Goal: Transaction & Acquisition: Purchase product/service

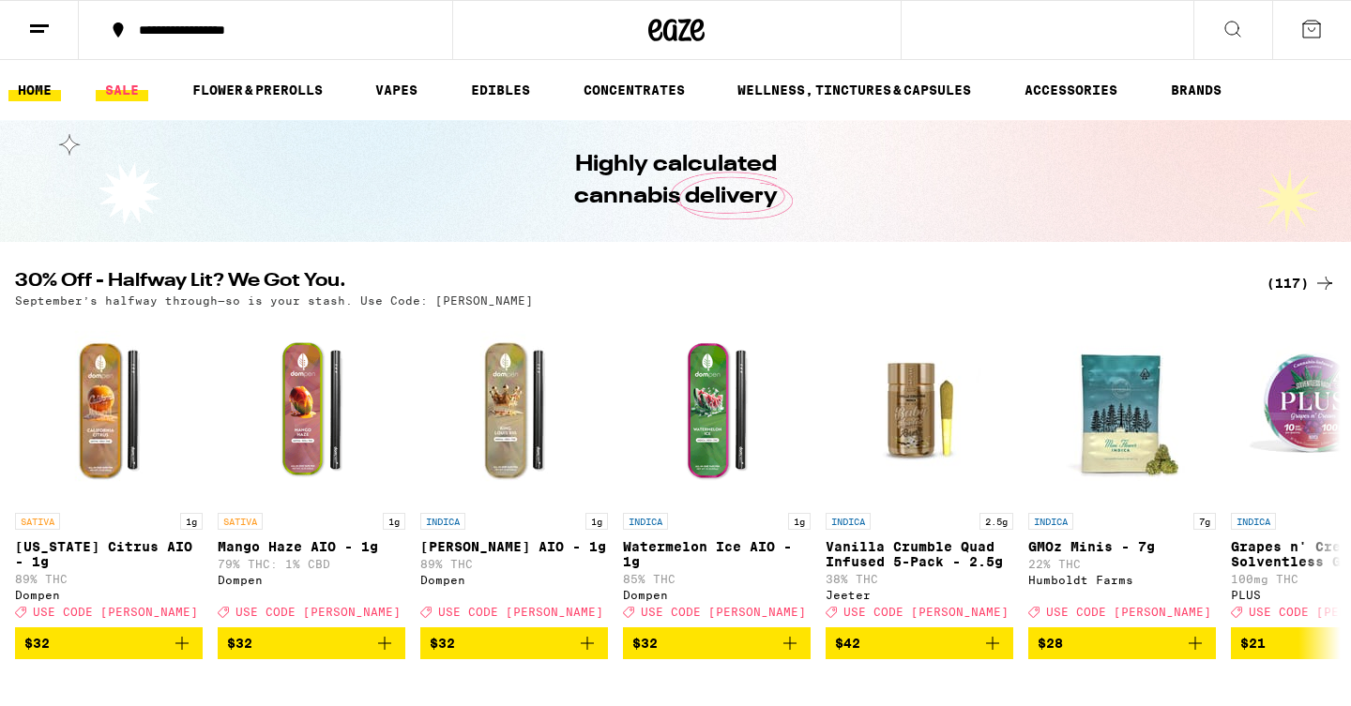
click at [112, 83] on link "SALE" at bounding box center [122, 90] width 53 height 23
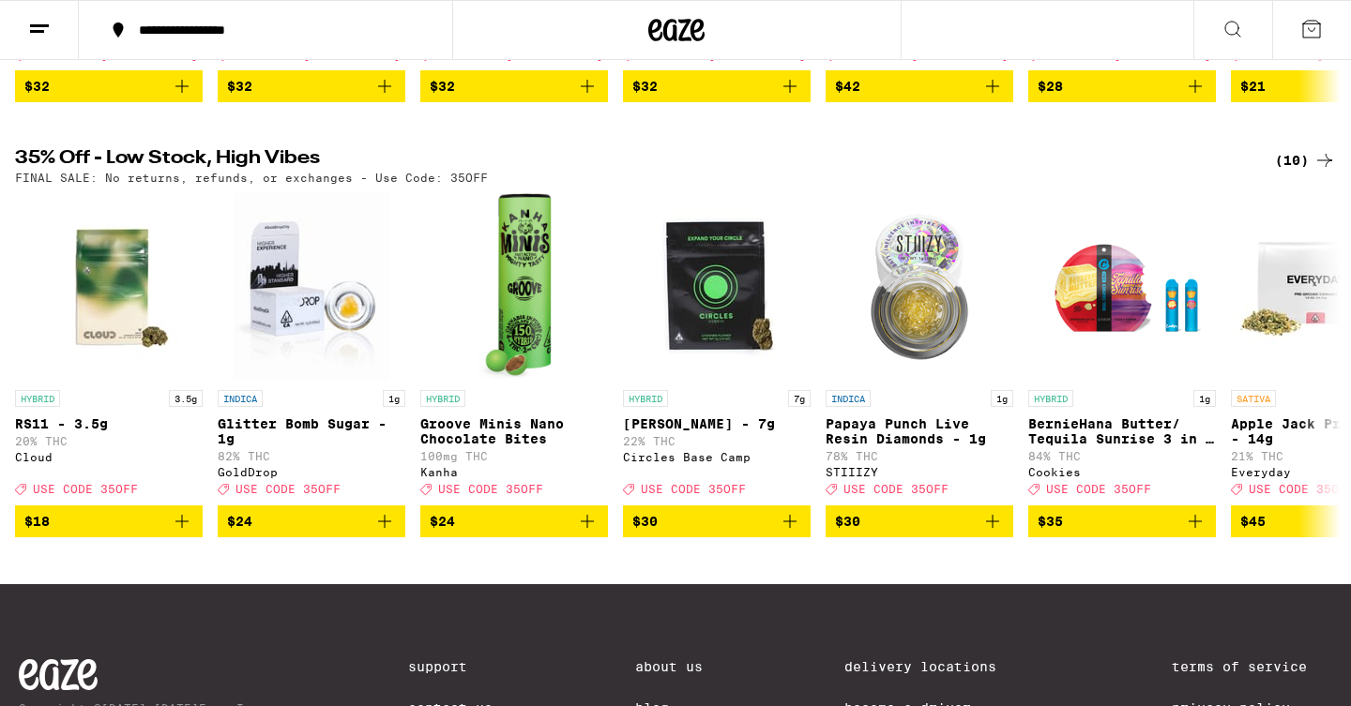
scroll to position [564, 0]
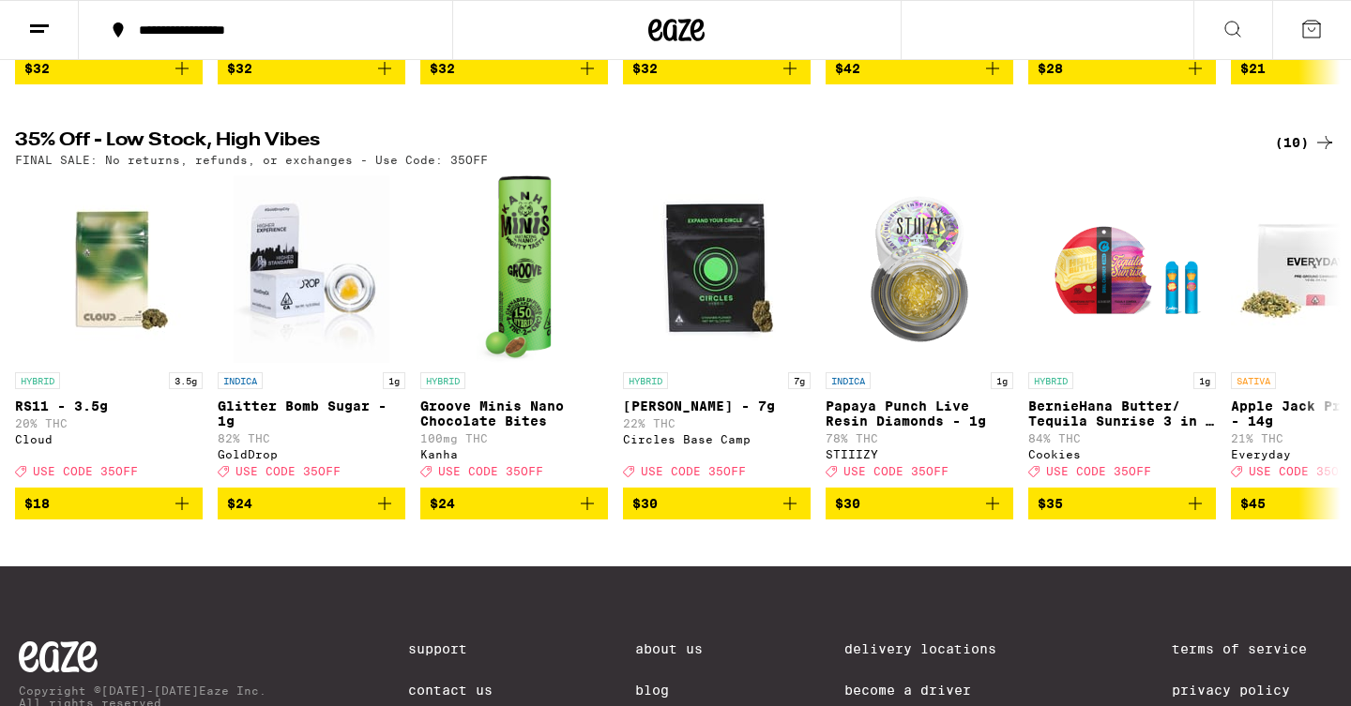
click at [1312, 154] on div "(10)" at bounding box center [1305, 142] width 61 height 23
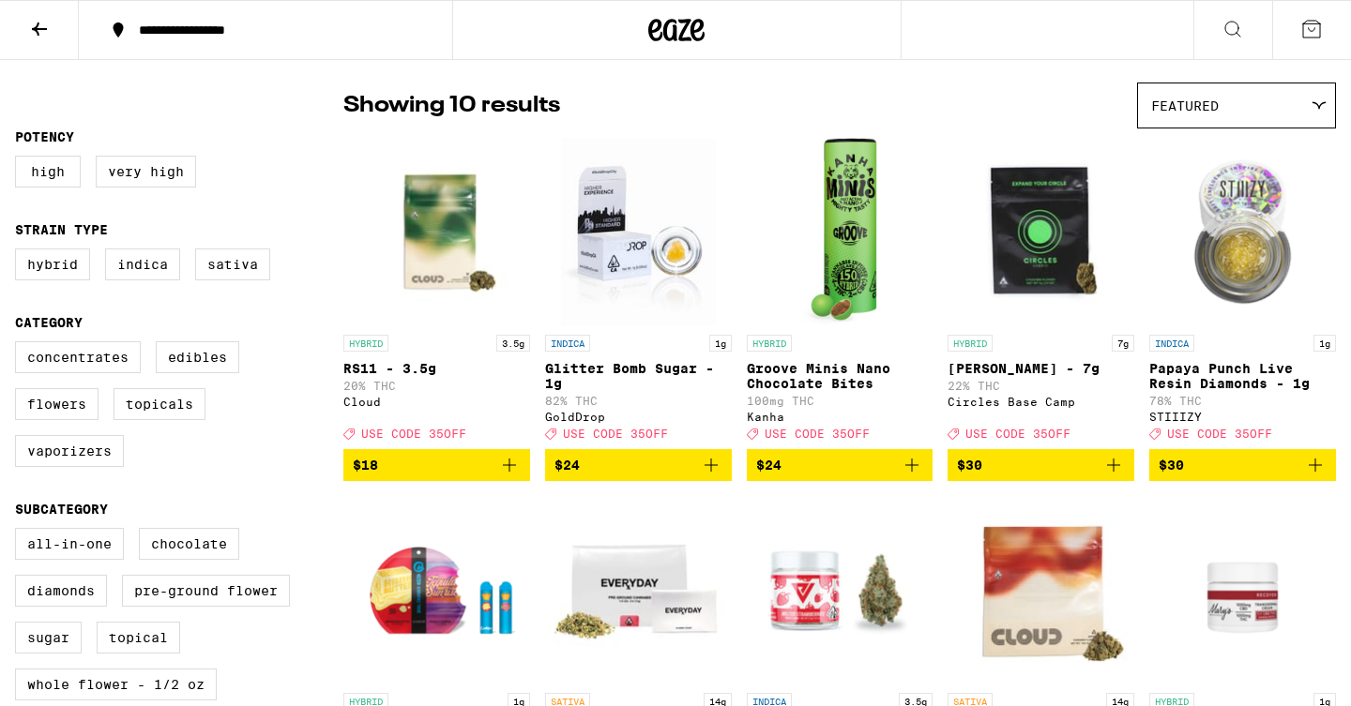
scroll to position [323, 0]
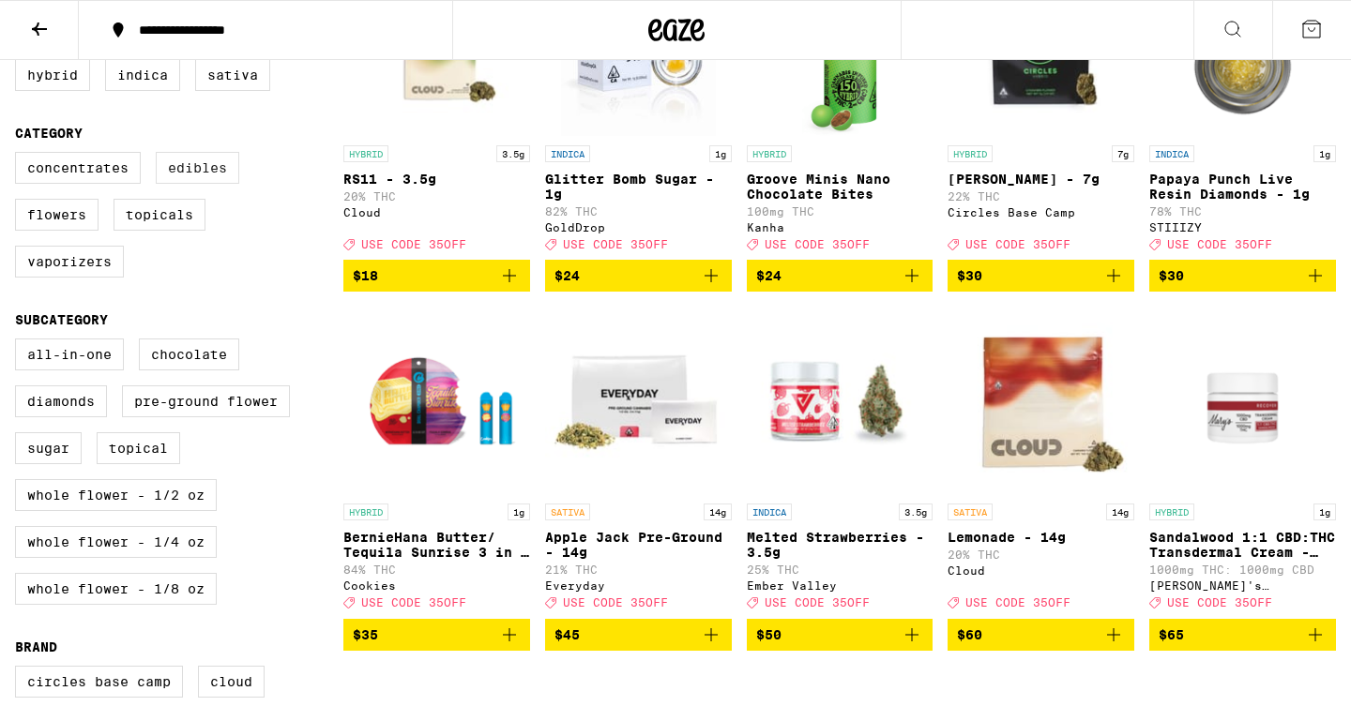
click at [222, 179] on label "Edibles" at bounding box center [197, 168] width 83 height 32
click at [20, 156] on input "Edibles" at bounding box center [19, 155] width 1 height 1
checkbox input "true"
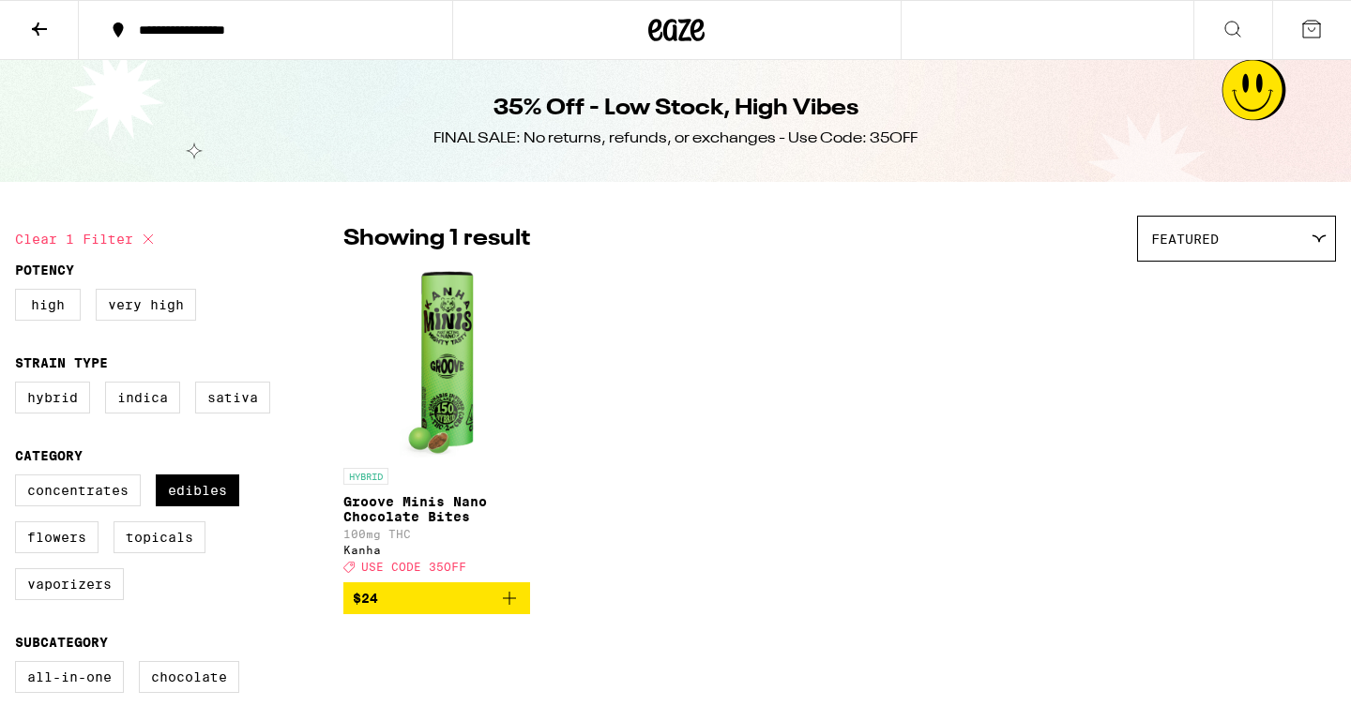
click at [43, 23] on icon at bounding box center [39, 29] width 23 height 23
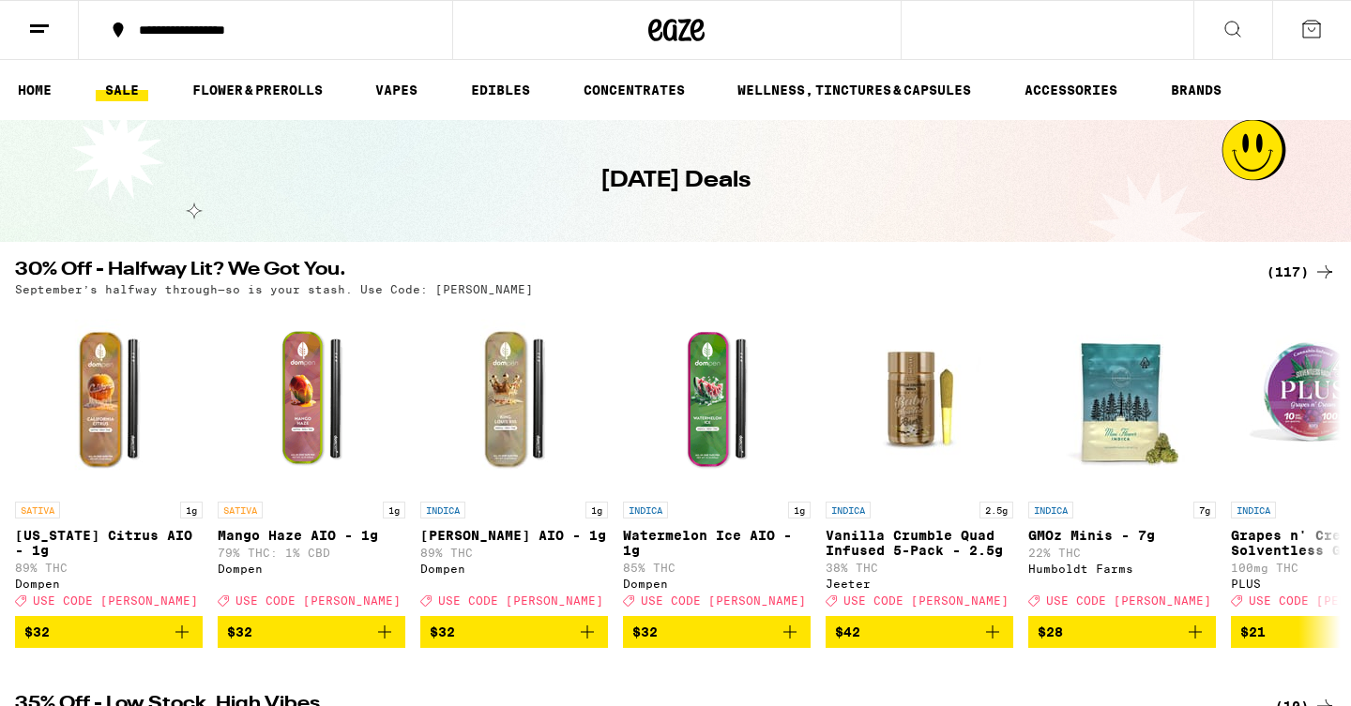
click at [1303, 269] on div "(117)" at bounding box center [1300, 272] width 69 height 23
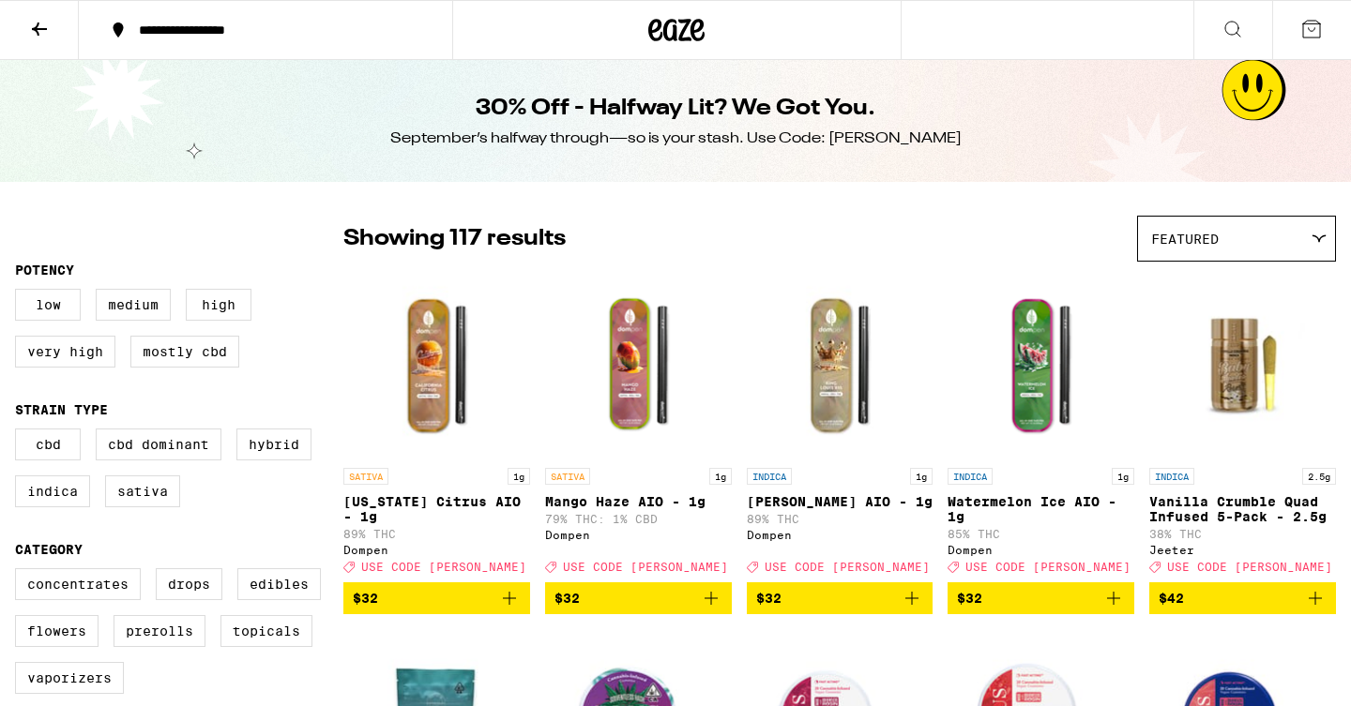
scroll to position [143, 0]
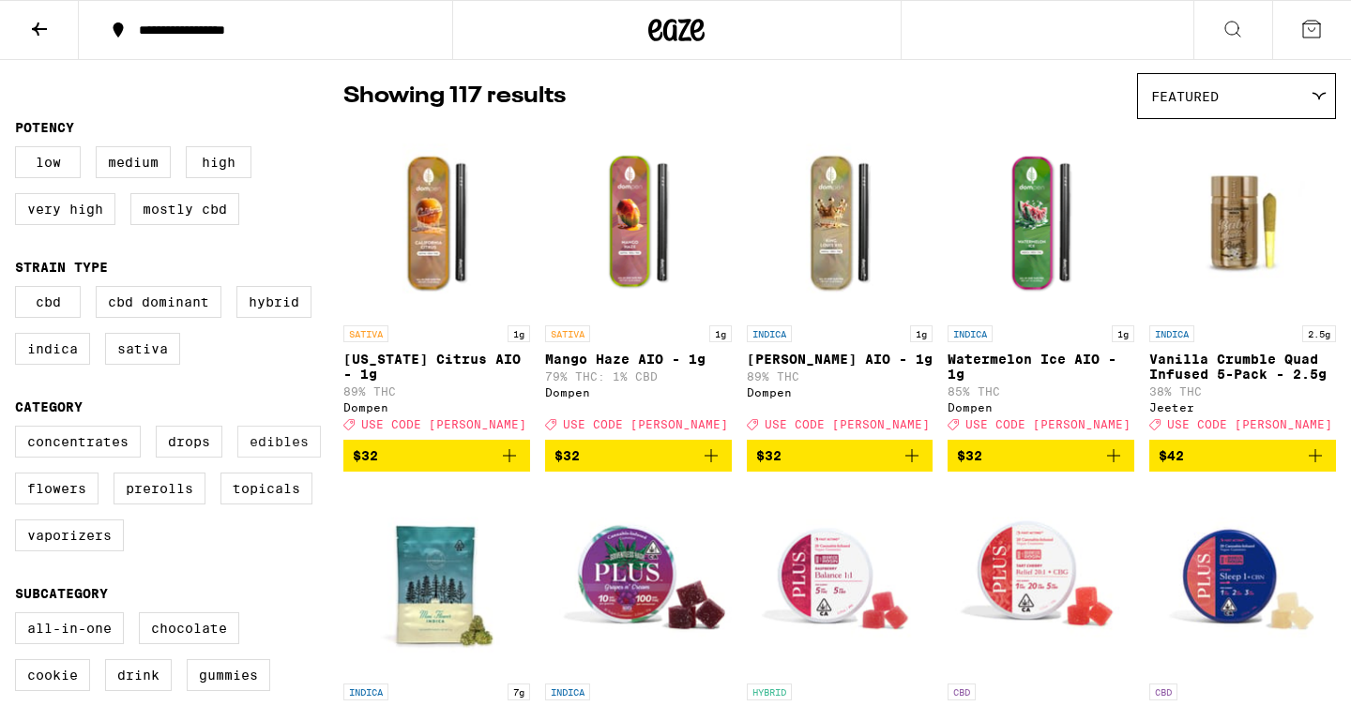
click at [257, 458] on label "Edibles" at bounding box center [278, 442] width 83 height 32
click at [20, 430] on input "Edibles" at bounding box center [19, 429] width 1 height 1
checkbox input "true"
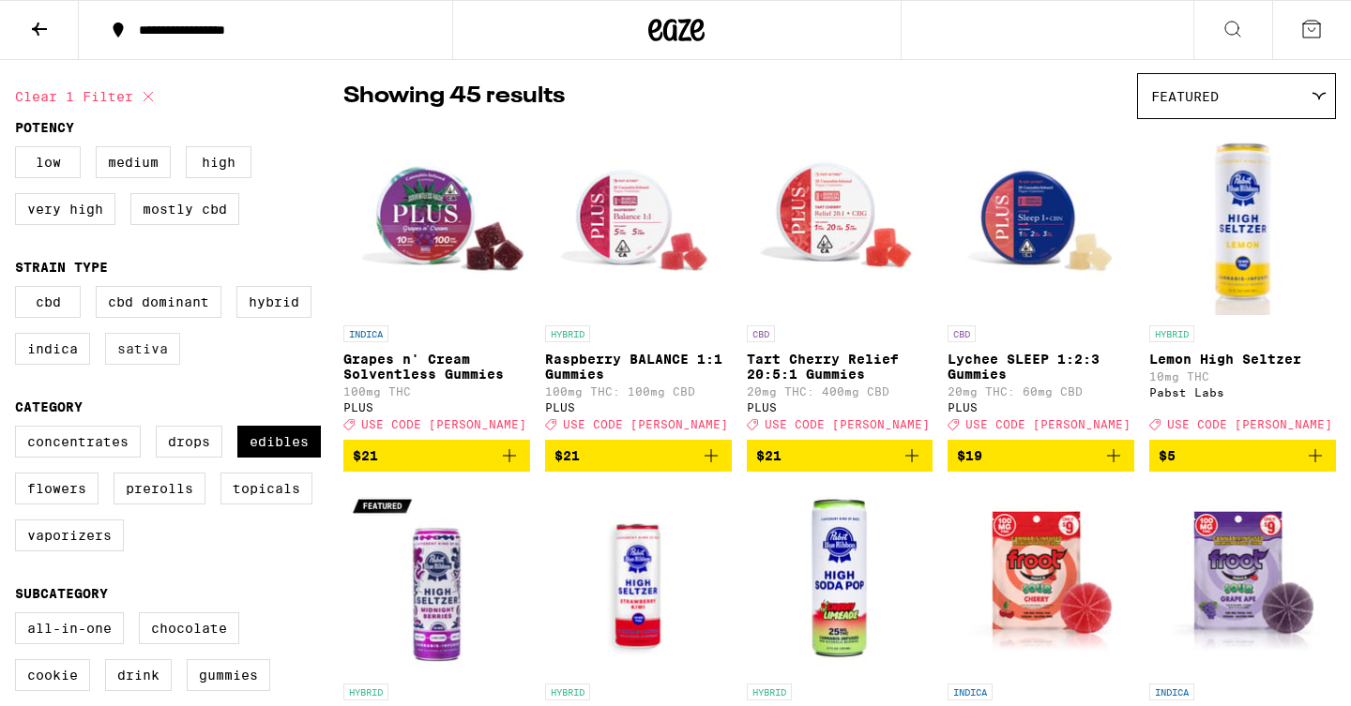
click at [139, 365] on label "Sativa" at bounding box center [142, 349] width 75 height 32
click at [20, 290] on input "Sativa" at bounding box center [19, 289] width 1 height 1
checkbox input "true"
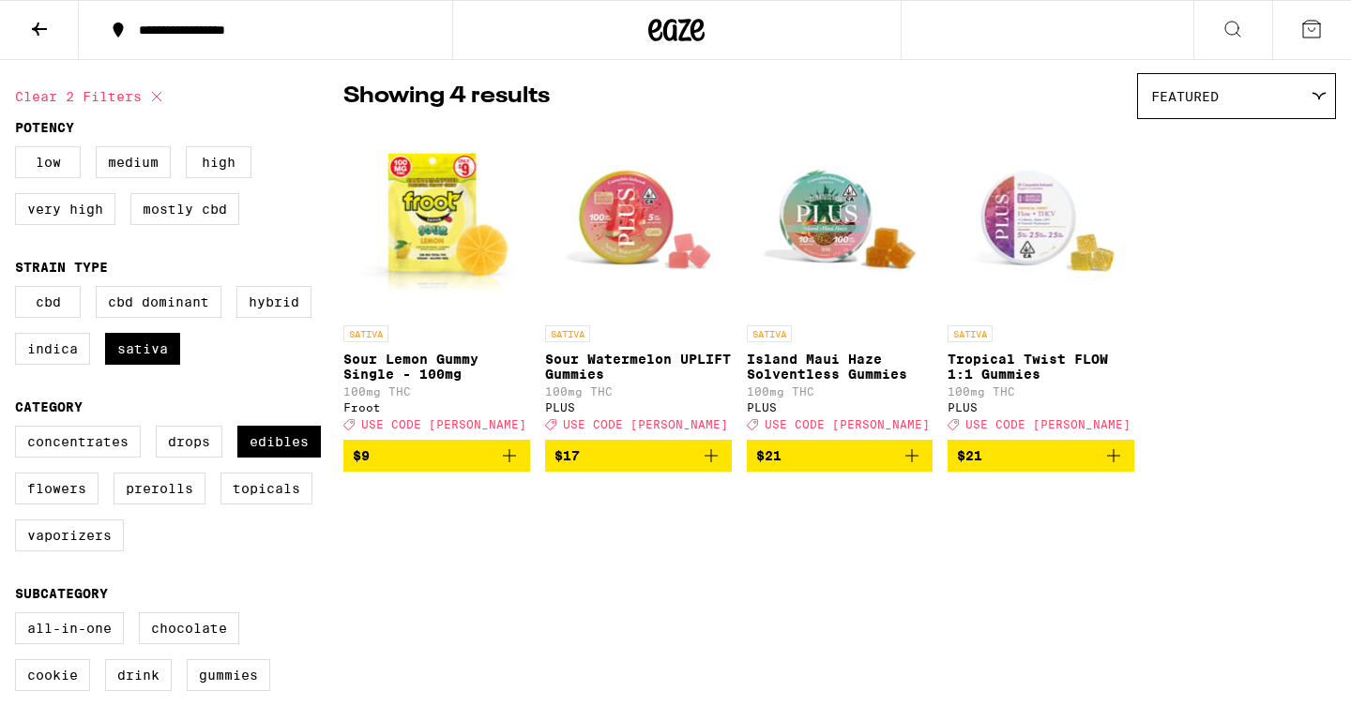
click at [709, 467] on icon "Add to bag" at bounding box center [711, 456] width 23 height 23
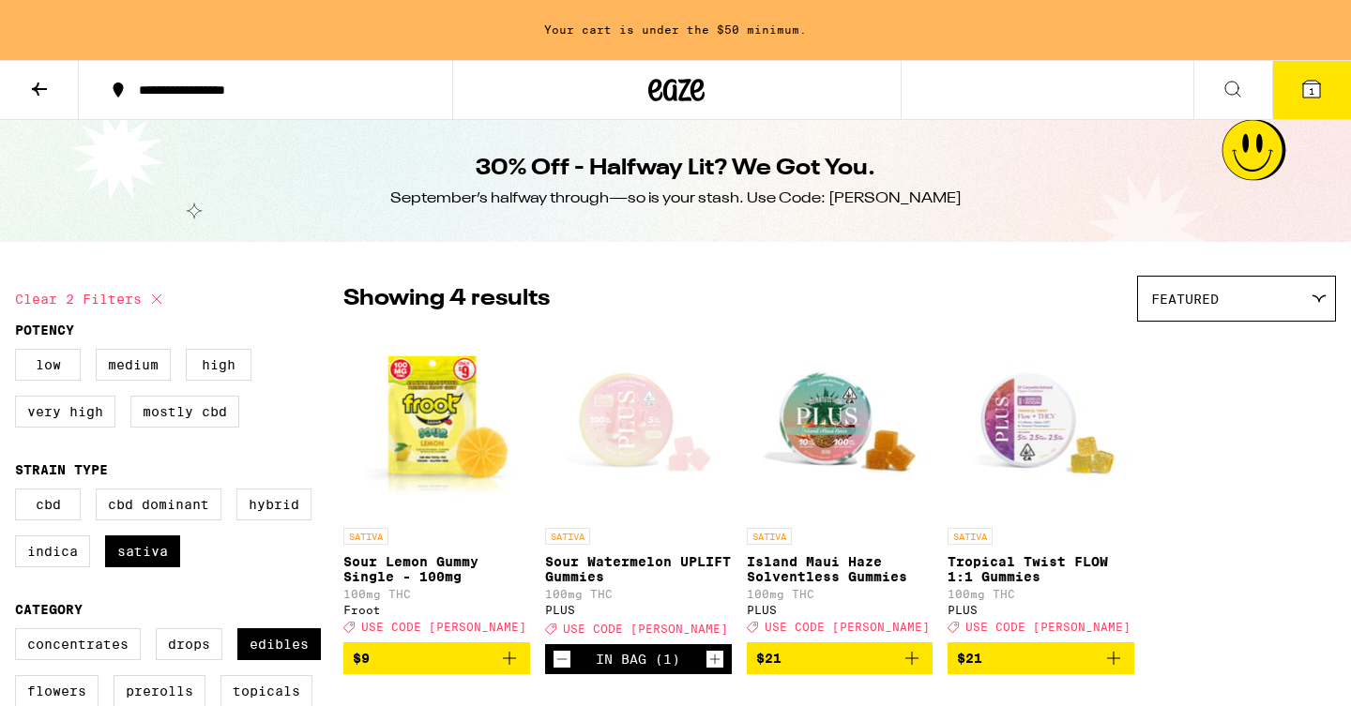
click at [675, 84] on icon at bounding box center [676, 90] width 56 height 34
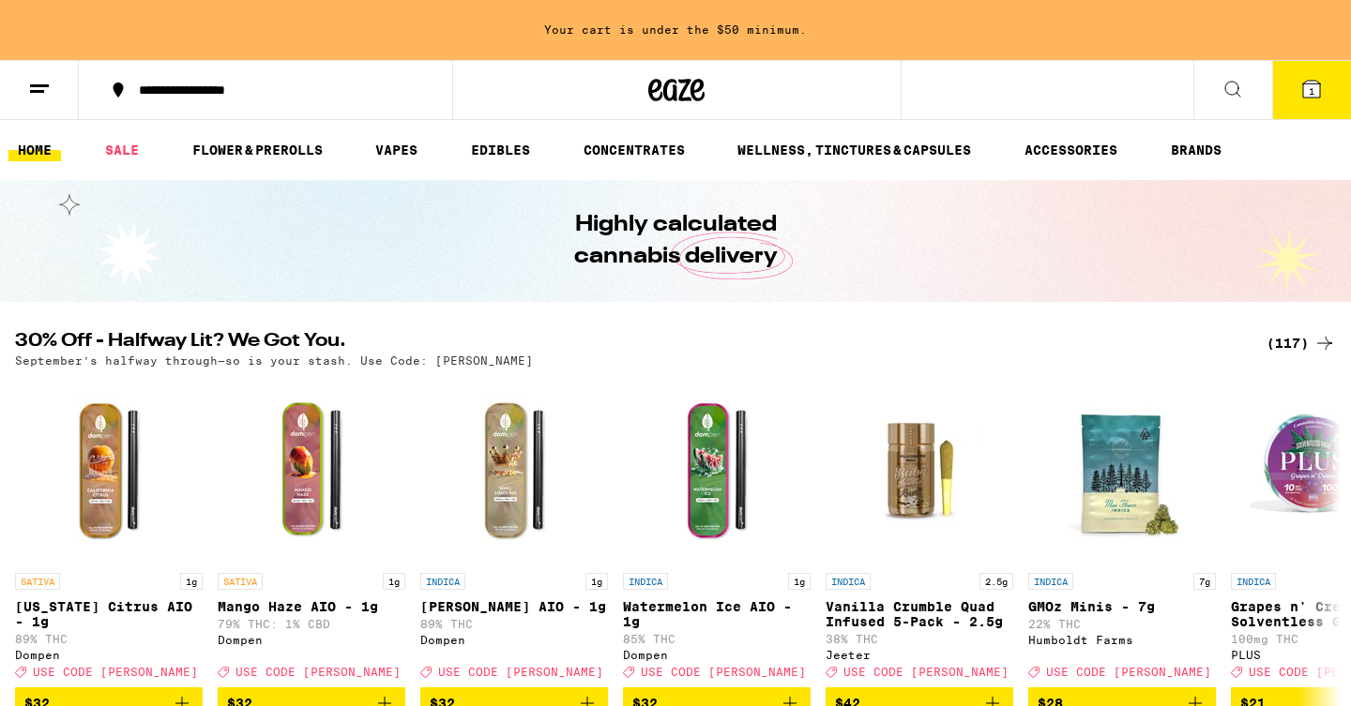
click at [269, 162] on ul "HOME SALE FLOWER & PREROLLS VAPES EDIBLES CONCENTRATES WELLNESS, TINCTURES & CA…" at bounding box center [675, 150] width 1351 height 60
click at [268, 153] on link "FLOWER & PREROLLS" at bounding box center [257, 150] width 149 height 23
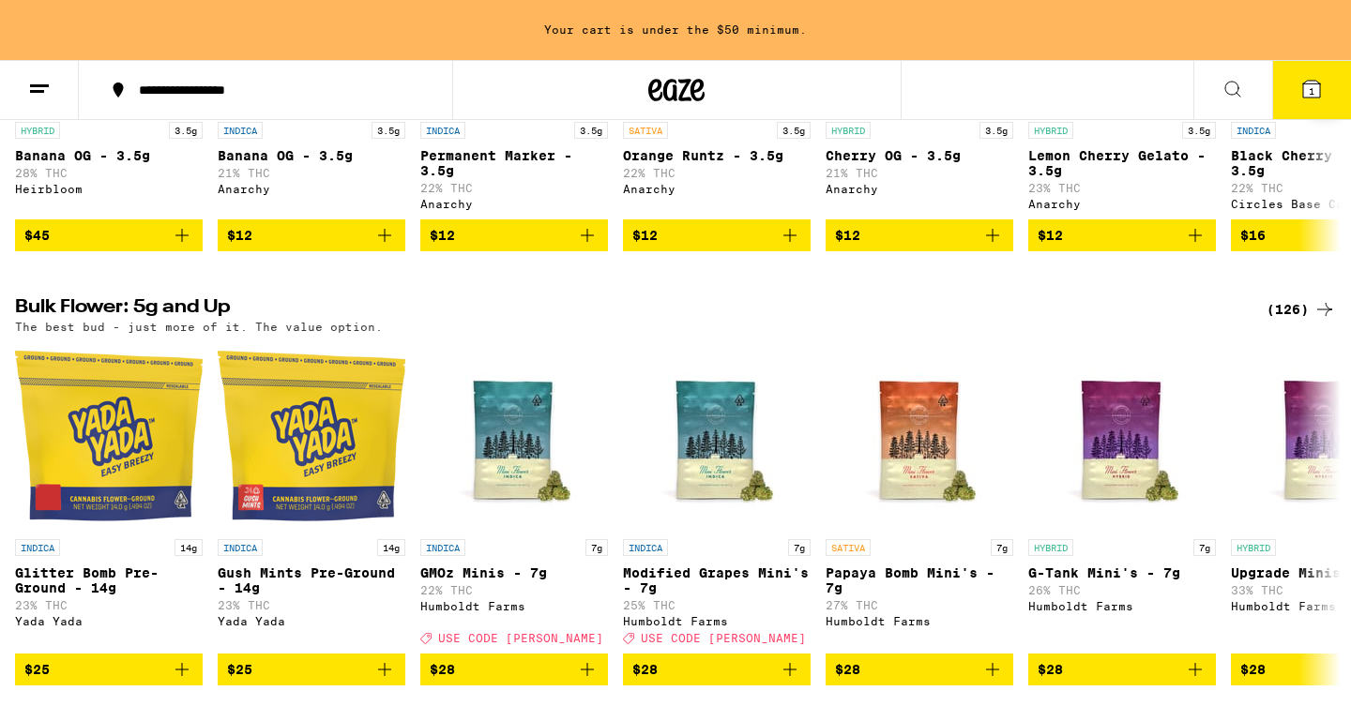
scroll to position [860, 0]
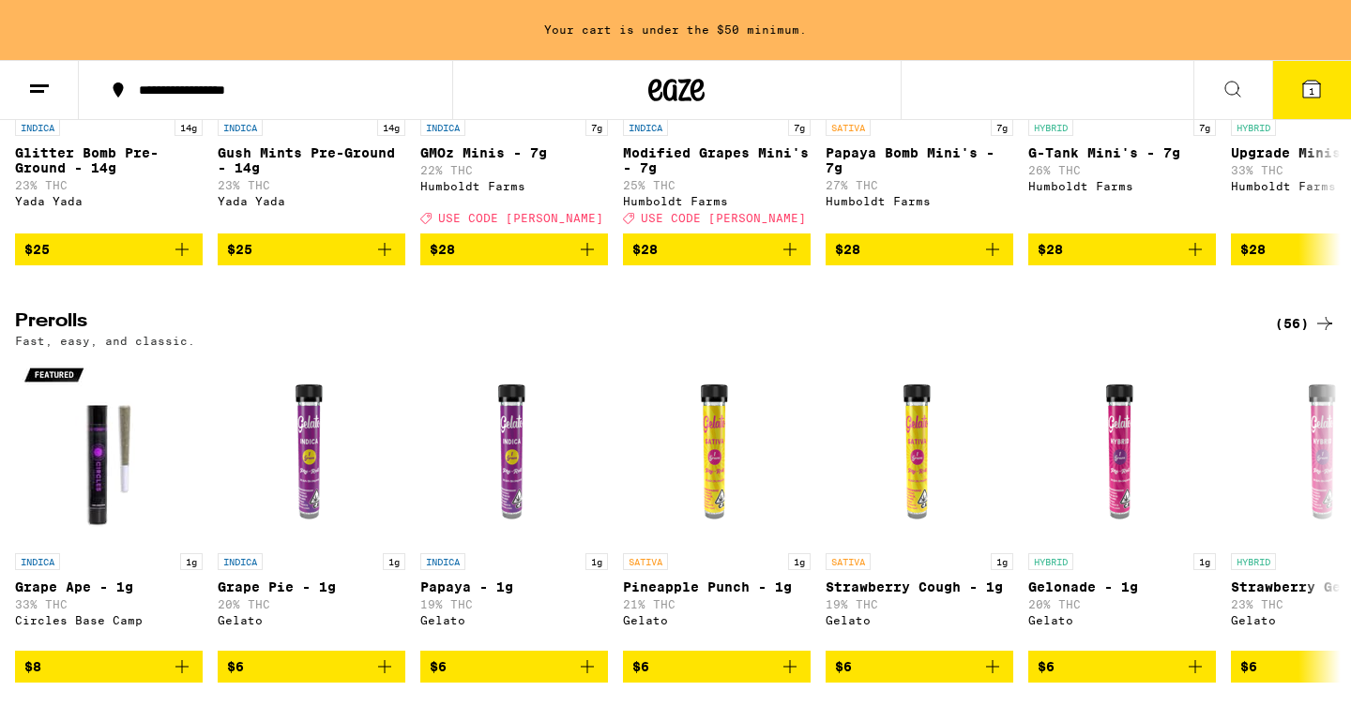
click at [1307, 335] on div "(56)" at bounding box center [1305, 323] width 61 height 23
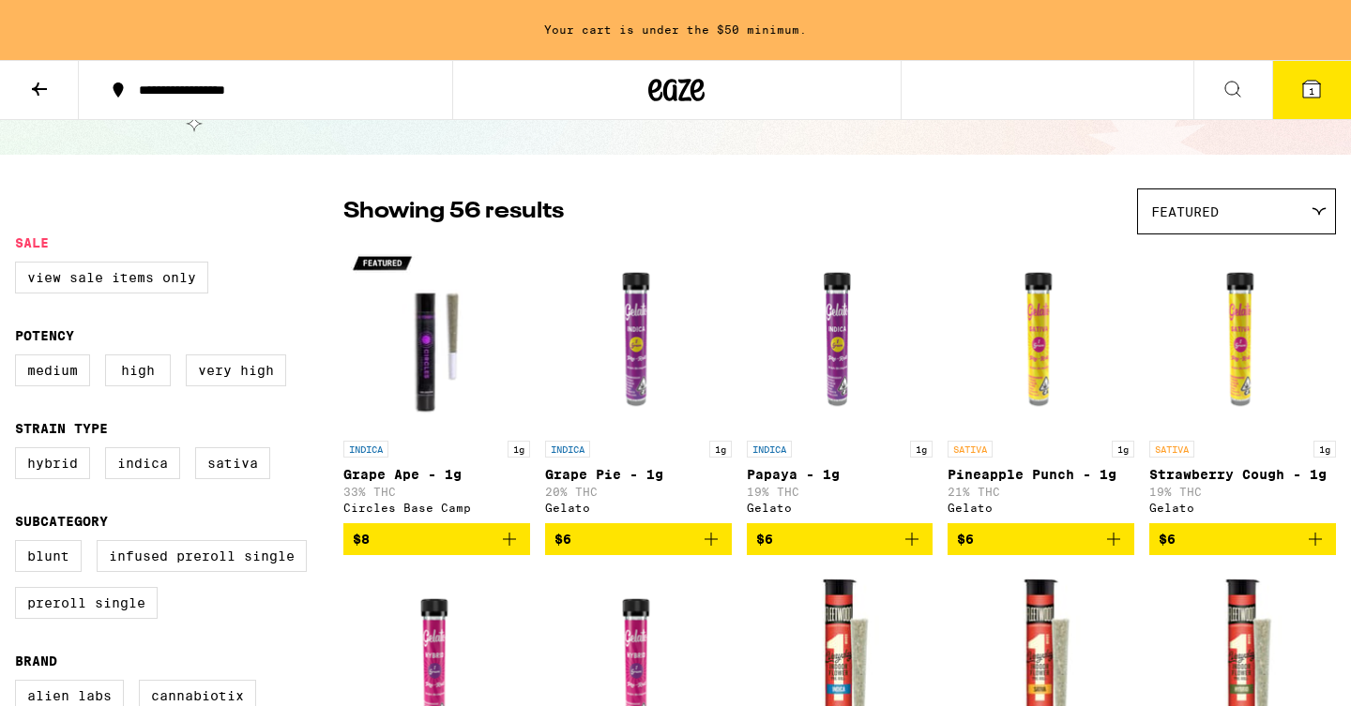
scroll to position [120, 0]
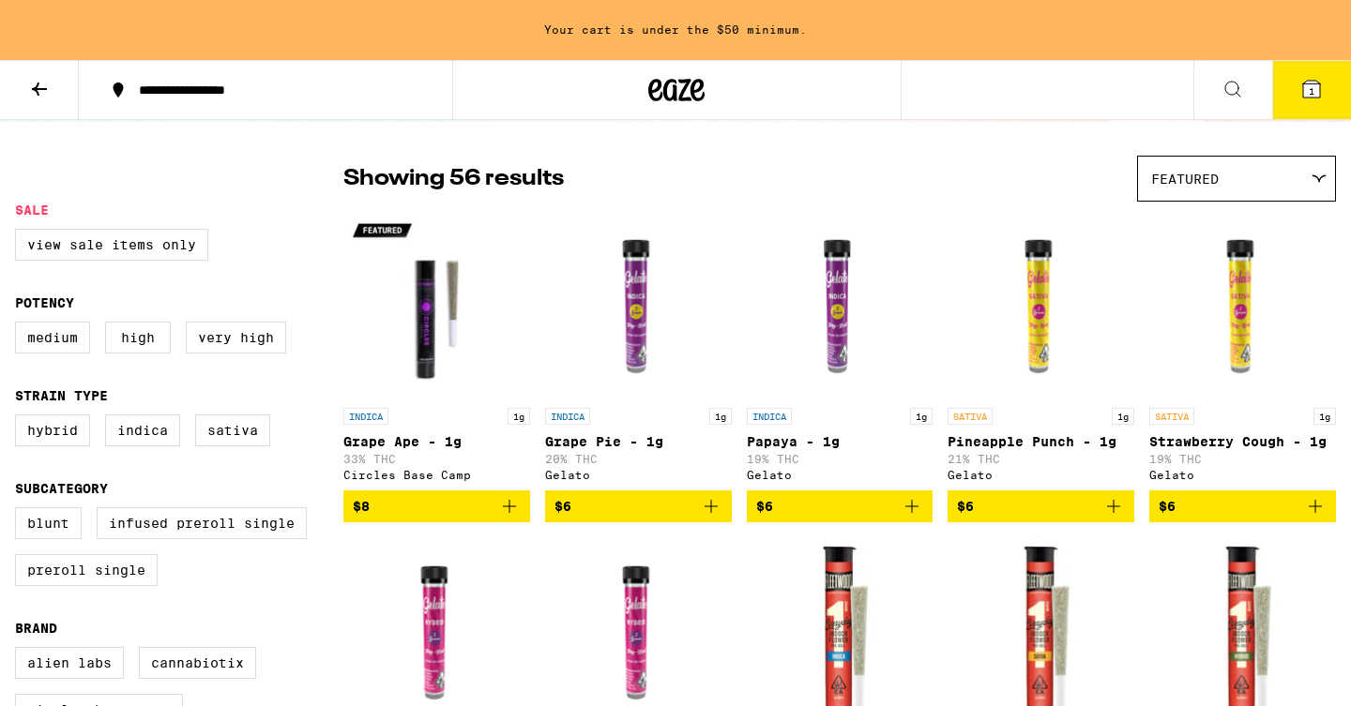
click at [253, 366] on div "Medium High Very High" at bounding box center [179, 345] width 328 height 47
click at [253, 354] on label "Very High" at bounding box center [236, 338] width 100 height 32
click at [20, 326] on input "Very High" at bounding box center [19, 325] width 1 height 1
checkbox input "true"
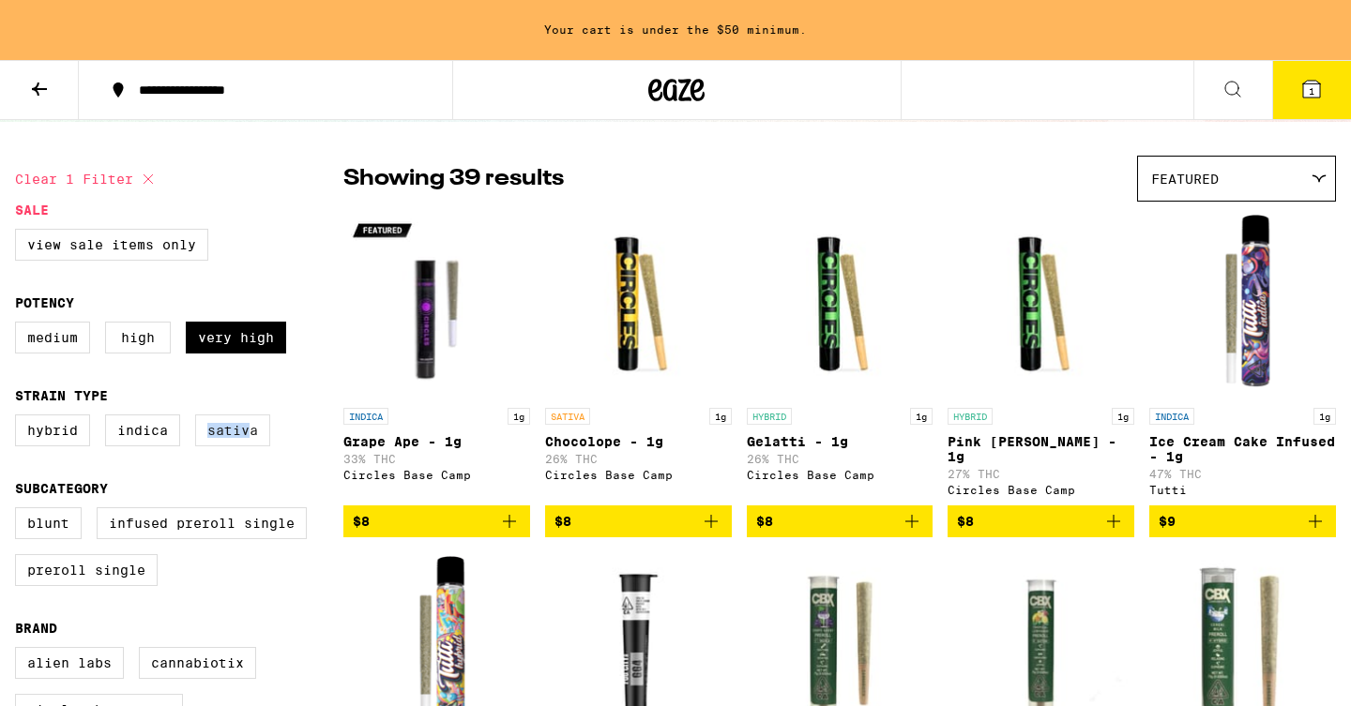
click at [246, 434] on label "Sativa" at bounding box center [232, 431] width 75 height 32
click at [264, 438] on label "Sativa" at bounding box center [232, 431] width 75 height 32
click at [20, 418] on input "Sativa" at bounding box center [19, 417] width 1 height 1
checkbox input "true"
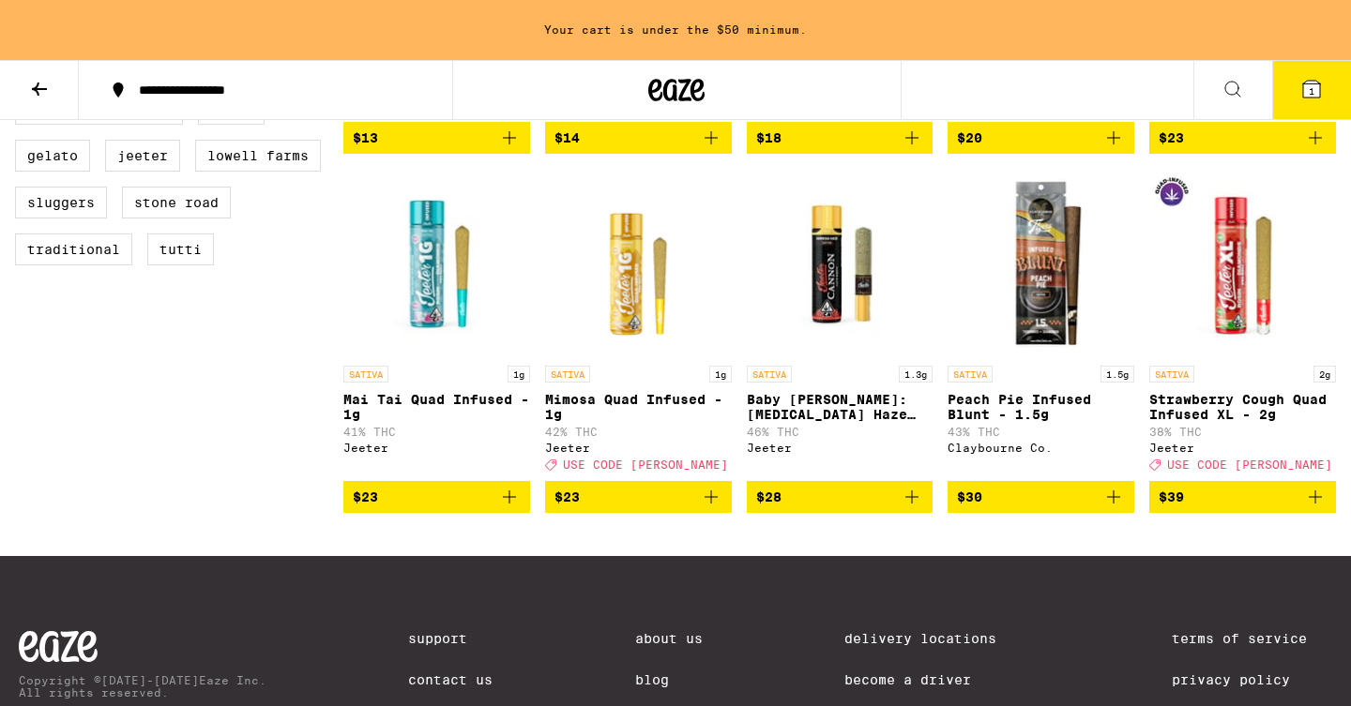
scroll to position [863, 0]
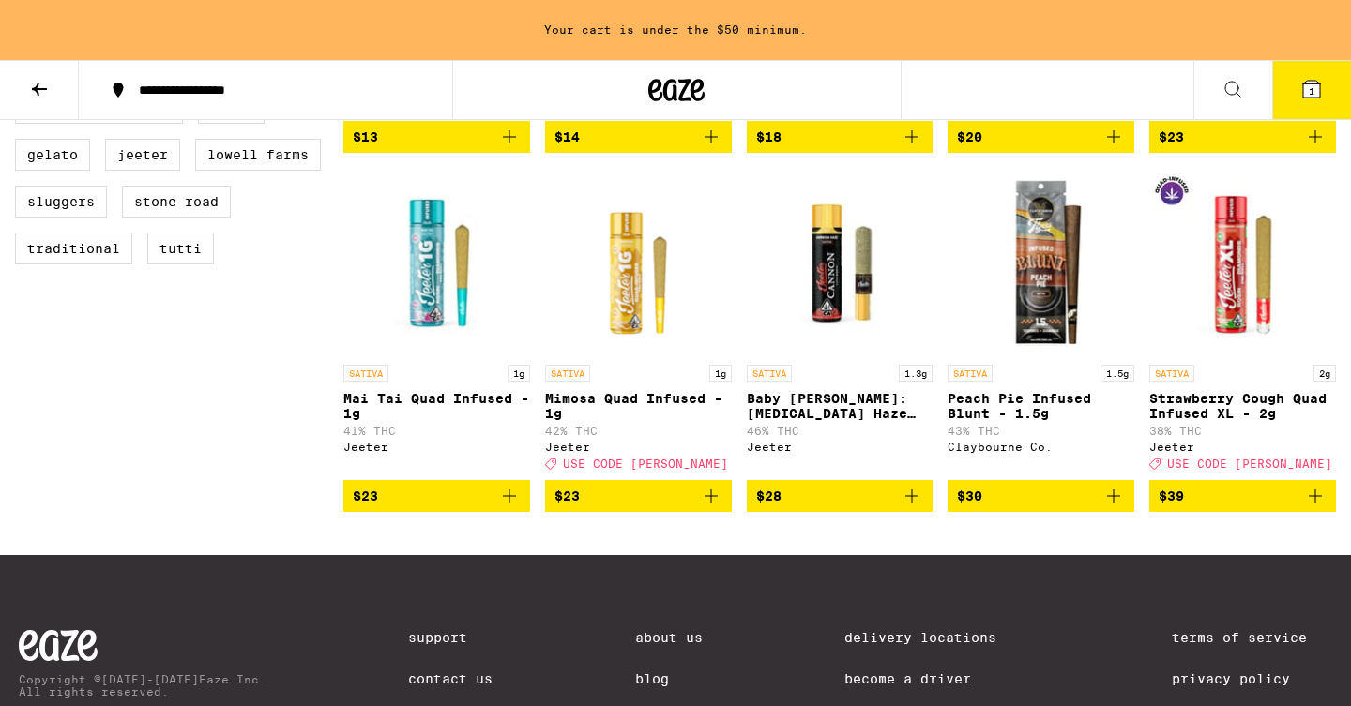
click at [1114, 503] on icon "Add to bag" at bounding box center [1113, 496] width 13 height 13
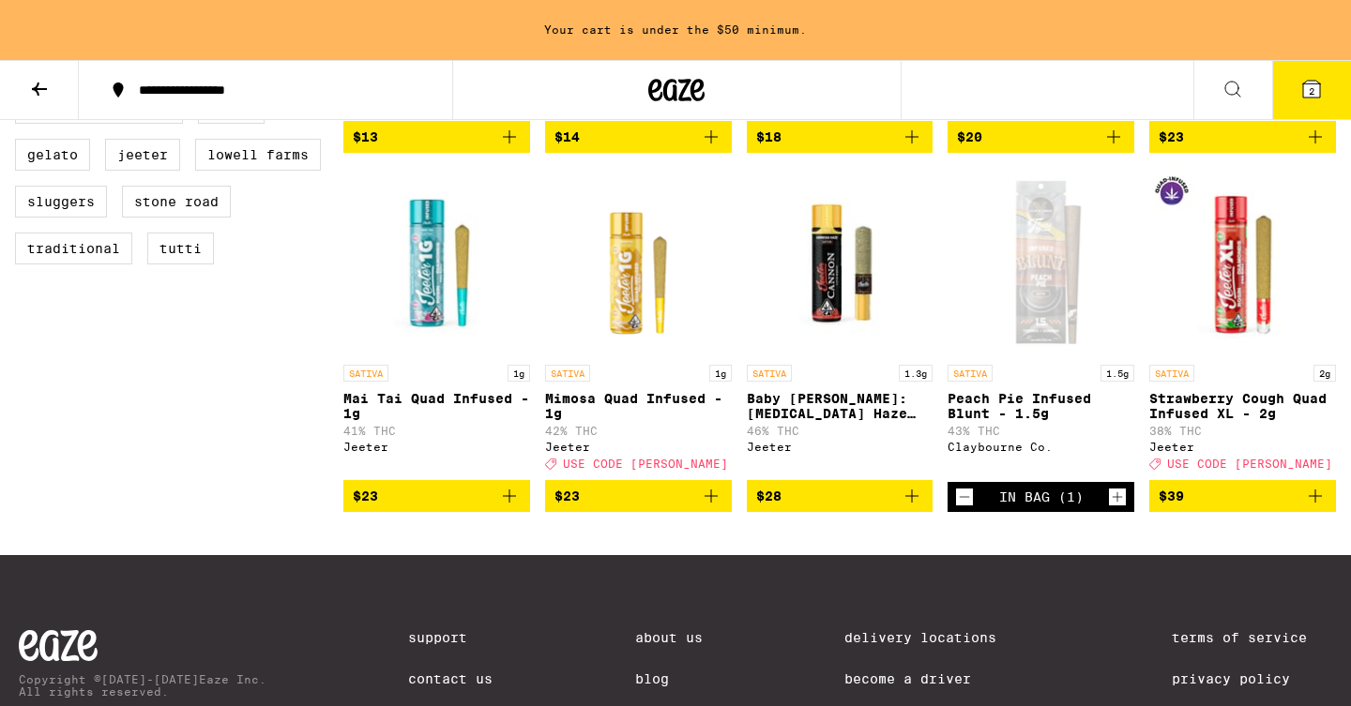
click at [1318, 508] on icon "Add to bag" at bounding box center [1315, 496] width 23 height 23
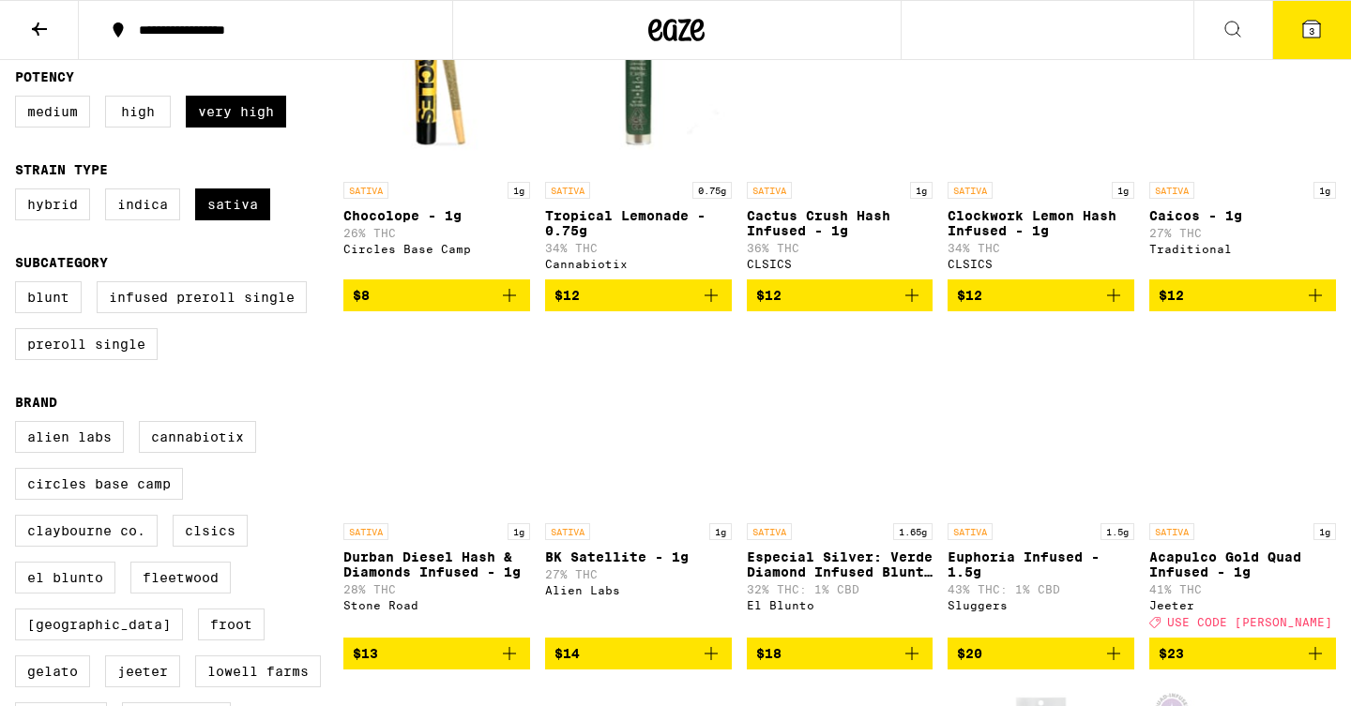
scroll to position [0, 0]
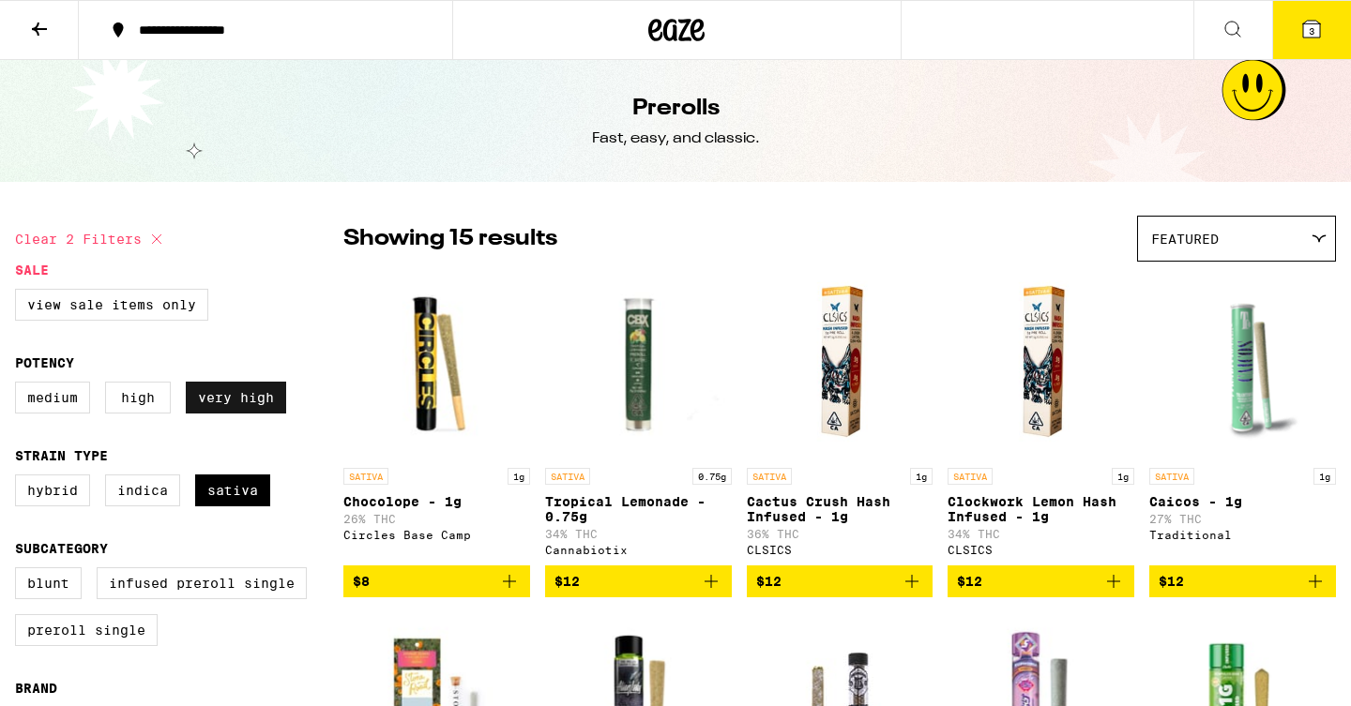
click at [227, 412] on label "Very High" at bounding box center [236, 398] width 100 height 32
click at [20, 386] on input "Very High" at bounding box center [19, 385] width 1 height 1
checkbox input "false"
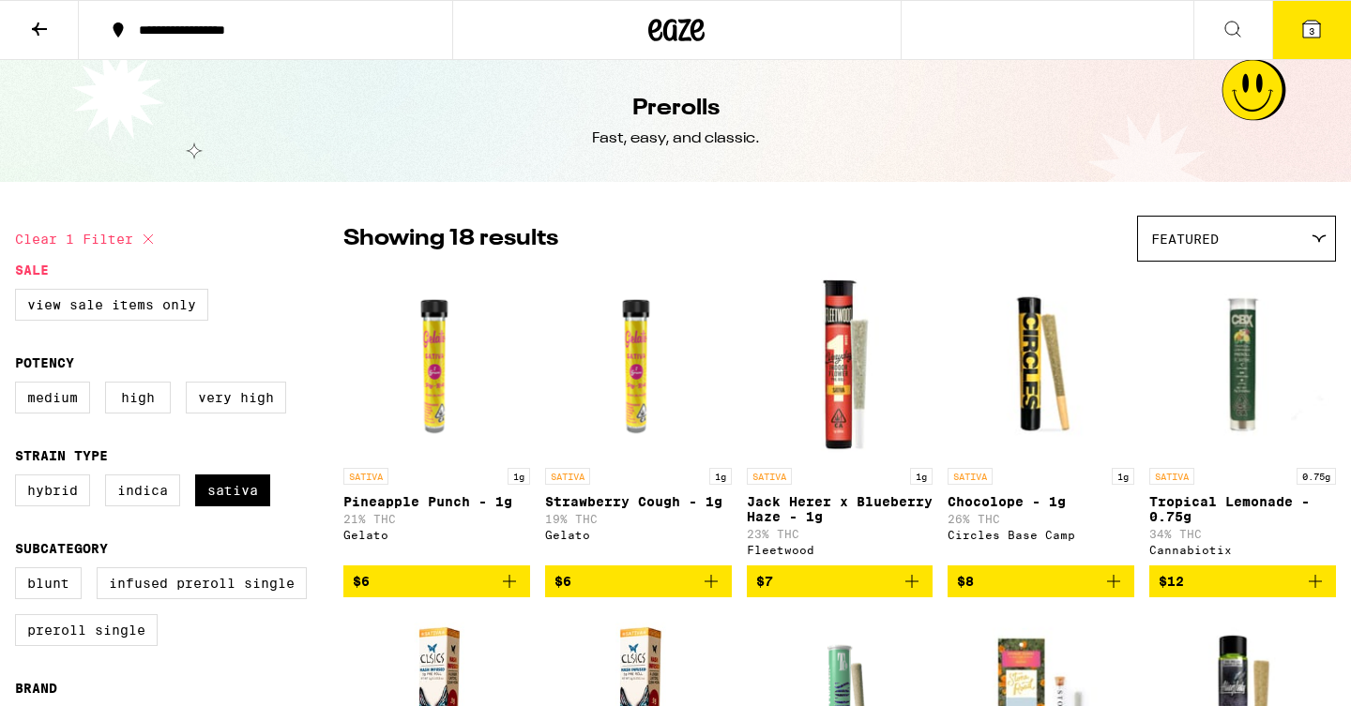
click at [700, 29] on icon at bounding box center [697, 30] width 14 height 23
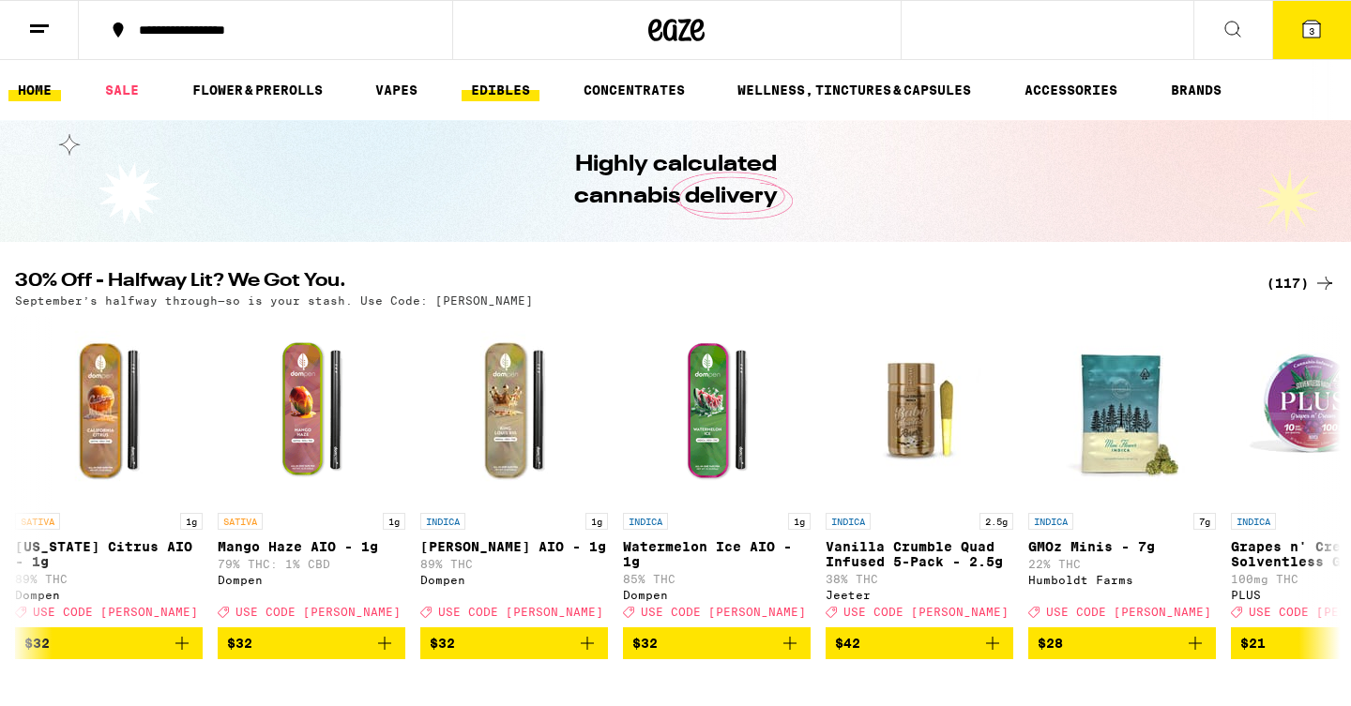
click at [509, 90] on link "EDIBLES" at bounding box center [501, 90] width 78 height 23
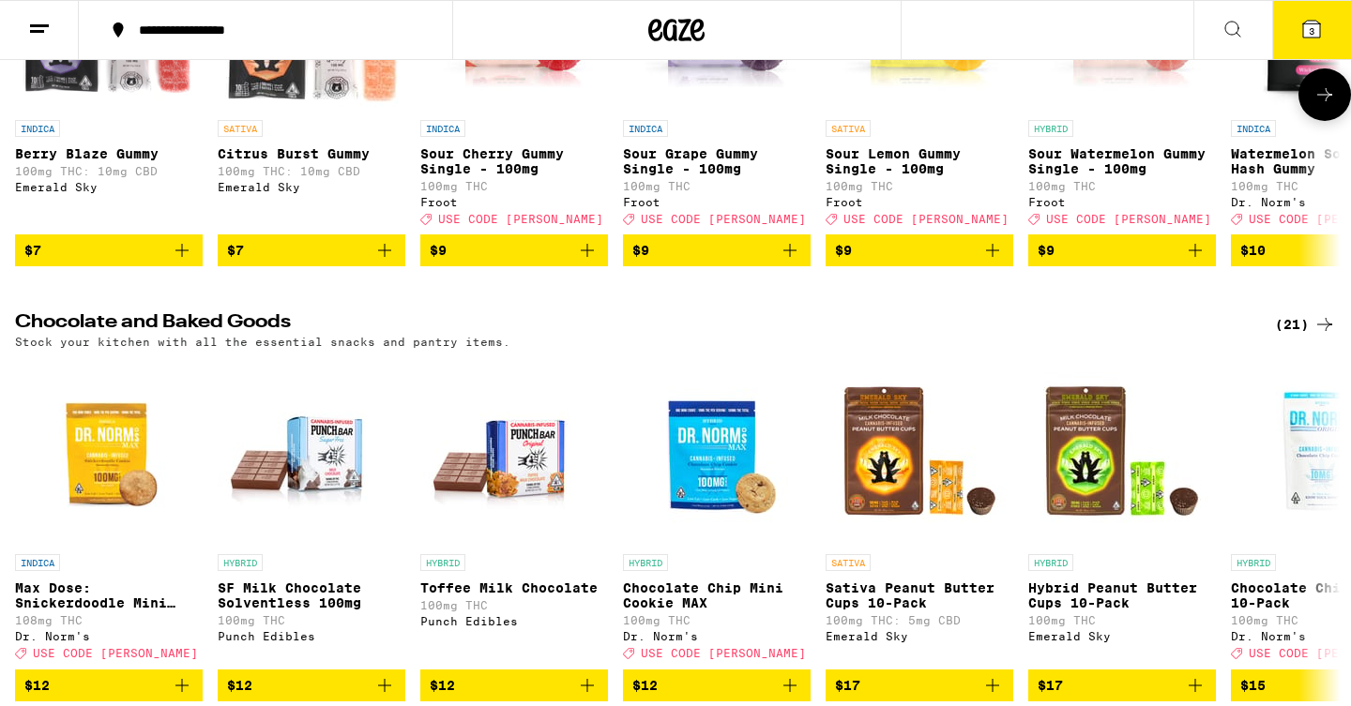
scroll to position [444, 0]
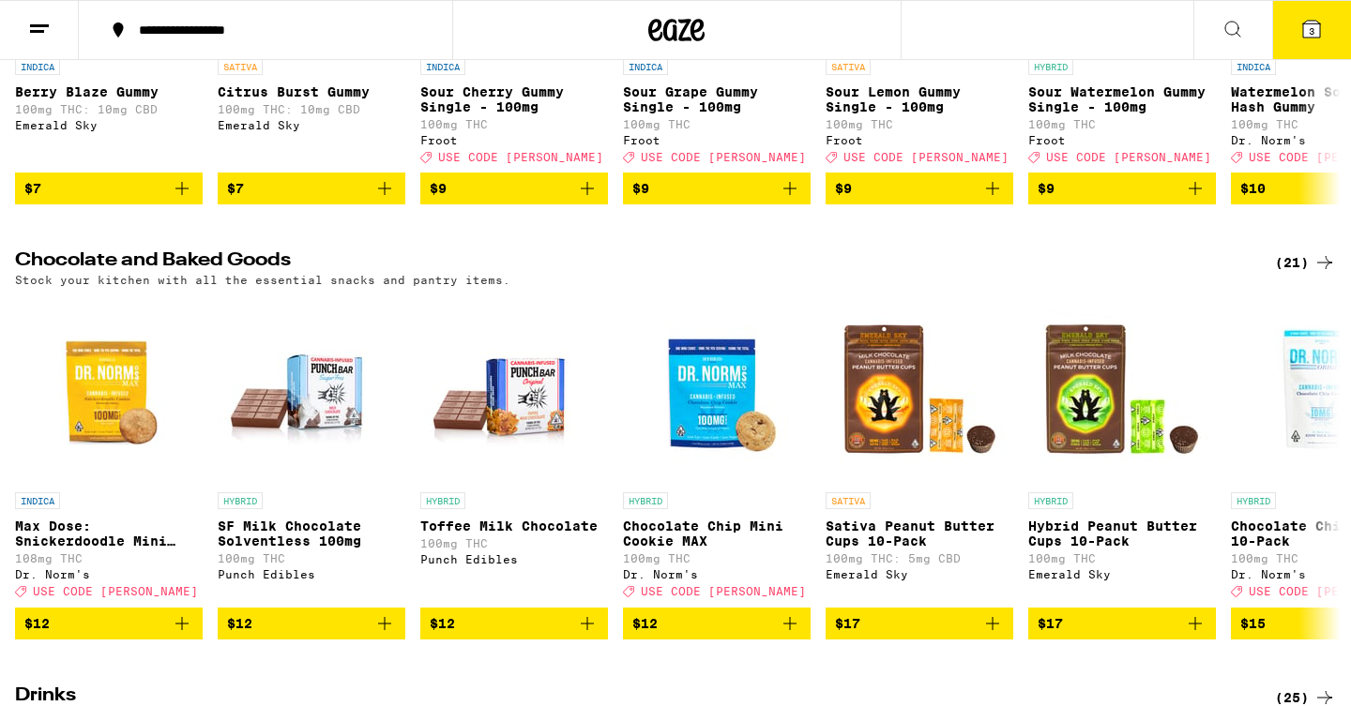
click at [1303, 274] on div "(21)" at bounding box center [1305, 262] width 61 height 23
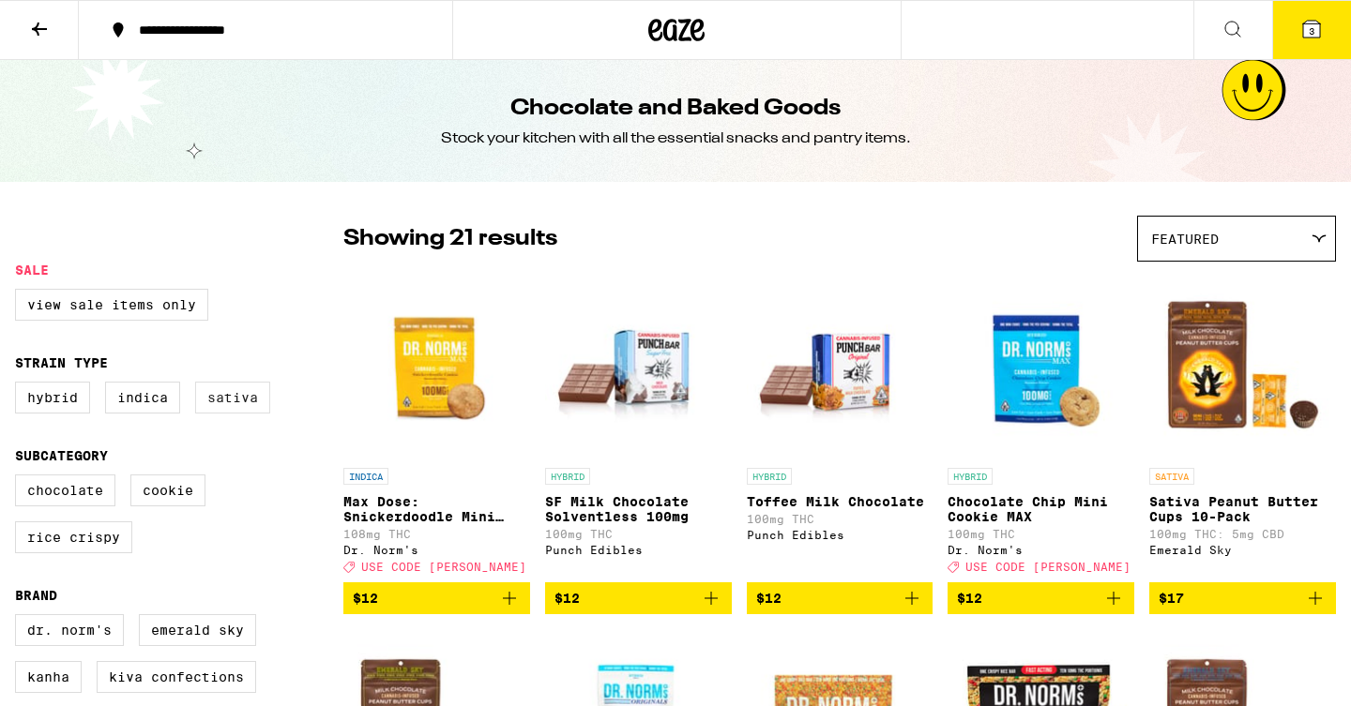
click at [220, 403] on label "Sativa" at bounding box center [232, 398] width 75 height 32
click at [20, 386] on input "Sativa" at bounding box center [19, 385] width 1 height 1
checkbox input "true"
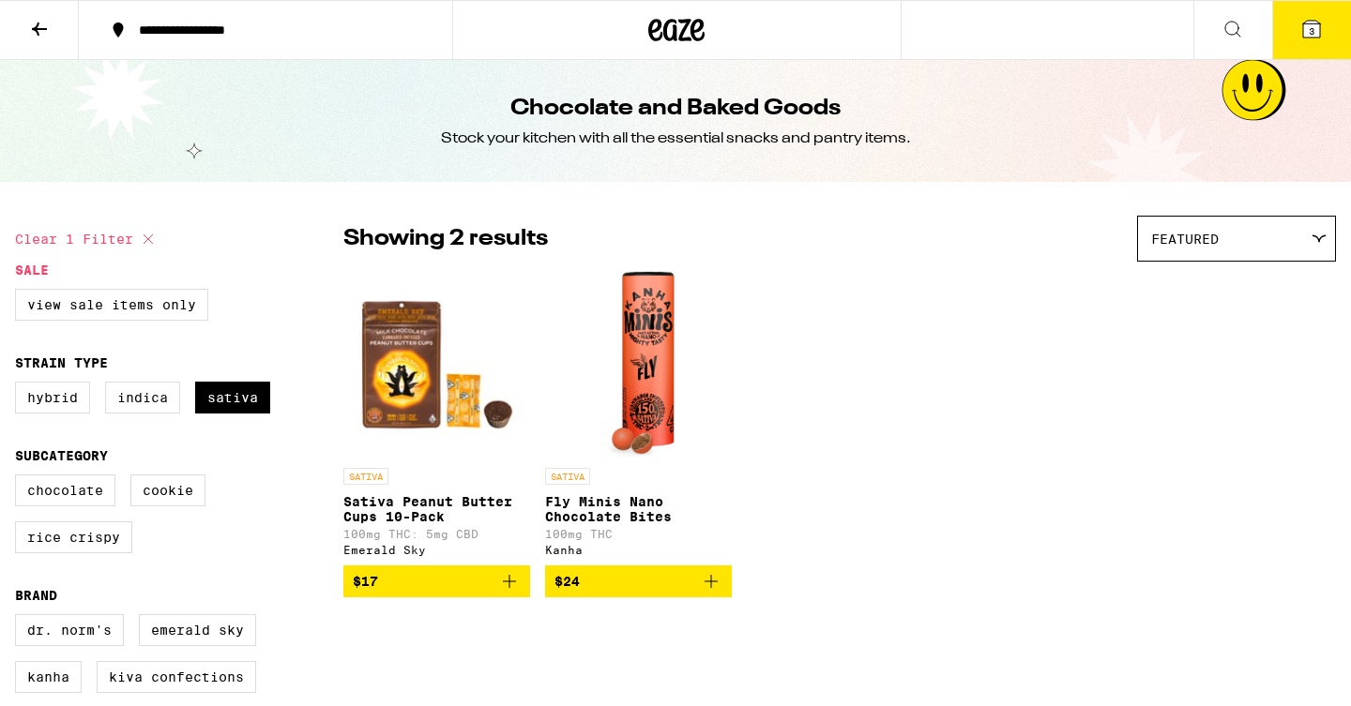
click at [51, 38] on button at bounding box center [39, 30] width 79 height 59
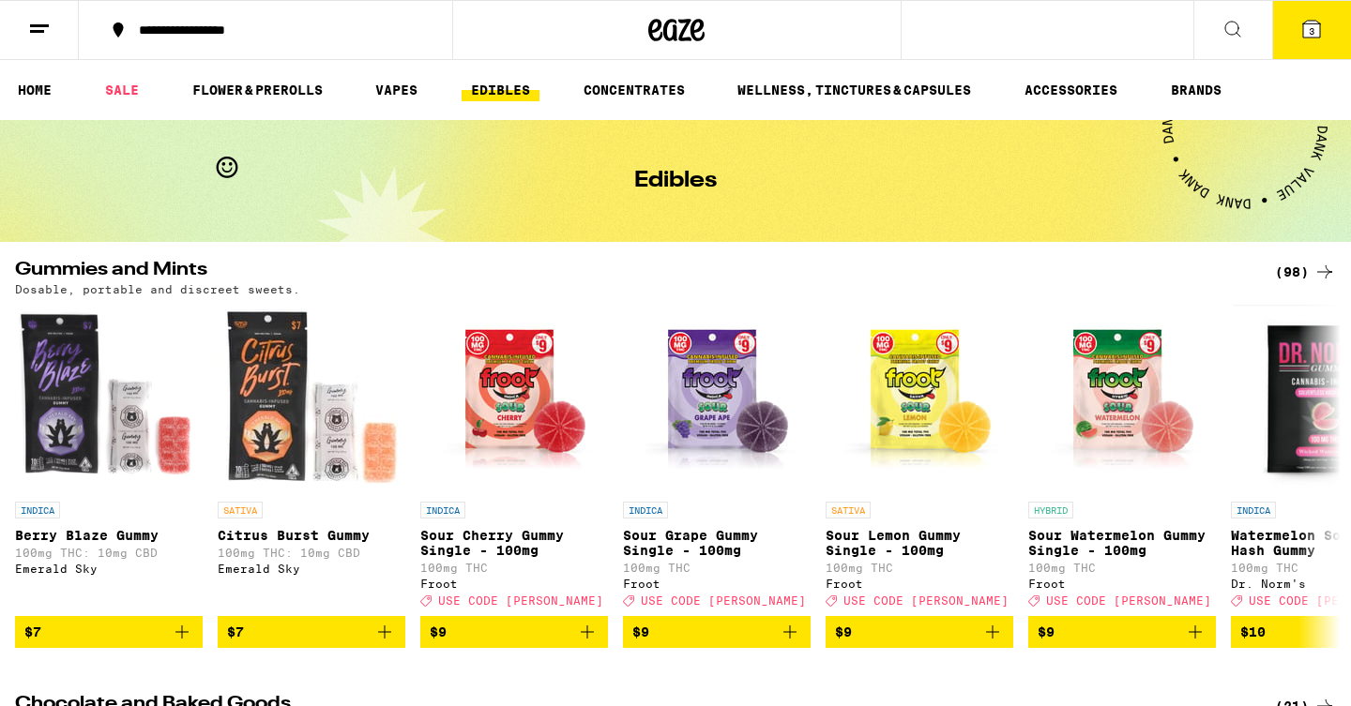
click at [1286, 267] on div "(98)" at bounding box center [1305, 272] width 61 height 23
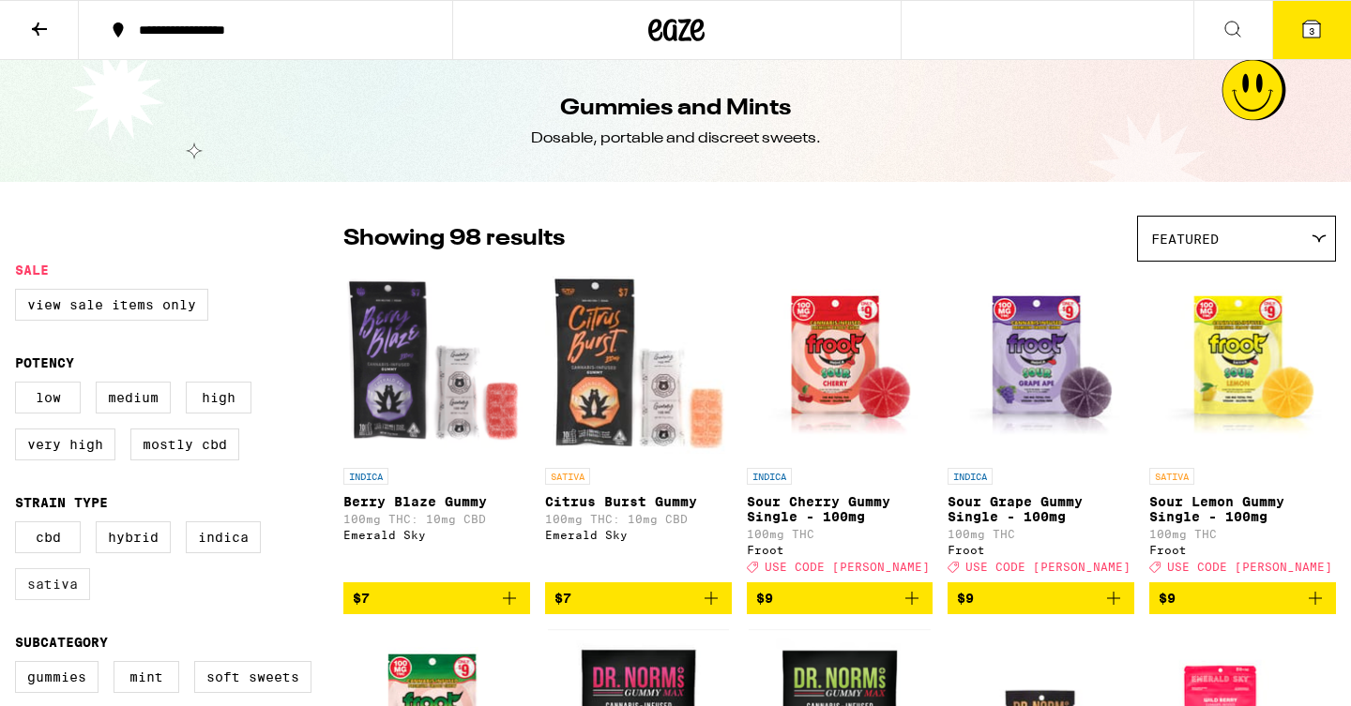
click at [49, 599] on label "Sativa" at bounding box center [52, 585] width 75 height 32
click at [20, 525] on input "Sativa" at bounding box center [19, 524] width 1 height 1
checkbox input "true"
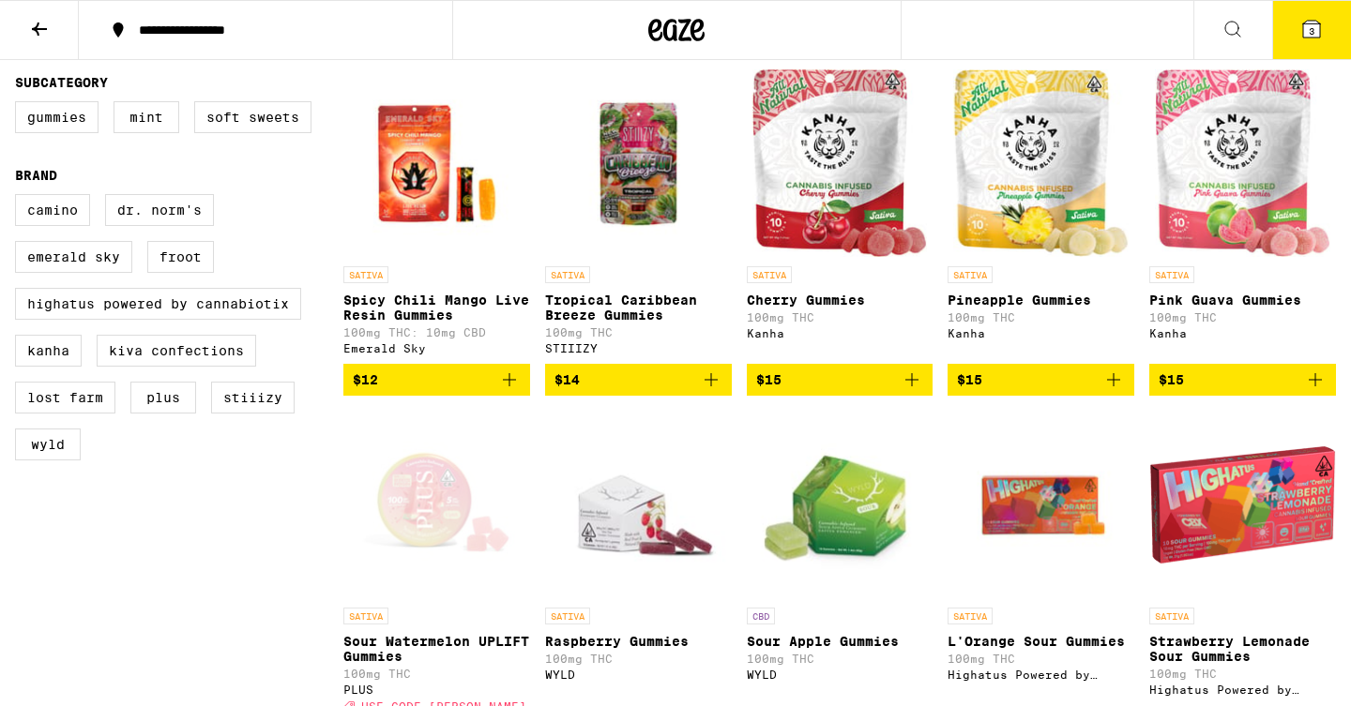
scroll to position [650, 0]
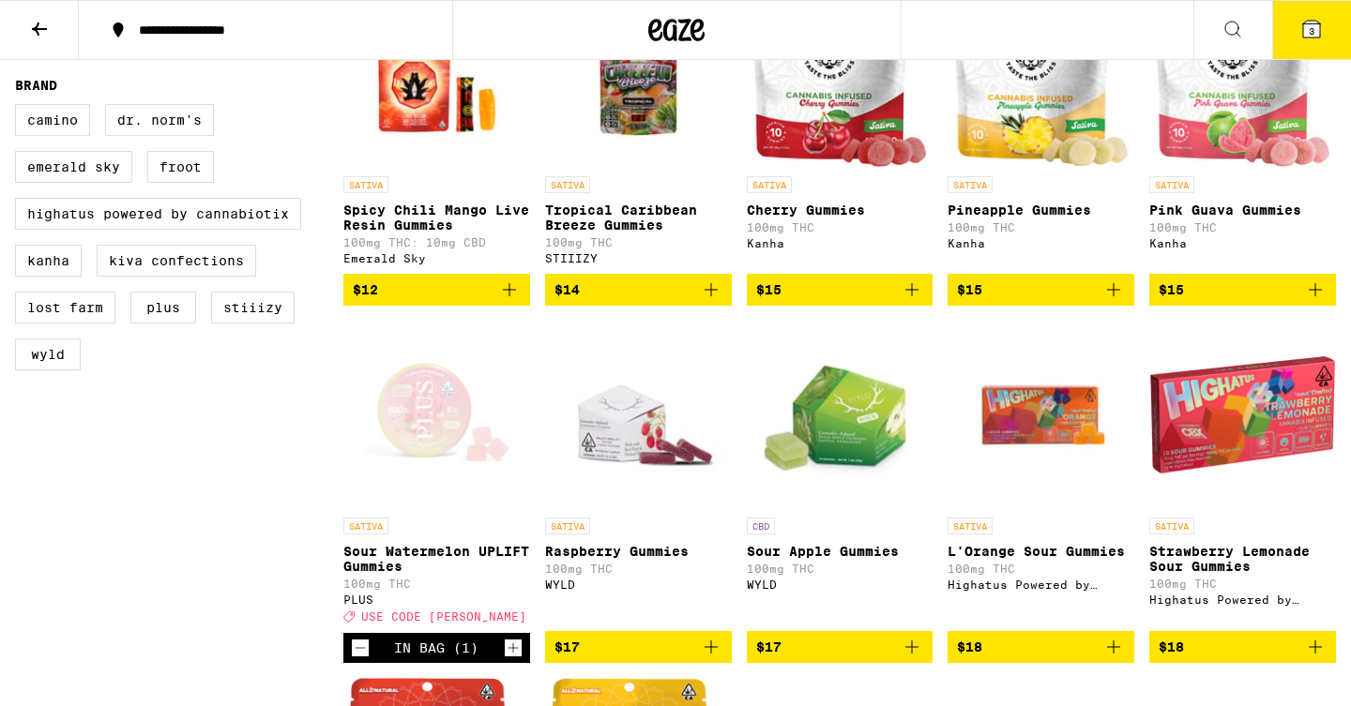
click at [1323, 301] on icon "Add to bag" at bounding box center [1315, 290] width 23 height 23
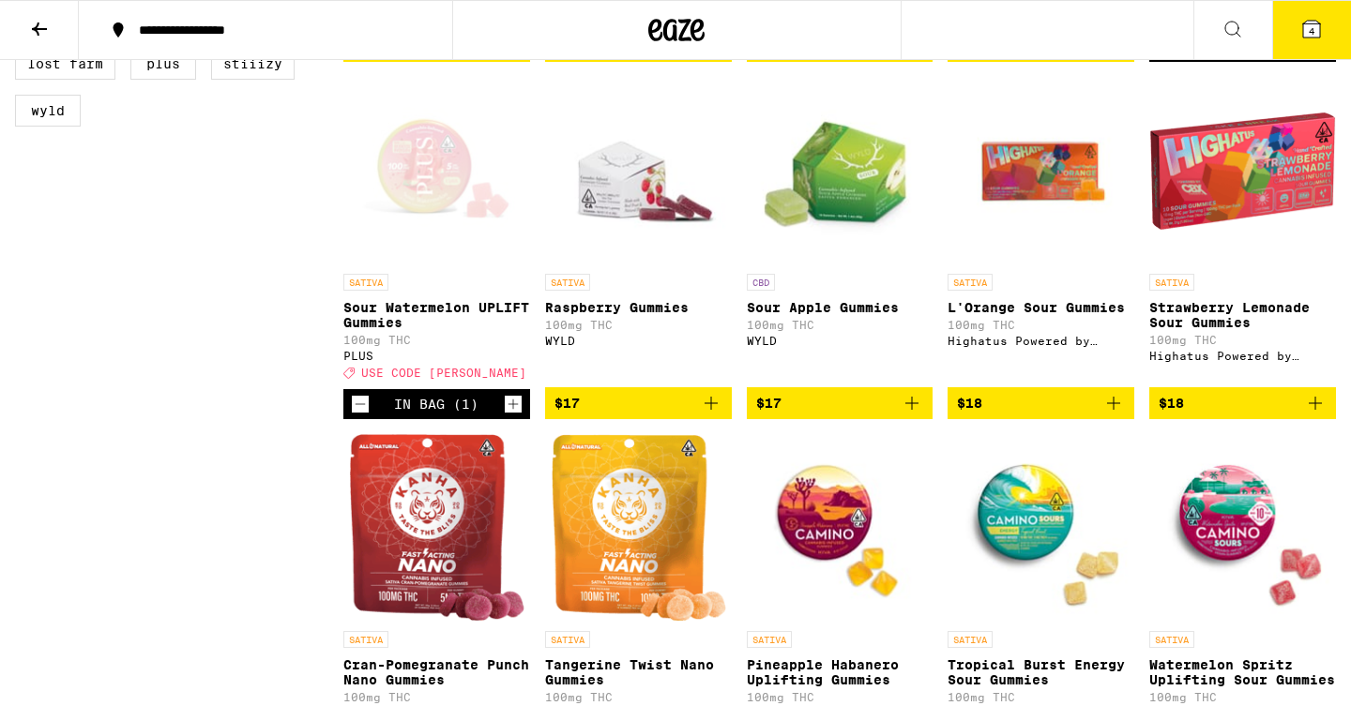
scroll to position [929, 0]
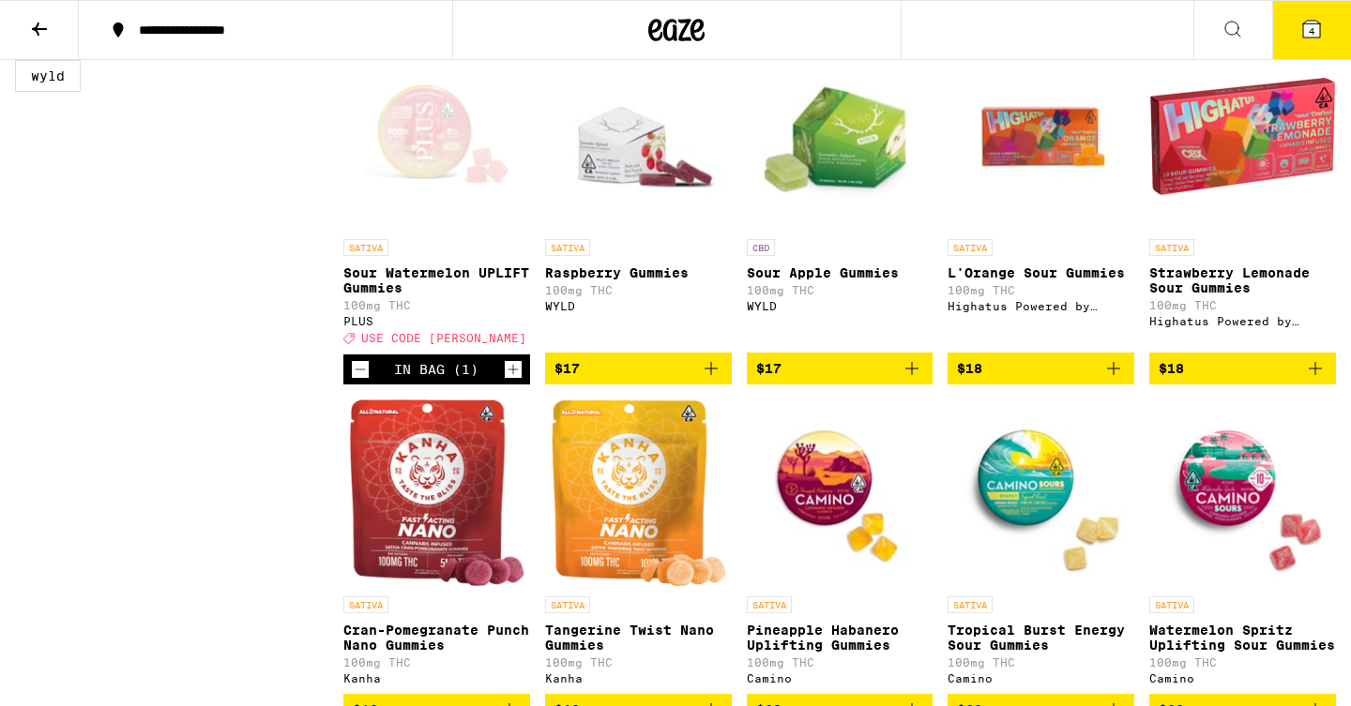
click at [716, 380] on icon "Add to bag" at bounding box center [711, 368] width 23 height 23
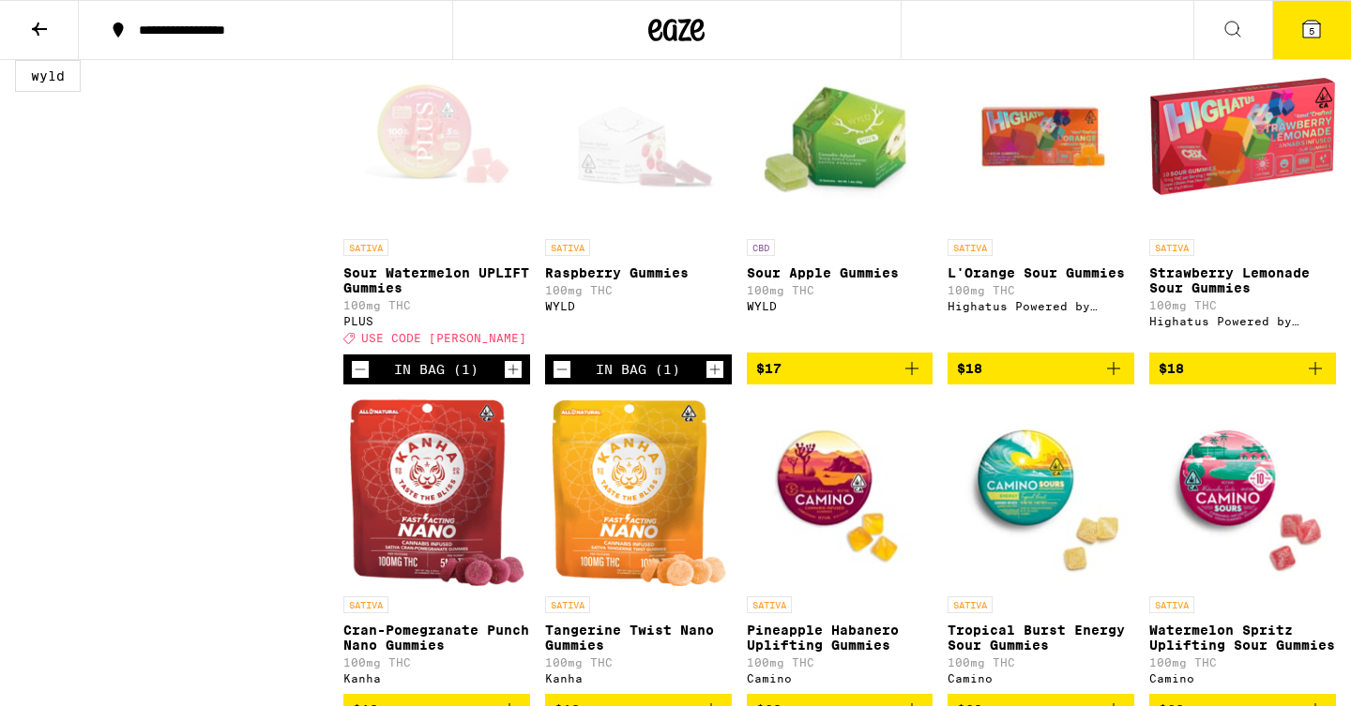
scroll to position [0, 0]
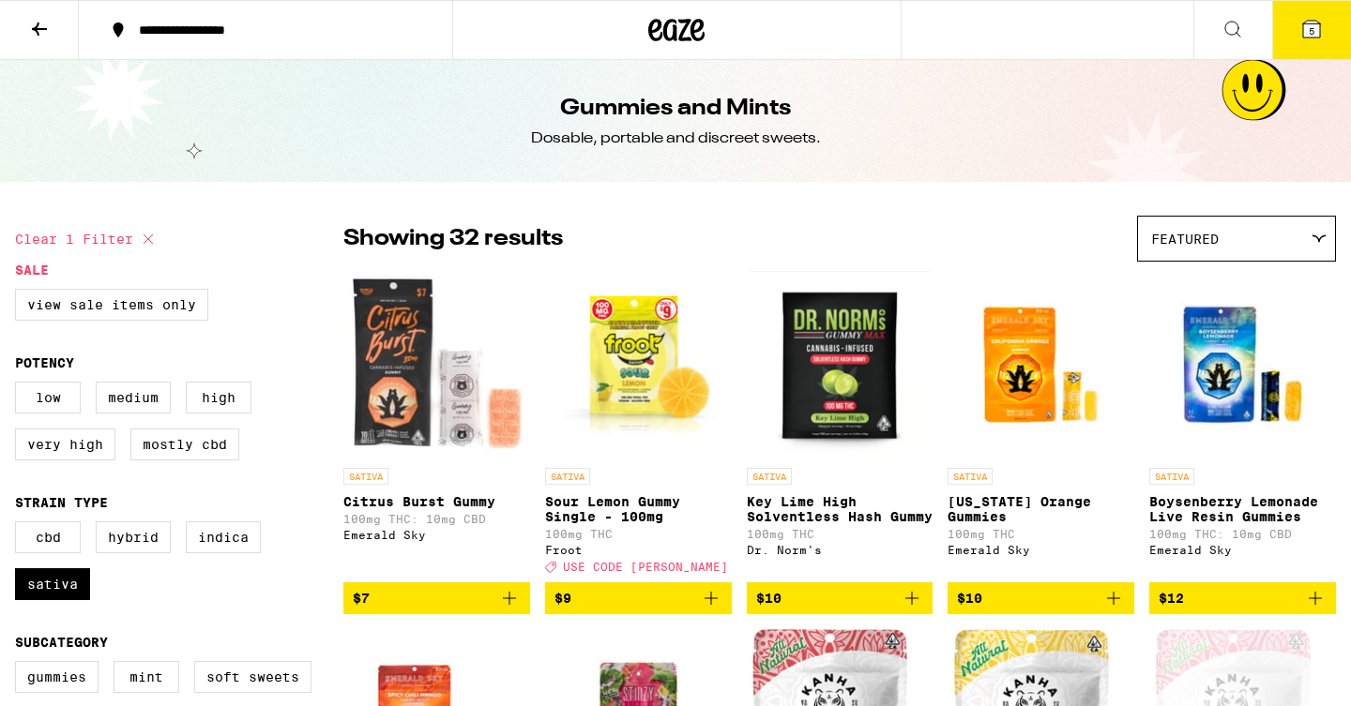
click at [1311, 53] on button "5" at bounding box center [1311, 30] width 79 height 58
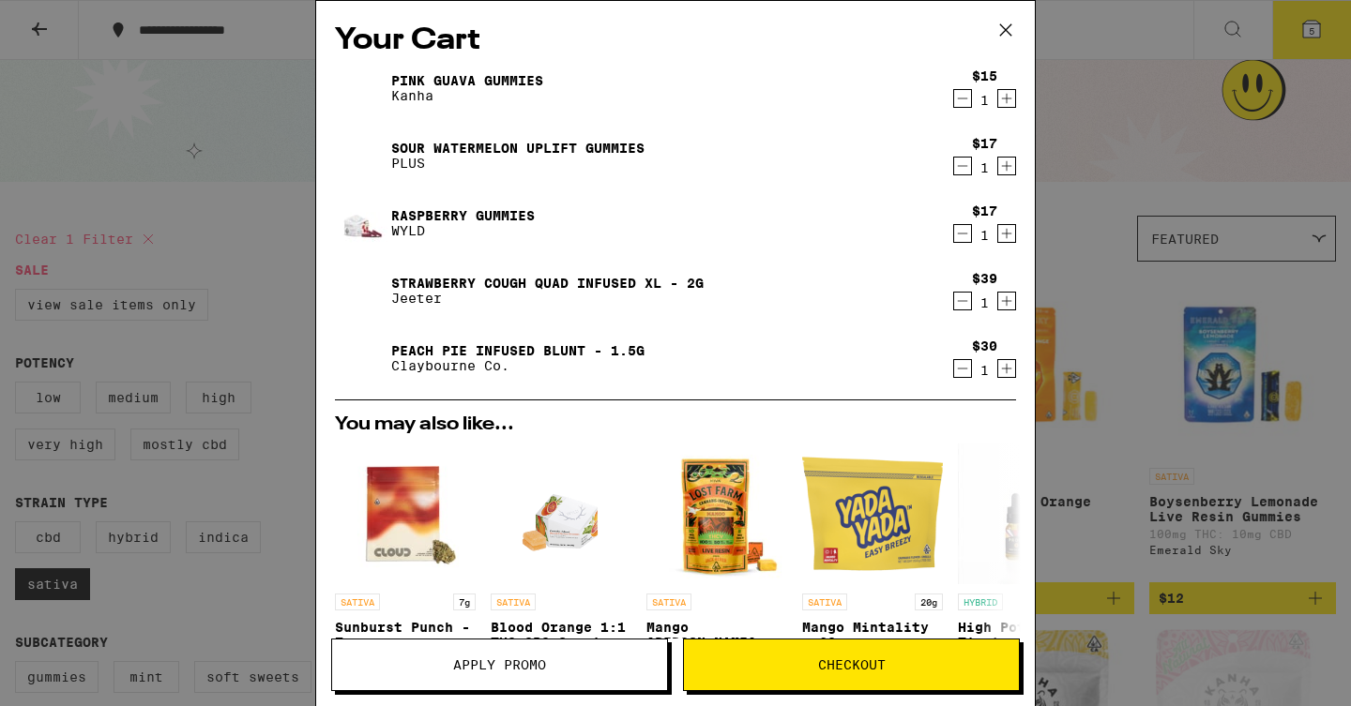
click at [525, 664] on span "Apply Promo" at bounding box center [499, 665] width 93 height 13
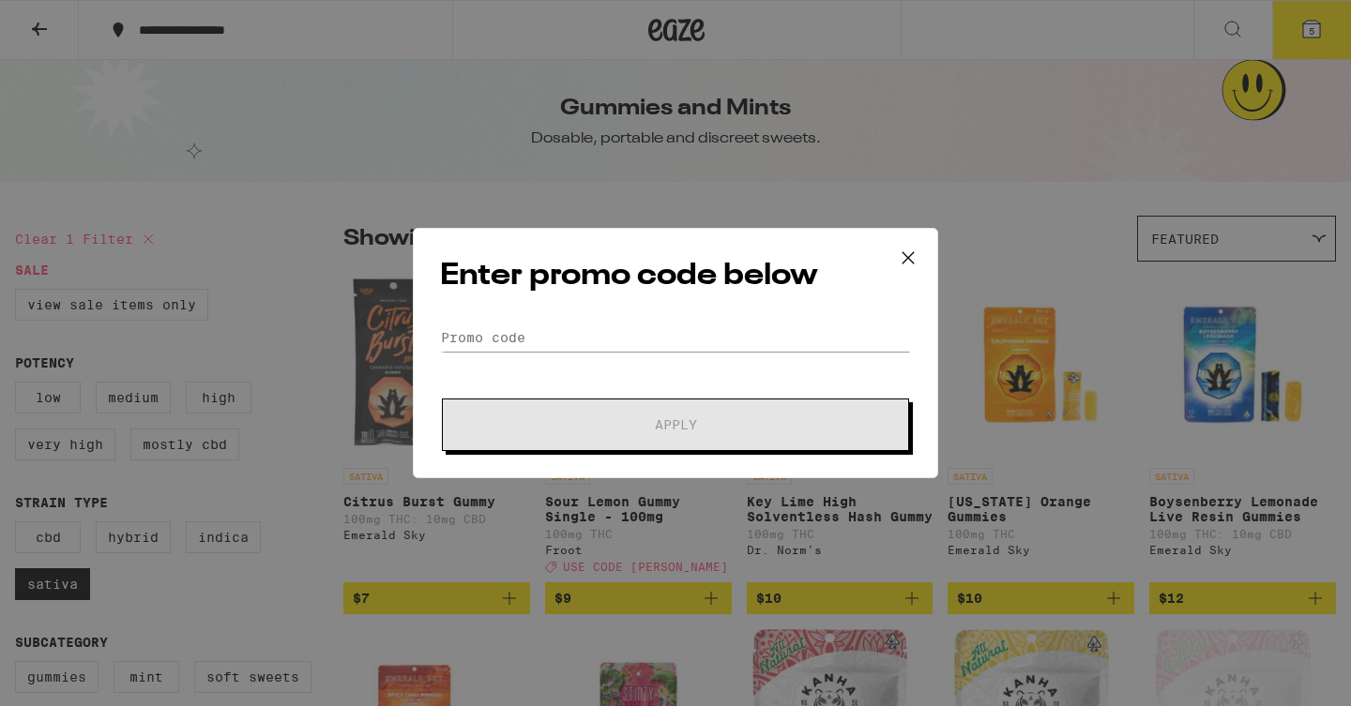
click at [638, 306] on div "Enter promo code below Promo Code Apply" at bounding box center [675, 353] width 525 height 250
click at [633, 336] on input "Promo Code" at bounding box center [675, 338] width 471 height 28
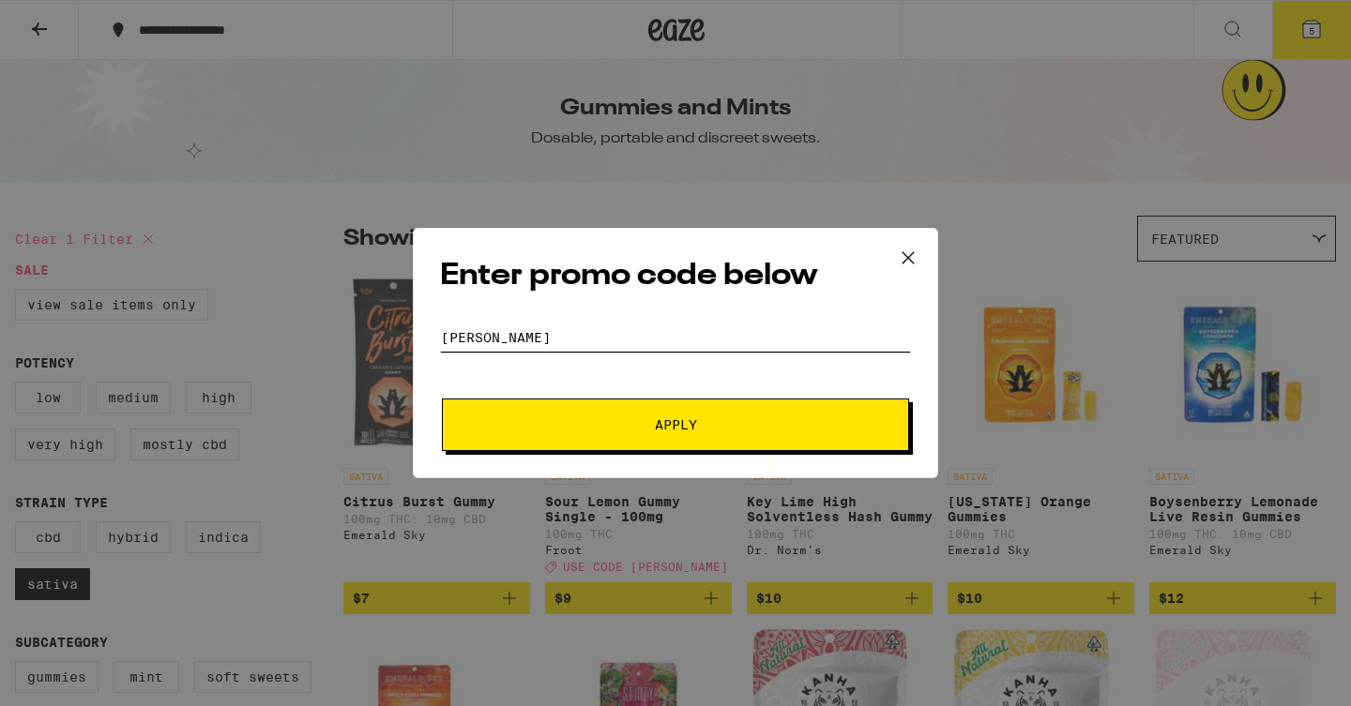
type input "[PERSON_NAME]"
click at [727, 462] on div "Enter promo code below Promo Code [PERSON_NAME] Apply" at bounding box center [675, 353] width 525 height 250
click at [730, 435] on button "Apply" at bounding box center [675, 425] width 467 height 53
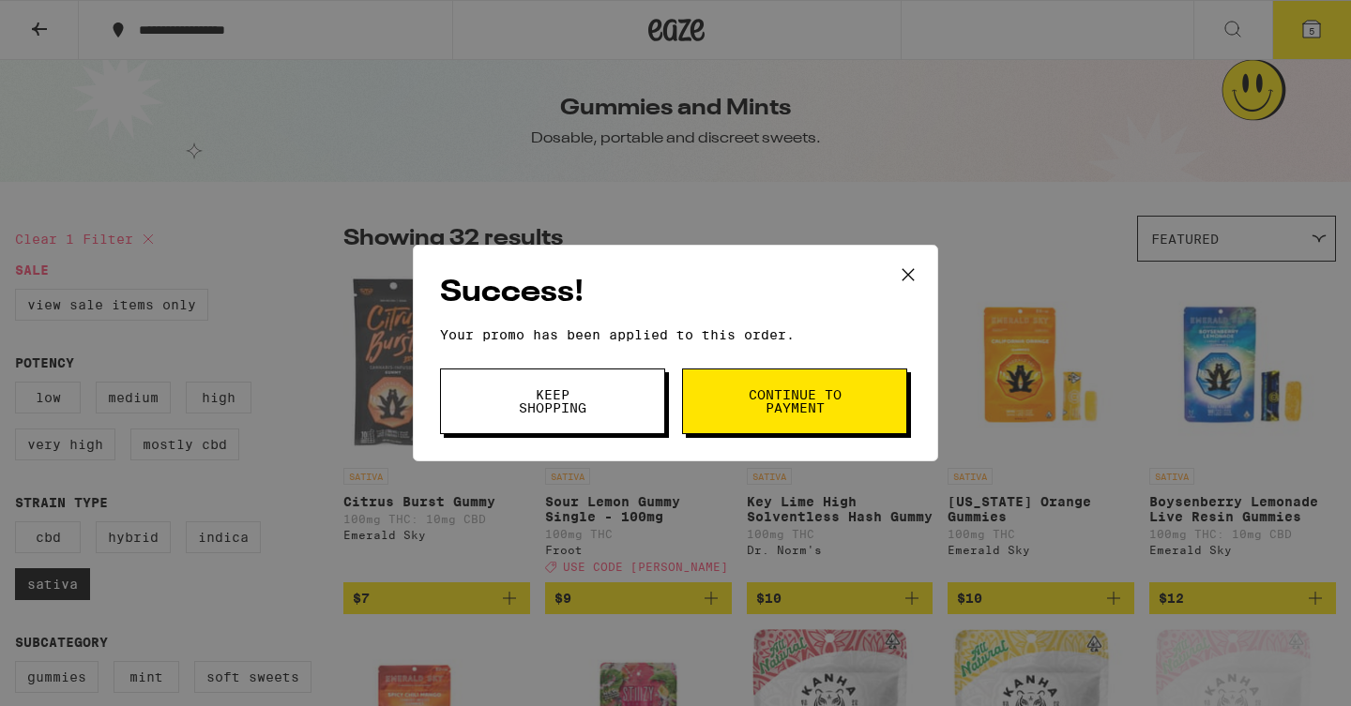
click at [906, 271] on icon at bounding box center [907, 274] width 11 height 11
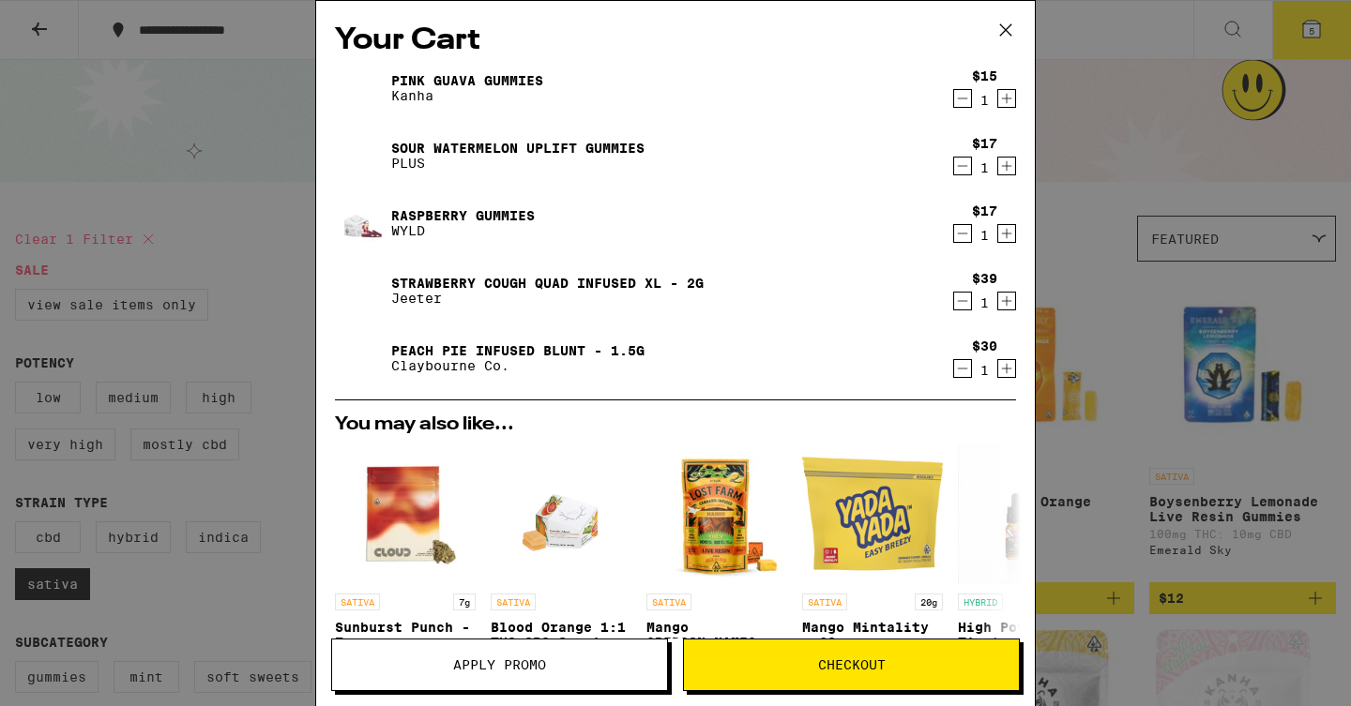
click at [966, 106] on icon "Decrement" at bounding box center [962, 98] width 17 height 23
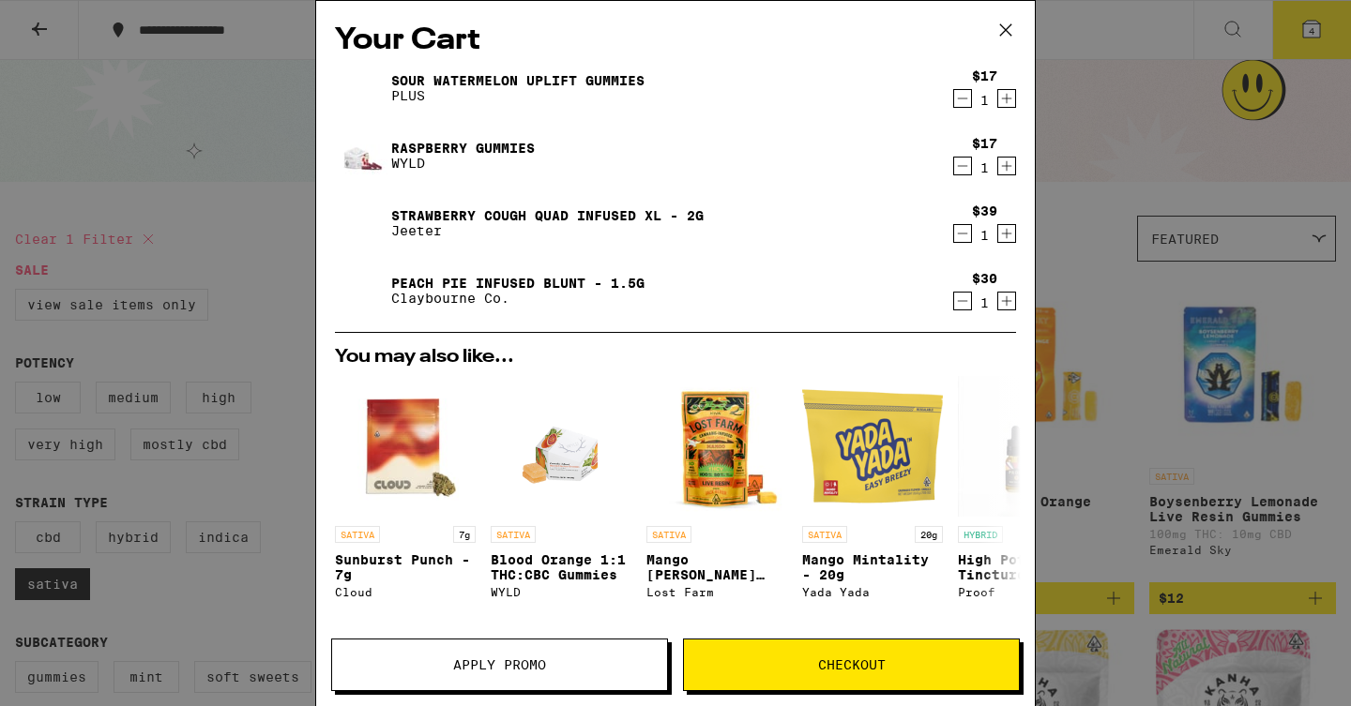
click at [965, 304] on icon "Decrement" at bounding box center [962, 301] width 17 height 23
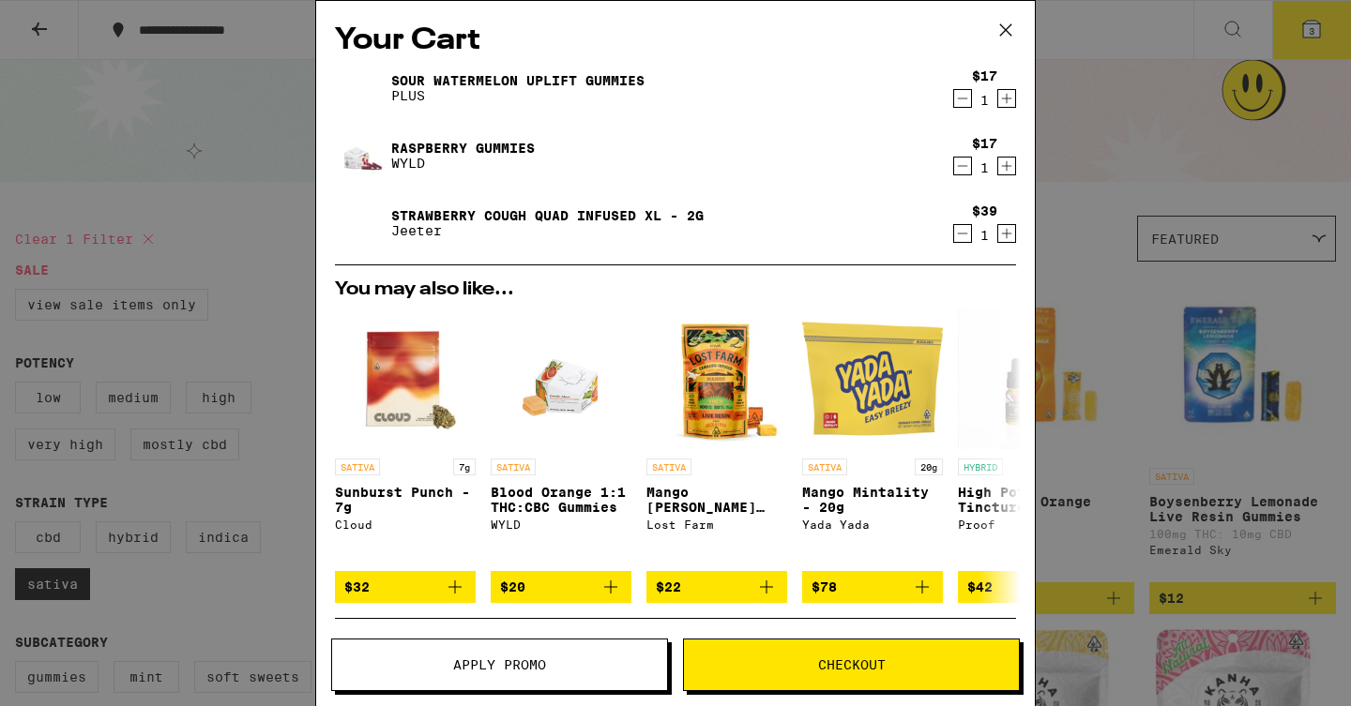
scroll to position [254, 0]
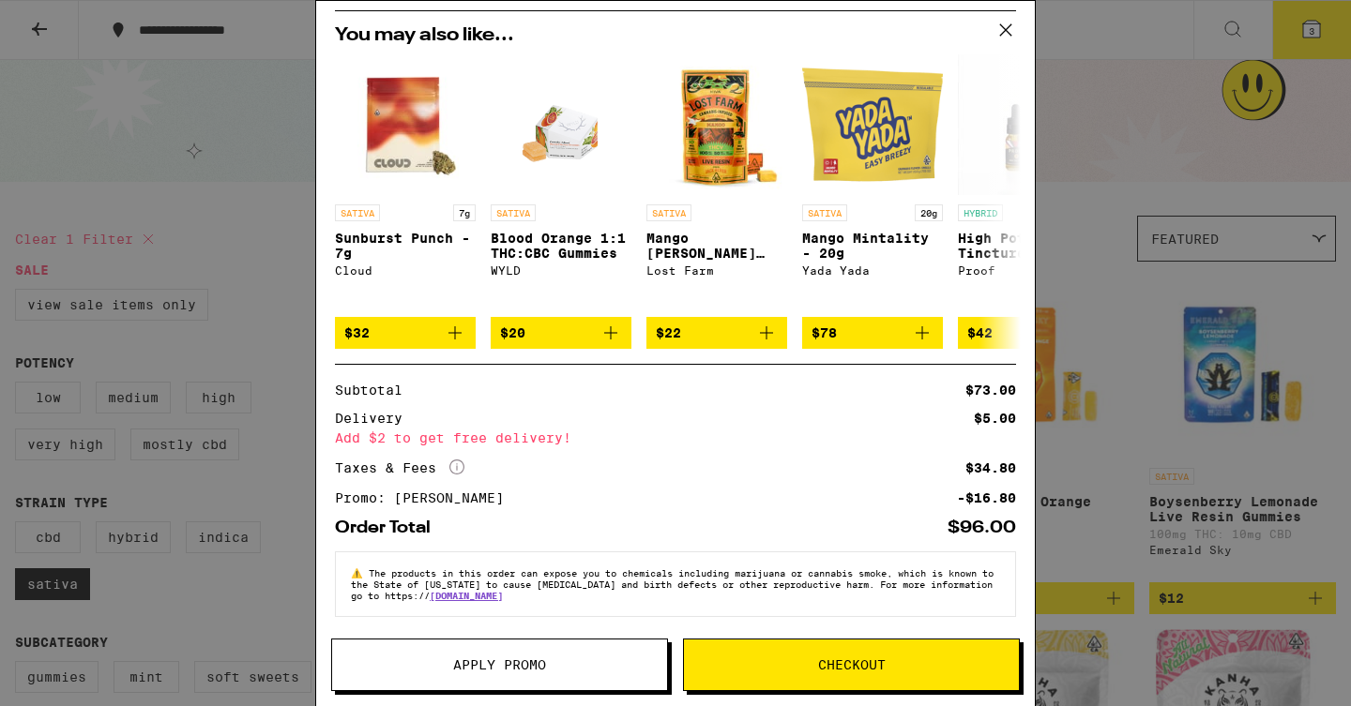
click at [1004, 38] on icon at bounding box center [1006, 30] width 28 height 28
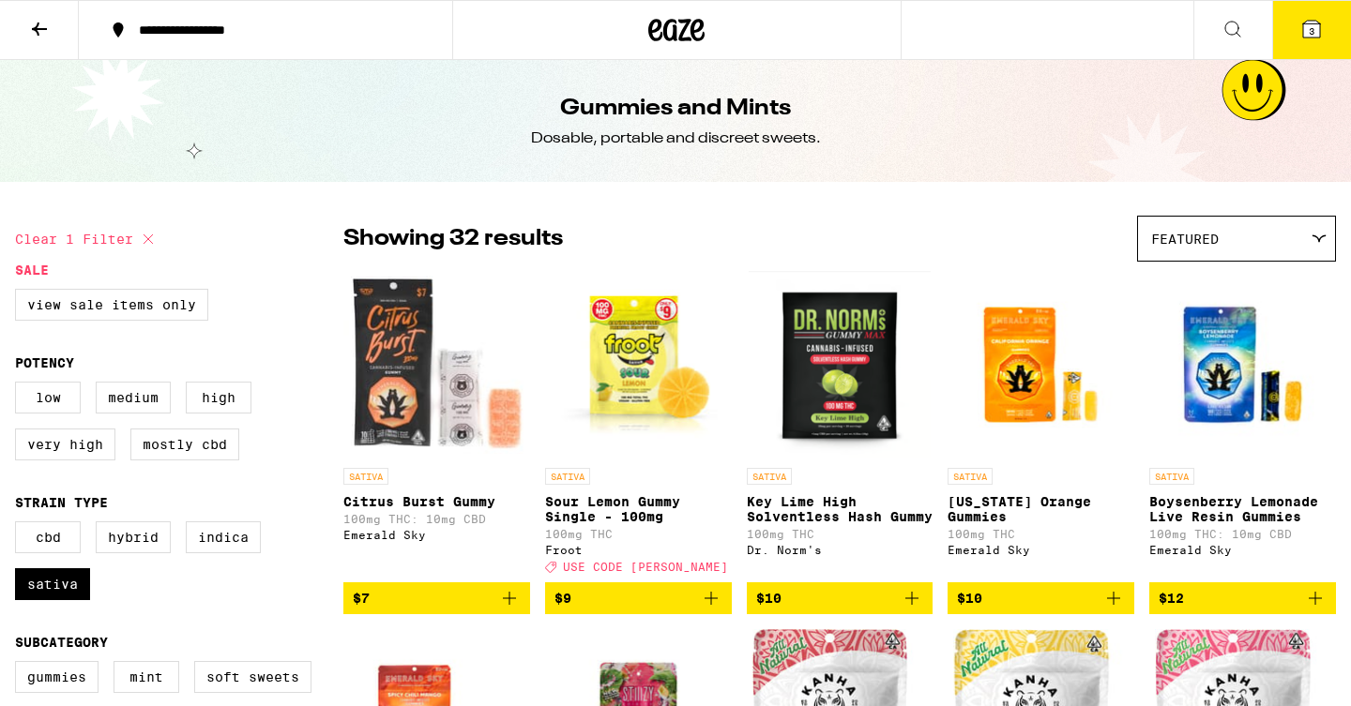
click at [626, 46] on div at bounding box center [676, 30] width 449 height 60
click at [702, 42] on icon at bounding box center [676, 30] width 56 height 34
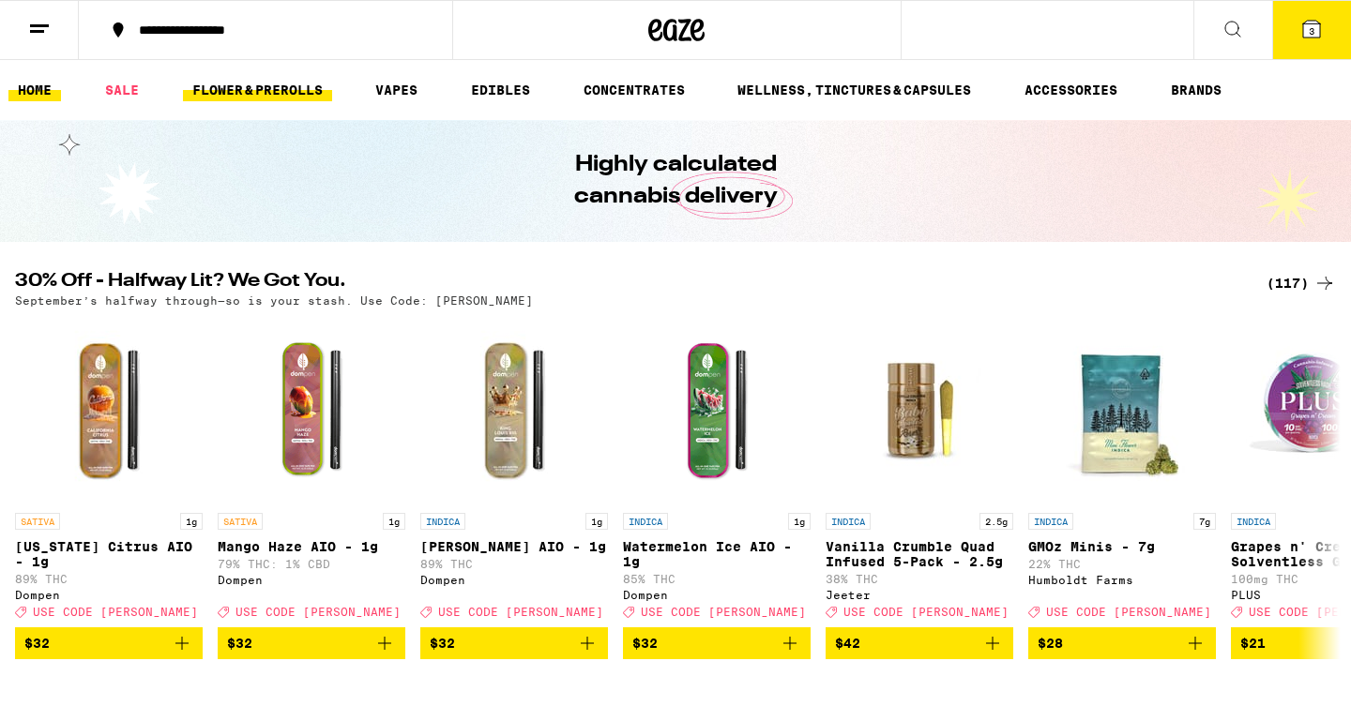
click at [290, 91] on link "FLOWER & PREROLLS" at bounding box center [257, 90] width 149 height 23
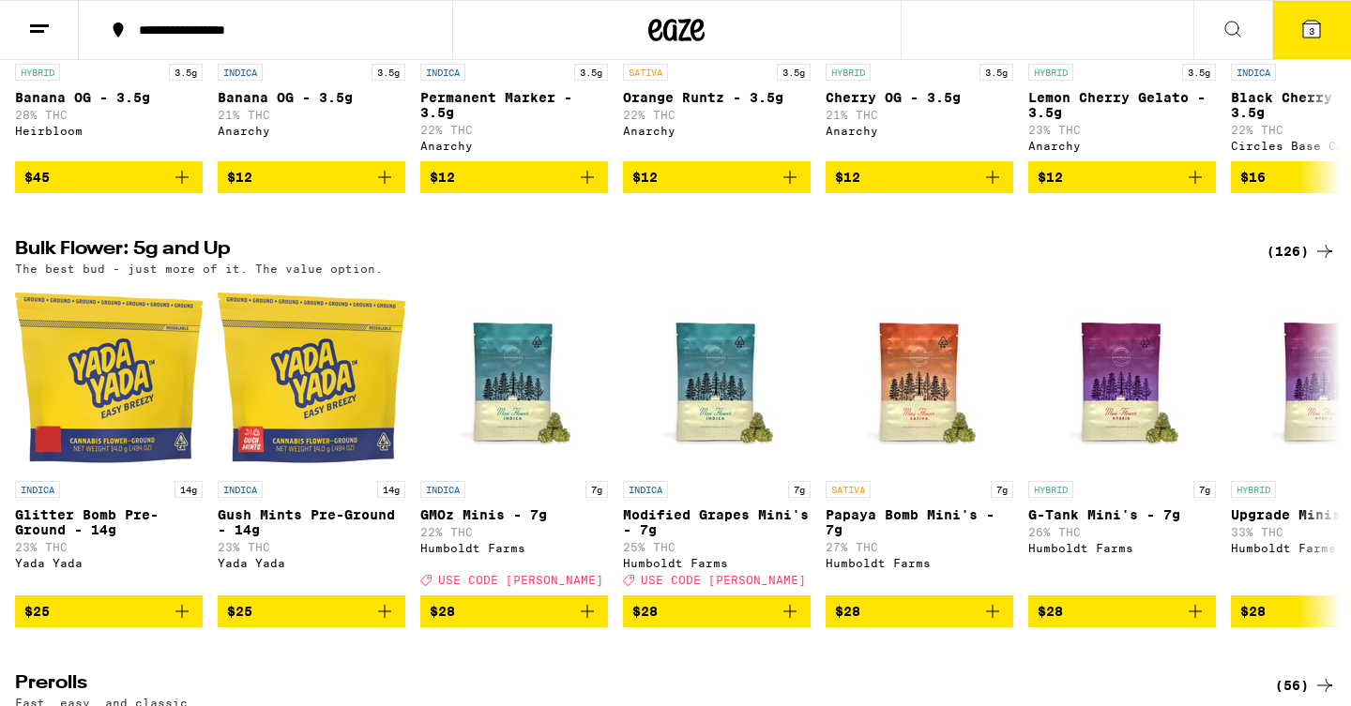
scroll to position [811, 0]
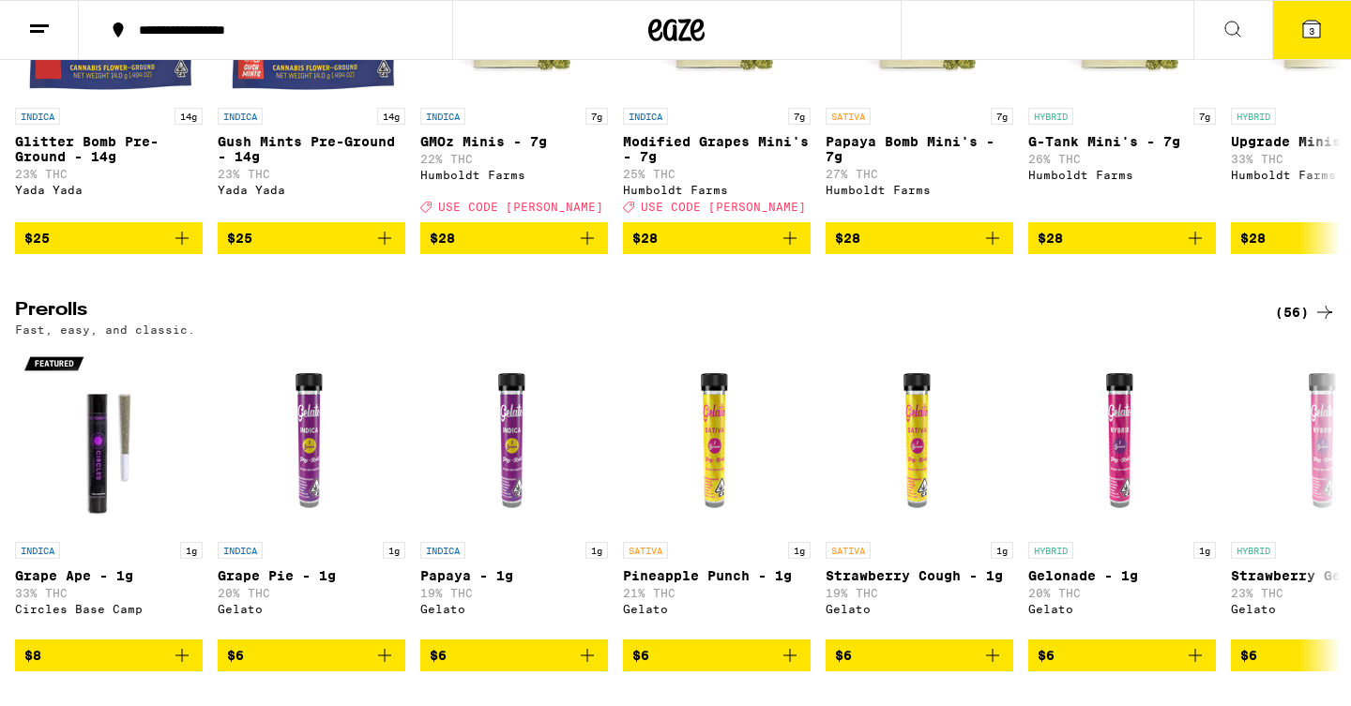
click at [1307, 324] on div "(56)" at bounding box center [1305, 312] width 61 height 23
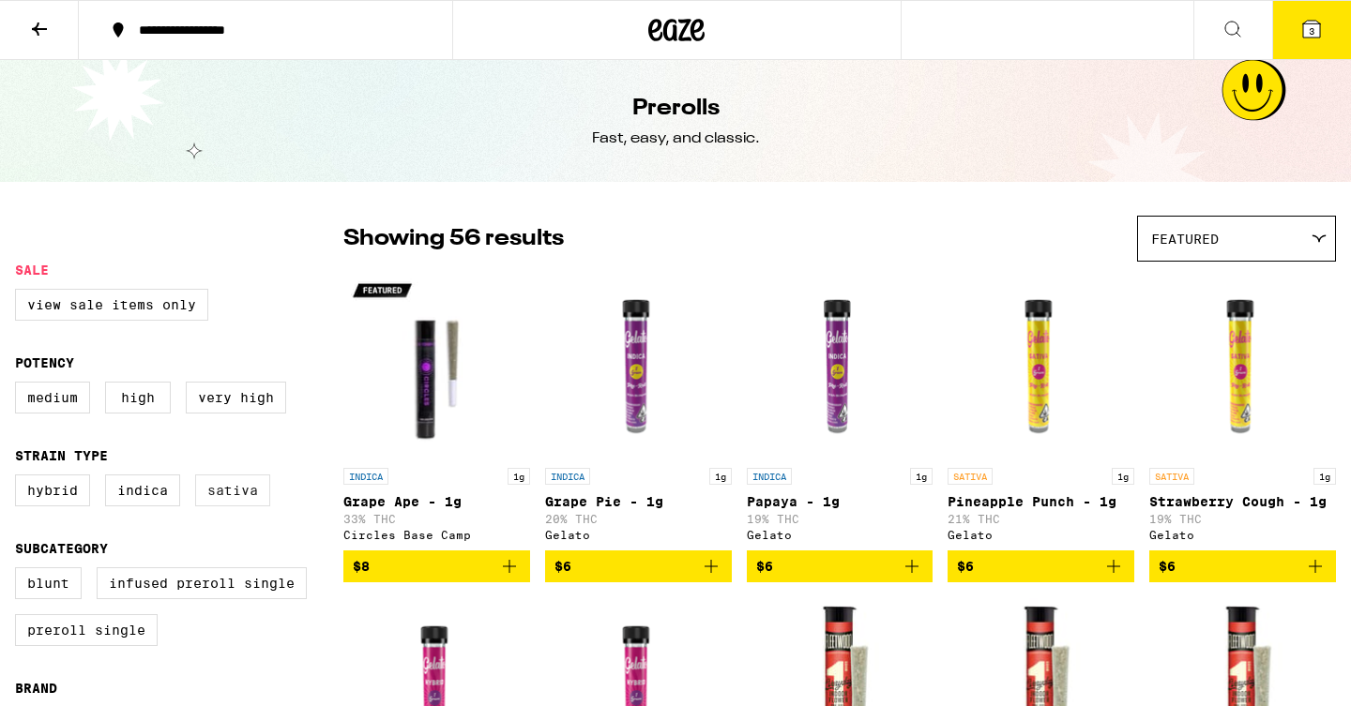
click at [247, 507] on label "Sativa" at bounding box center [232, 491] width 75 height 32
click at [20, 478] on input "Sativa" at bounding box center [19, 478] width 1 height 1
checkbox input "true"
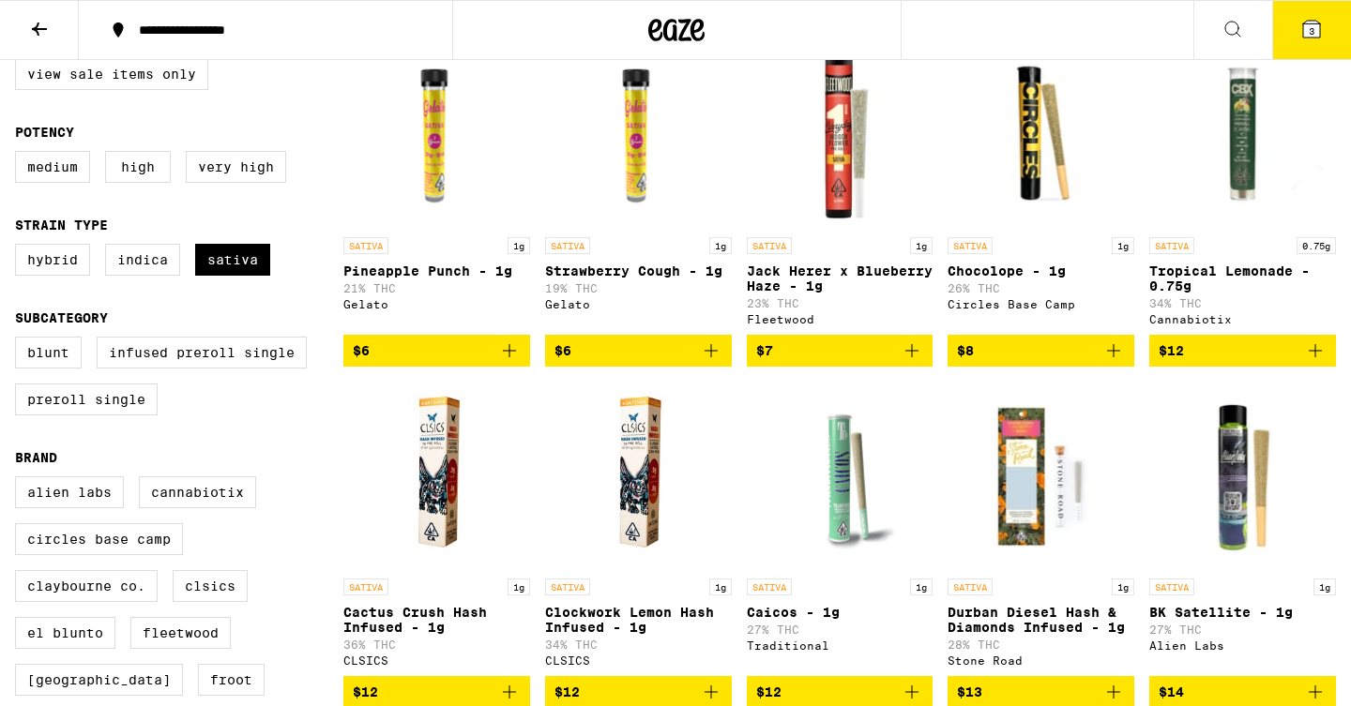
scroll to position [225, 0]
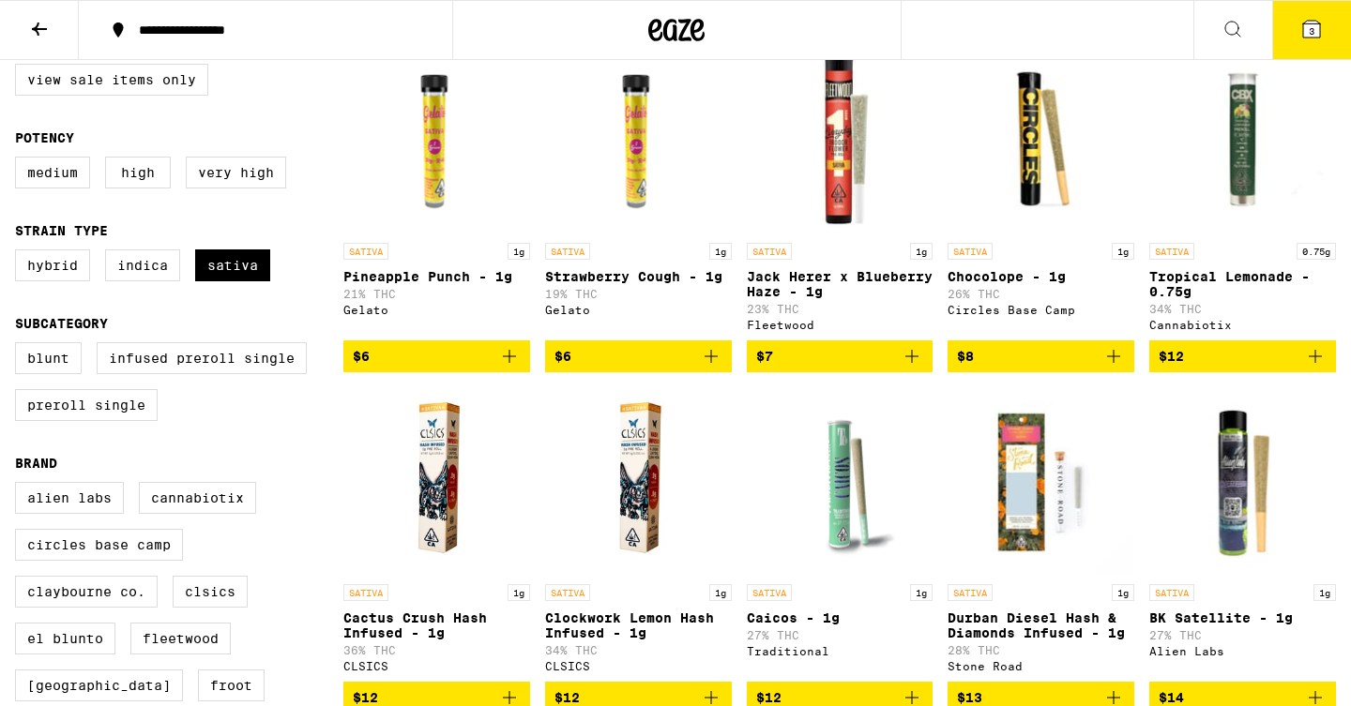
click at [518, 368] on icon "Add to bag" at bounding box center [509, 356] width 23 height 23
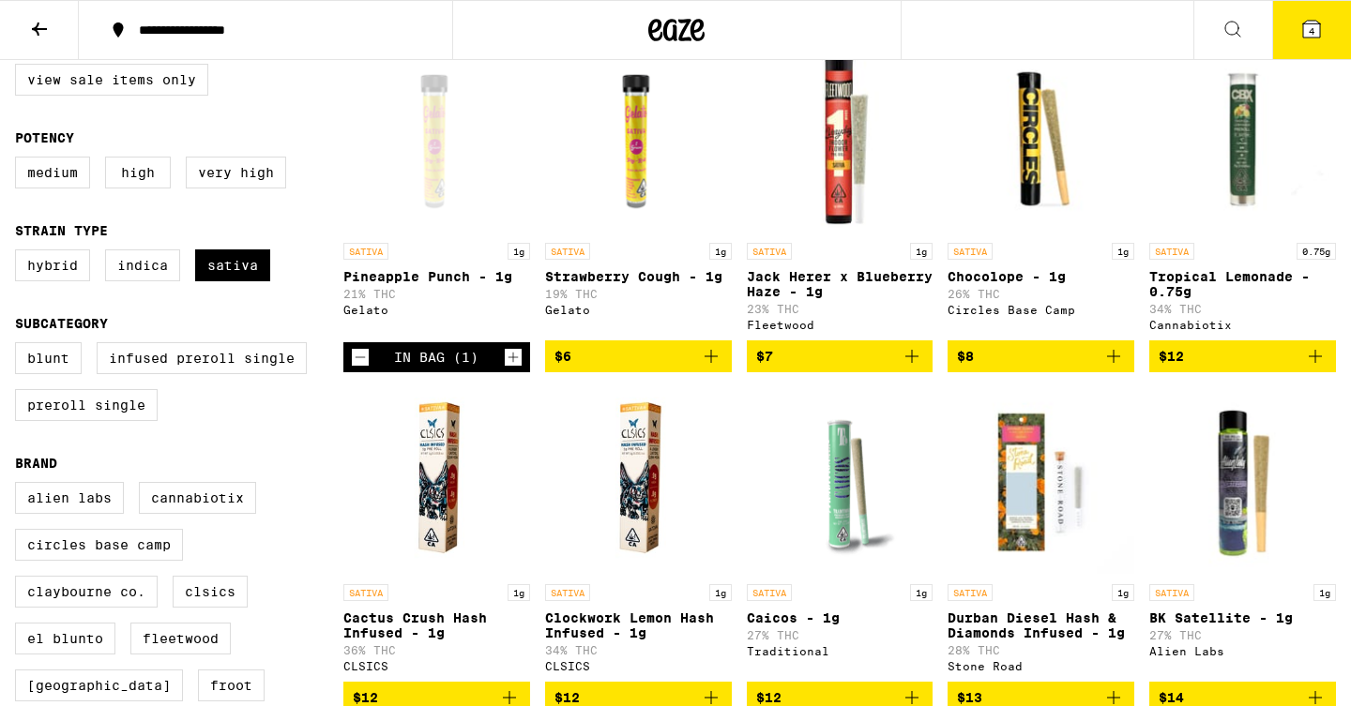
click at [1293, 37] on button "4" at bounding box center [1311, 30] width 79 height 58
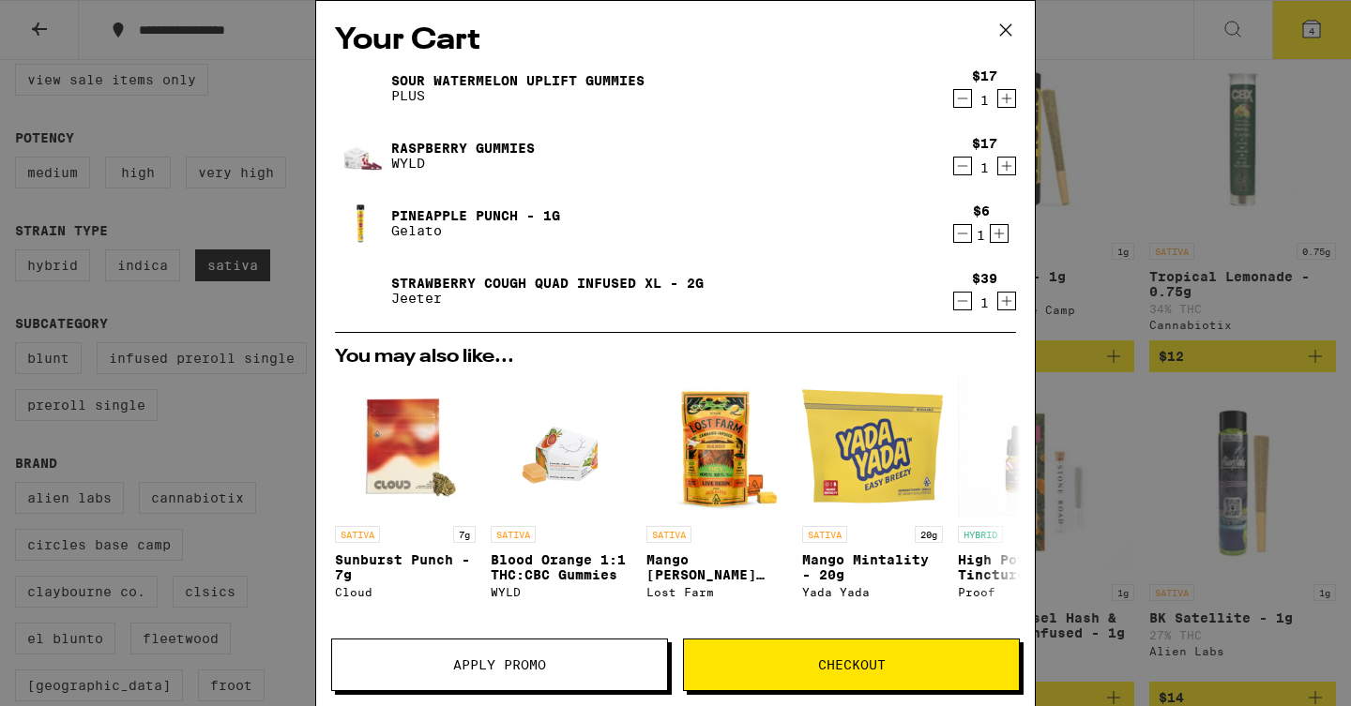
click at [807, 671] on span "Checkout" at bounding box center [851, 665] width 335 height 13
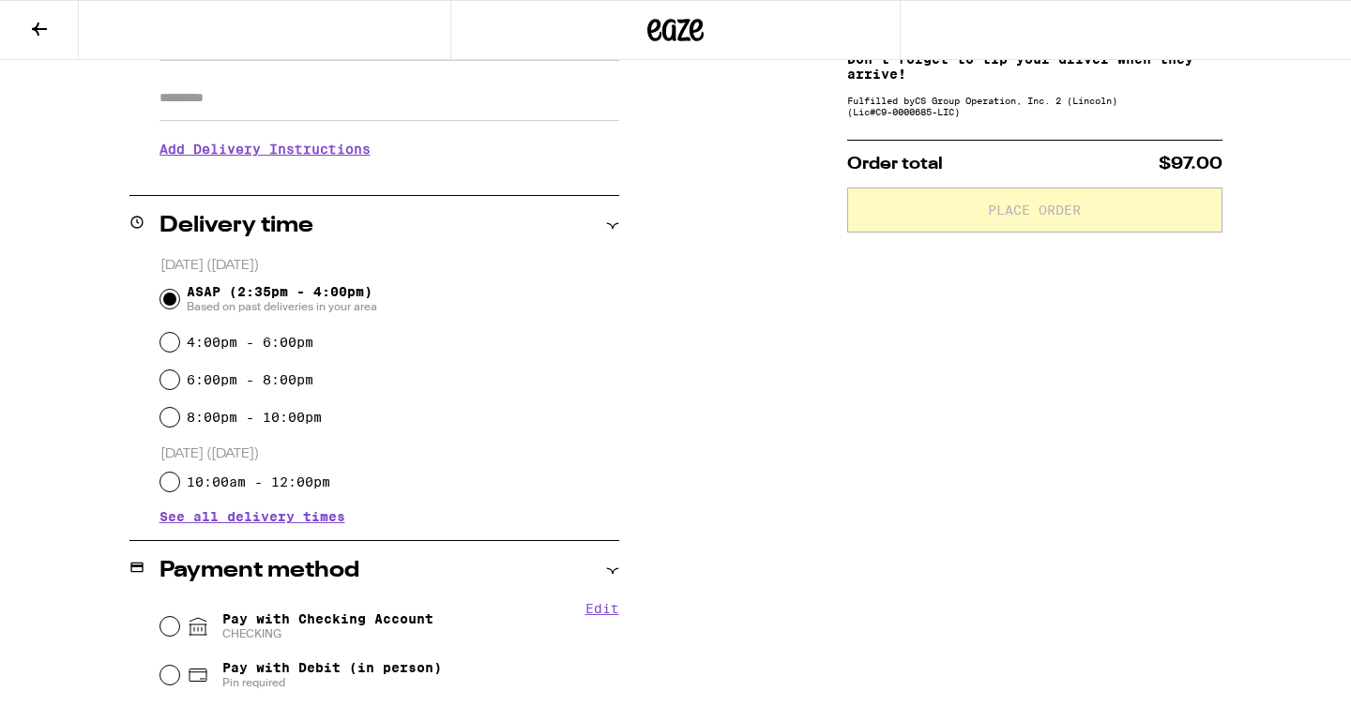
scroll to position [491, 0]
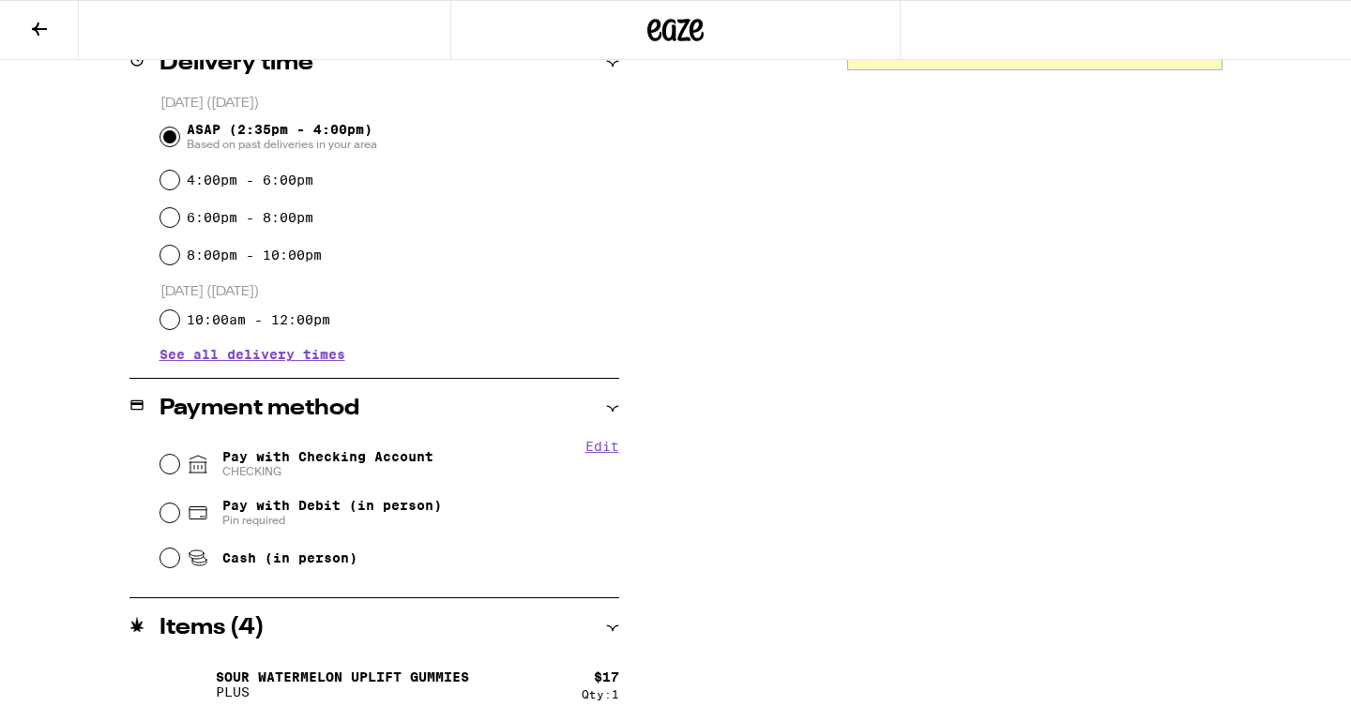
click at [250, 465] on span "Pay with Checking Account CHECKING" at bounding box center [327, 464] width 211 height 30
click at [179, 465] on input "Pay with Checking Account CHECKING" at bounding box center [169, 464] width 19 height 19
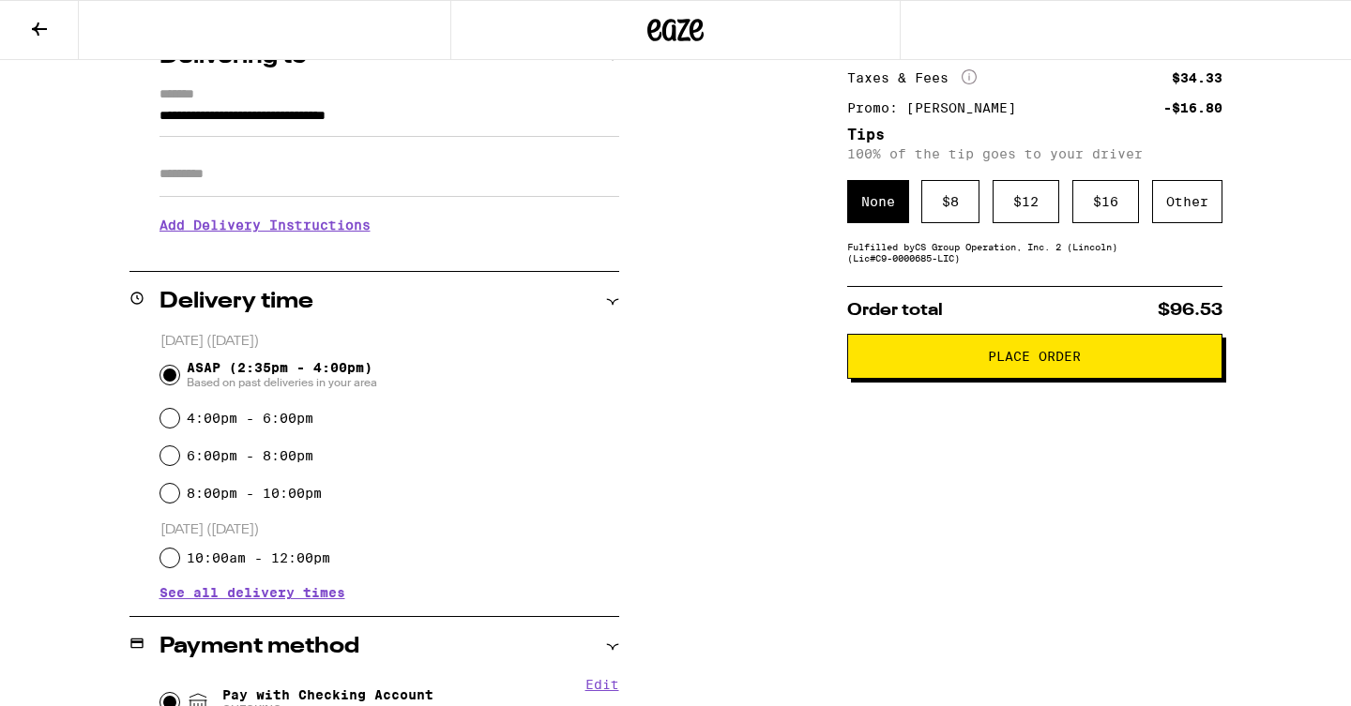
scroll to position [0, 0]
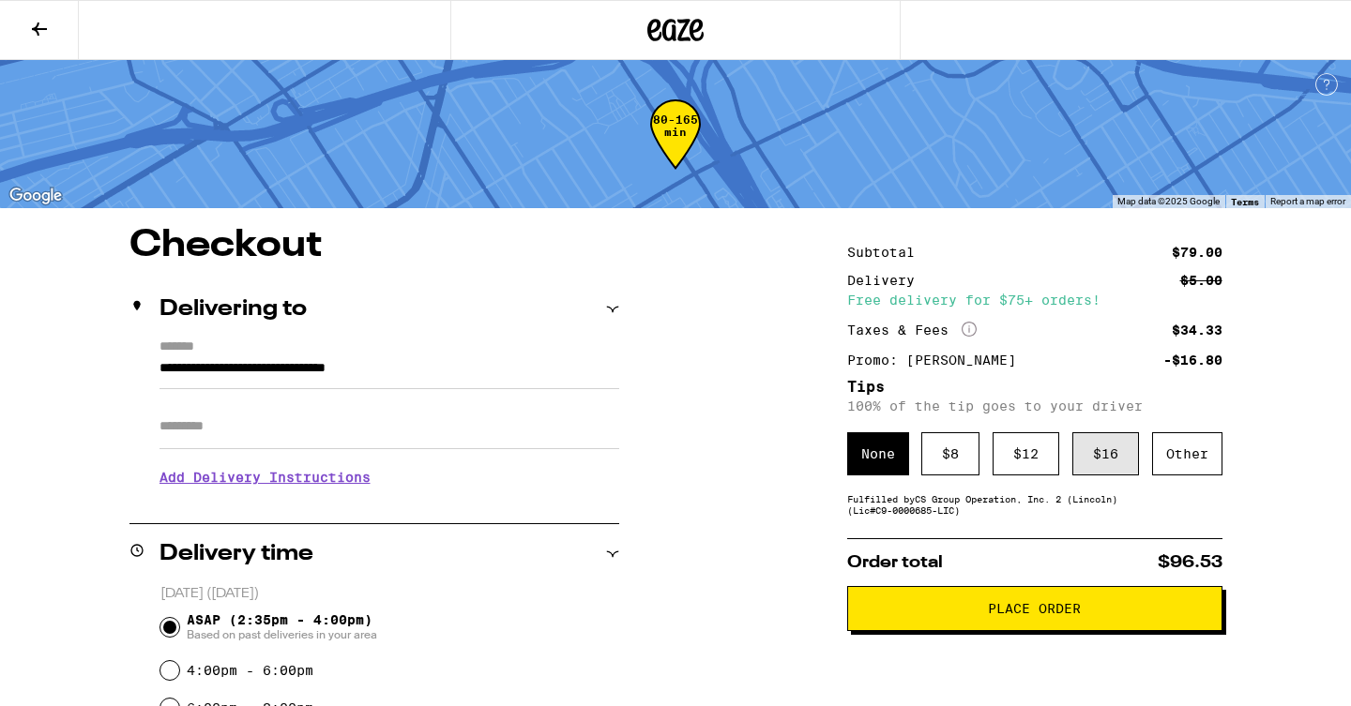
click at [1085, 466] on div "$ 16" at bounding box center [1105, 453] width 67 height 43
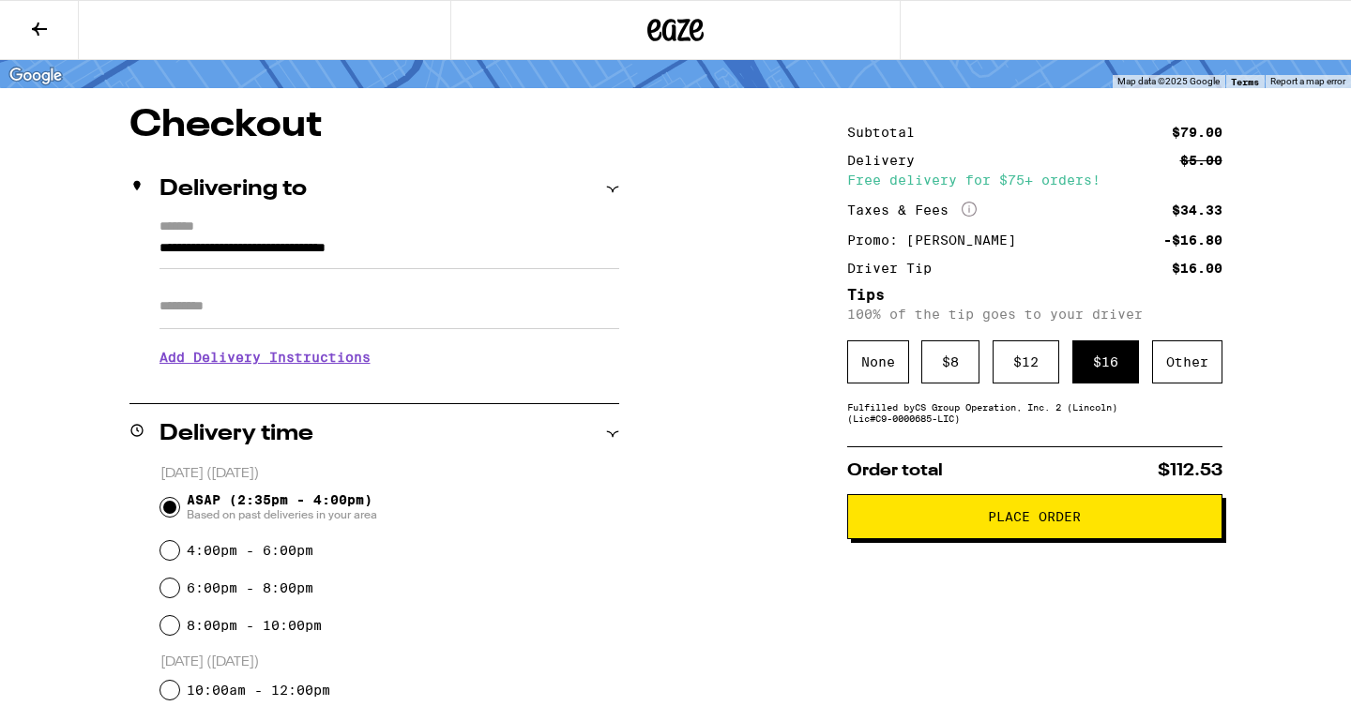
scroll to position [164, 0]
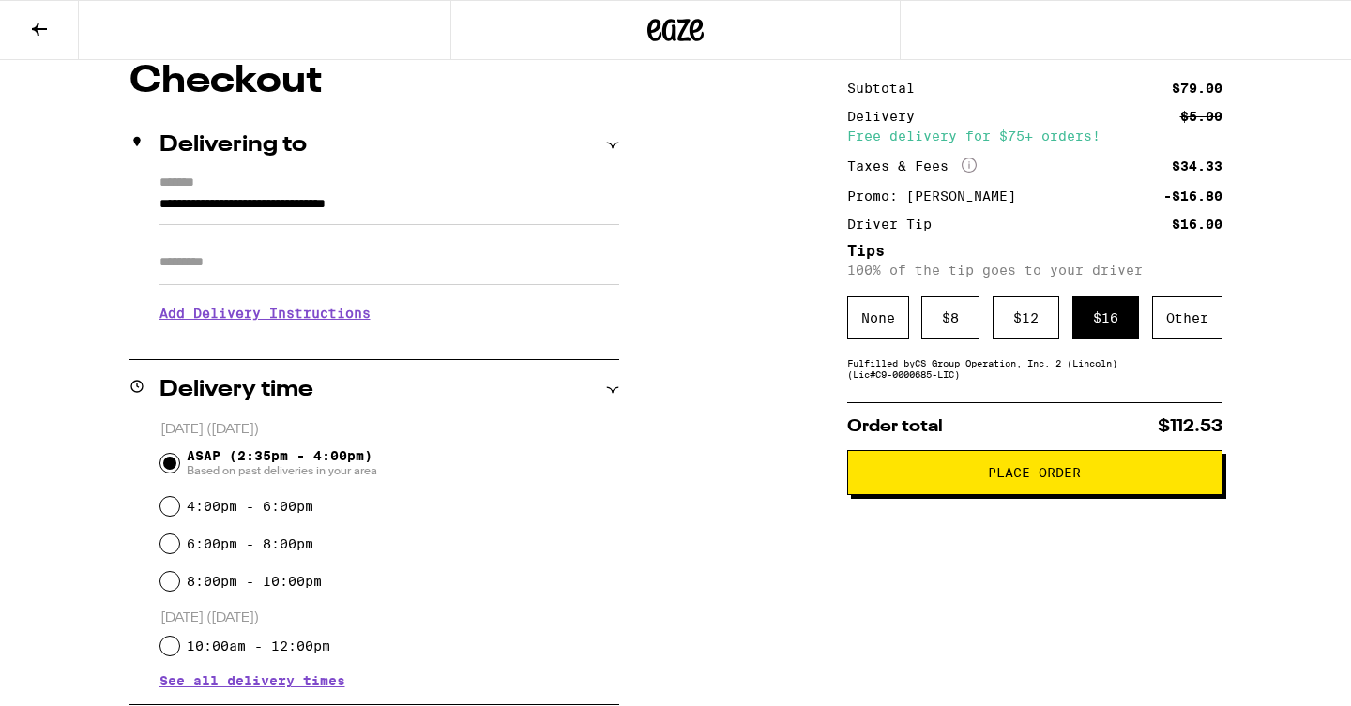
click at [299, 326] on h3 "Add Delivery Instructions" at bounding box center [389, 313] width 460 height 43
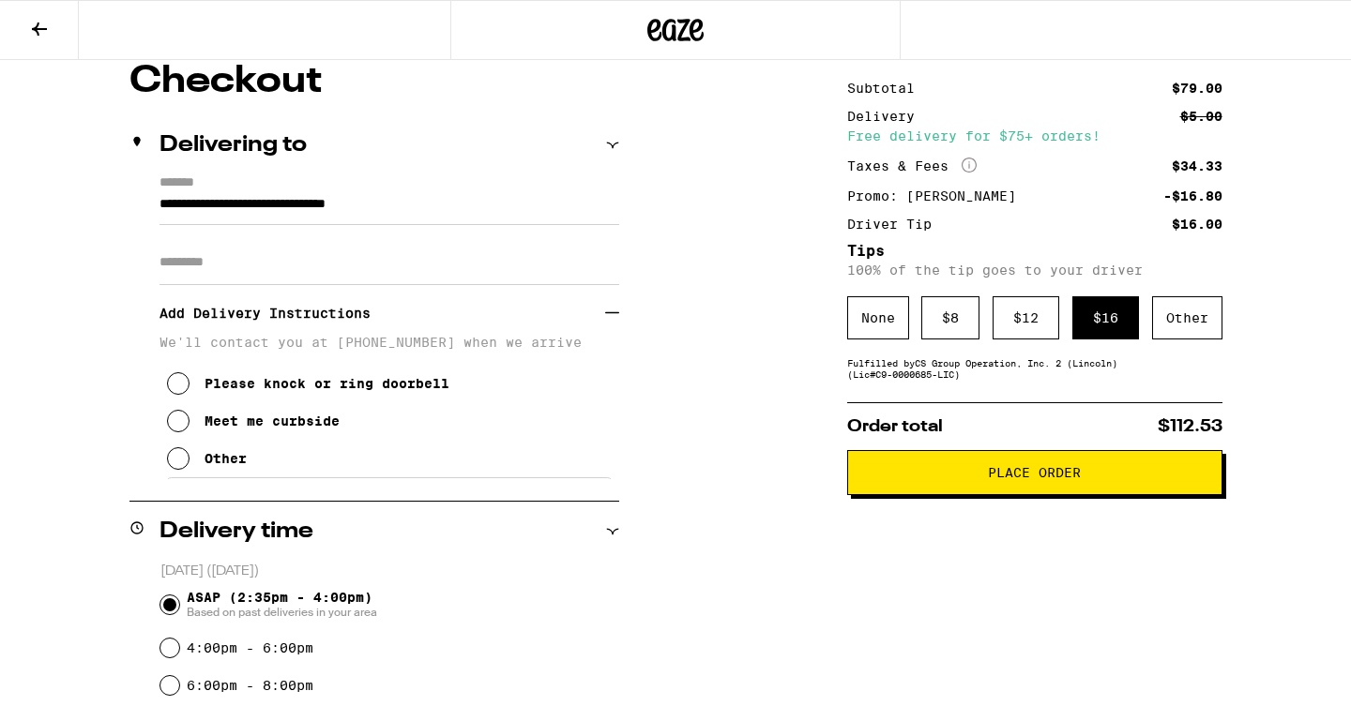
click at [222, 429] on div "Meet me curbside" at bounding box center [272, 421] width 135 height 15
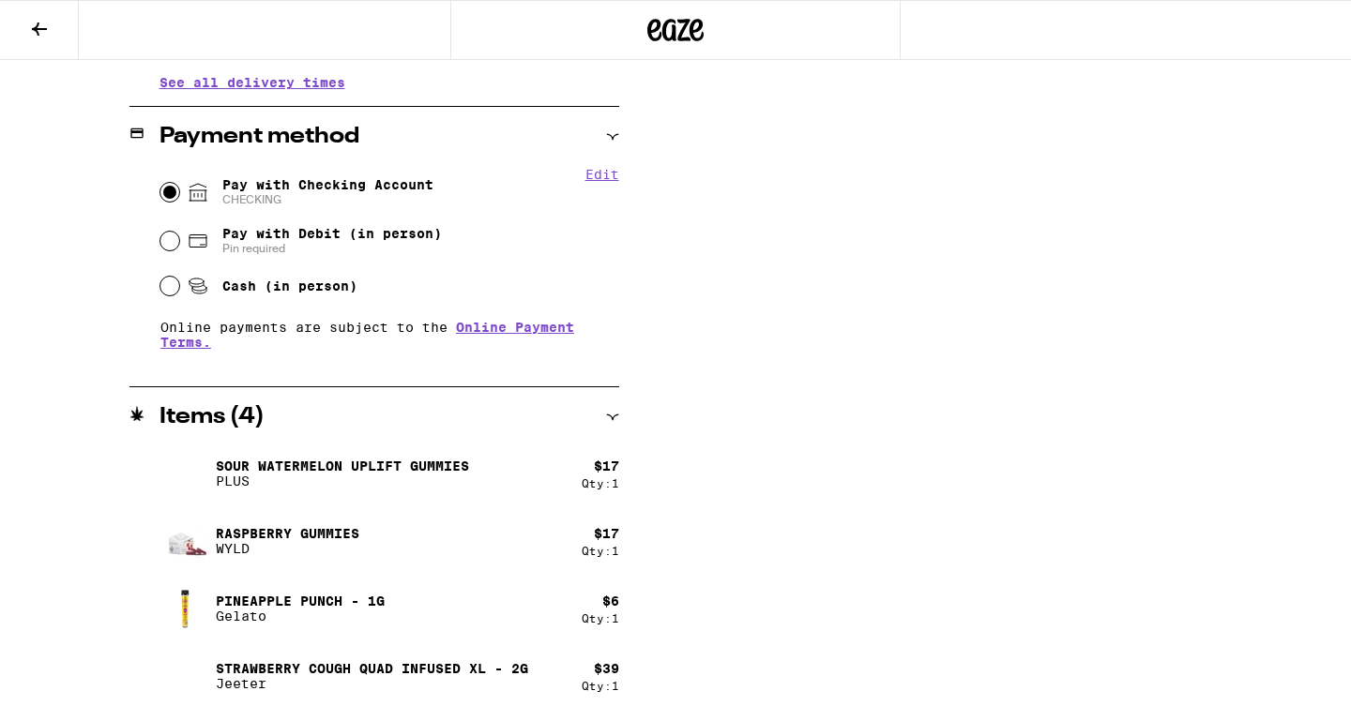
scroll to position [917, 0]
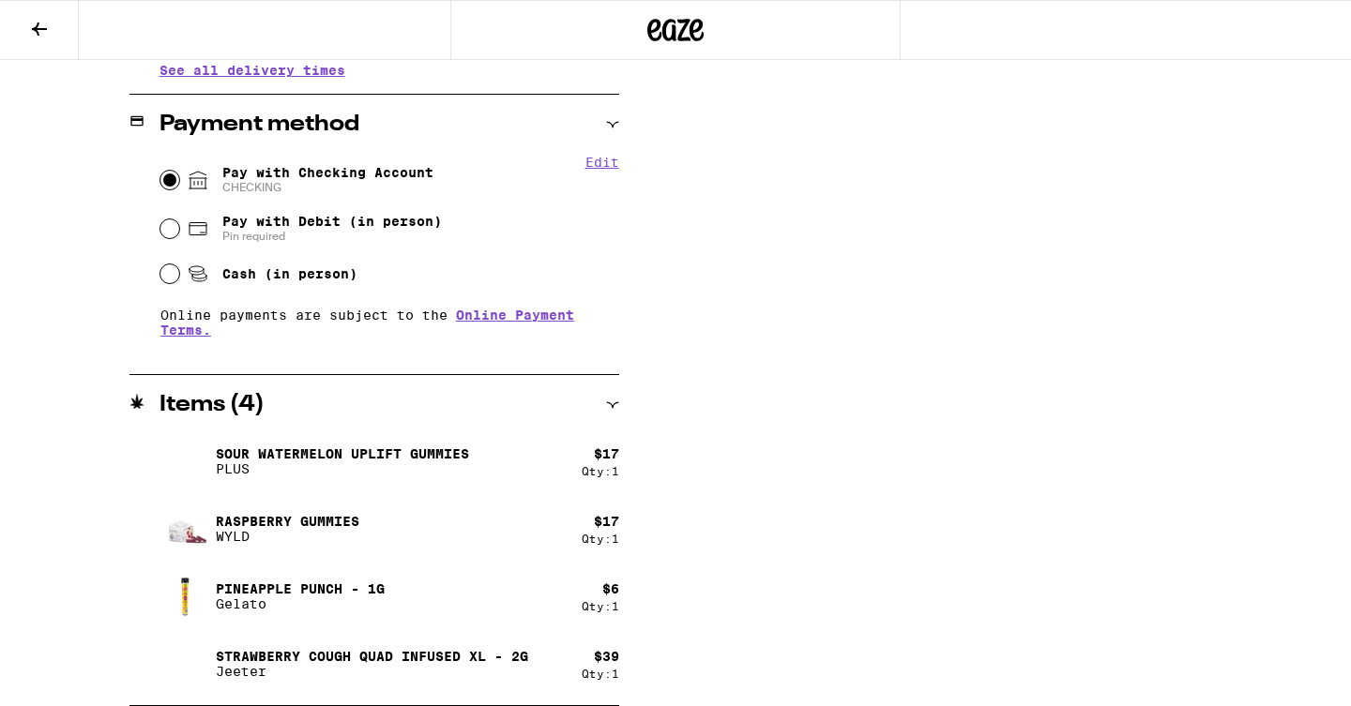
click at [599, 168] on button "Edit" at bounding box center [602, 162] width 34 height 15
click at [362, 188] on button "Remove Account" at bounding box center [343, 187] width 105 height 12
radio input "false"
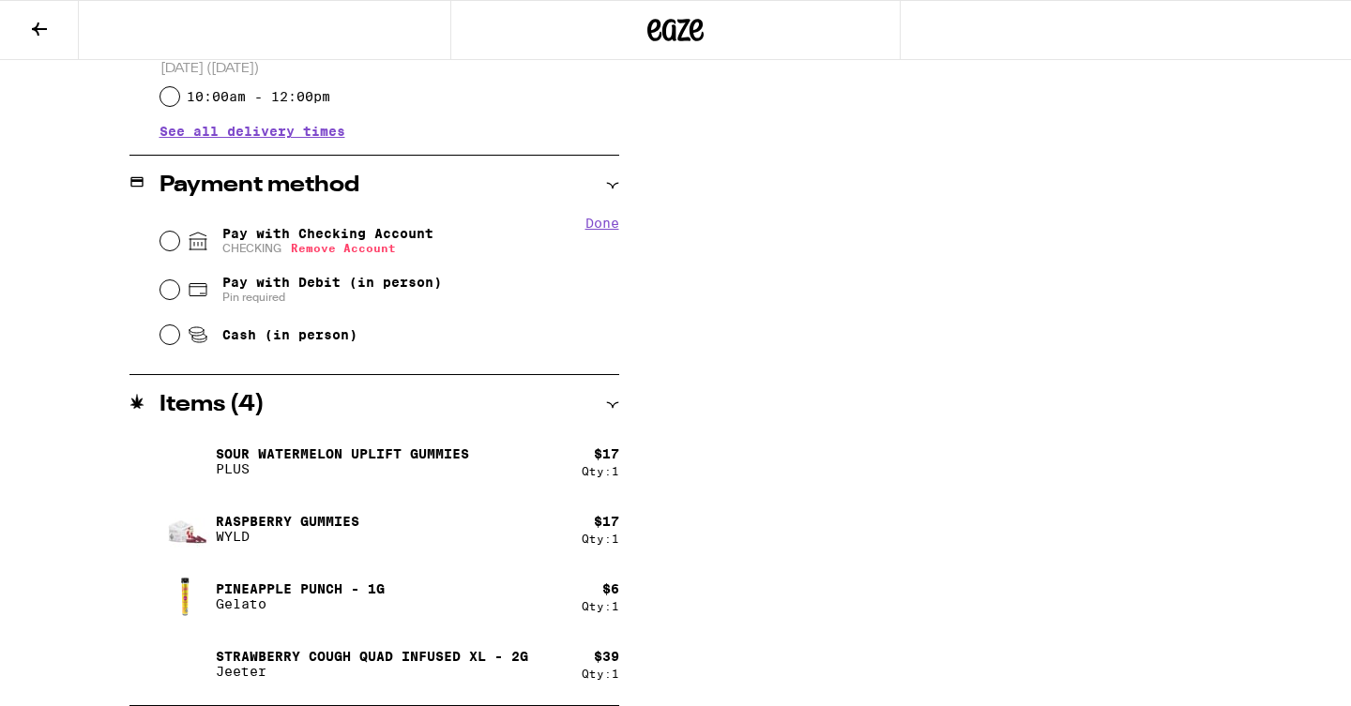
scroll to position [856, 0]
click at [318, 229] on span "Pay with Checking Account You will be redirected to link your bank" at bounding box center [327, 241] width 211 height 30
click at [179, 232] on input "Pay with Checking Account You will be redirected to link your bank" at bounding box center [169, 241] width 19 height 19
click at [299, 298] on span "Pin required" at bounding box center [332, 297] width 220 height 15
click at [179, 298] on input "Pay with Debit (in person) Pin required" at bounding box center [169, 290] width 19 height 19
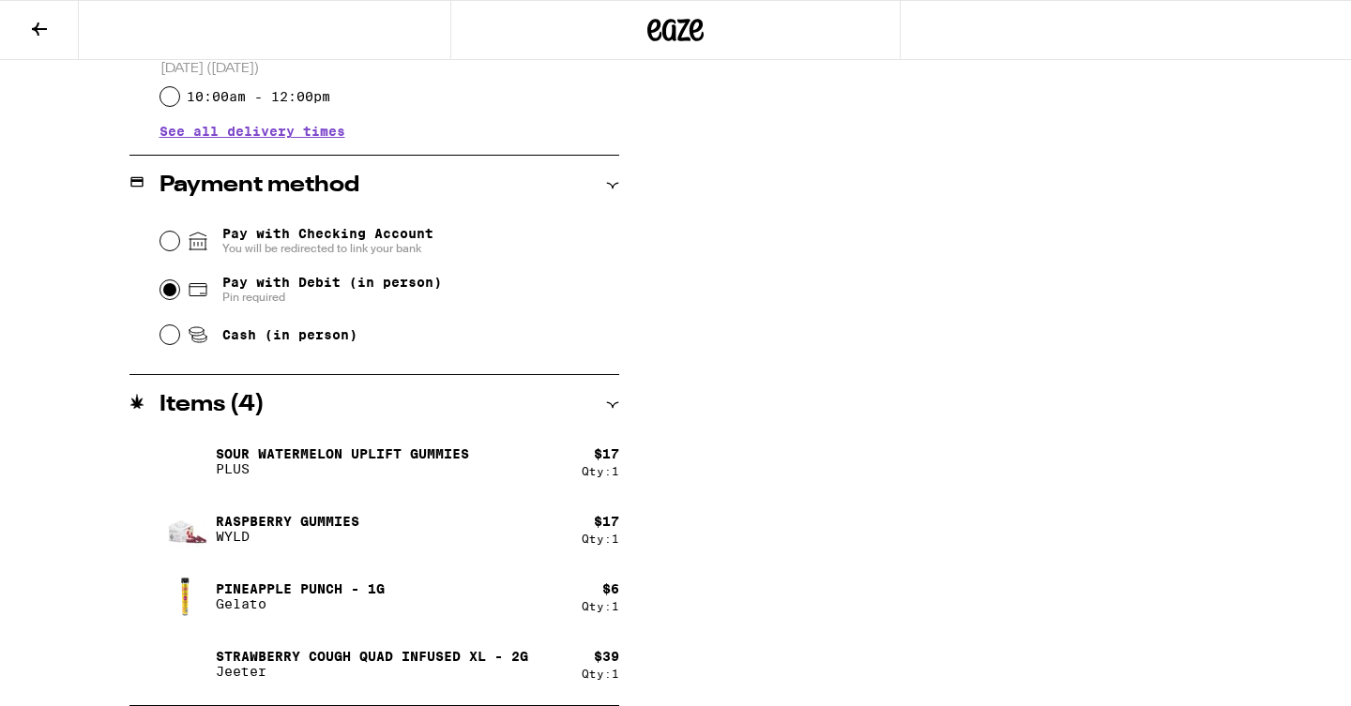
radio input "true"
click at [715, 294] on div "**********" at bounding box center [675, 38] width 1351 height 1335
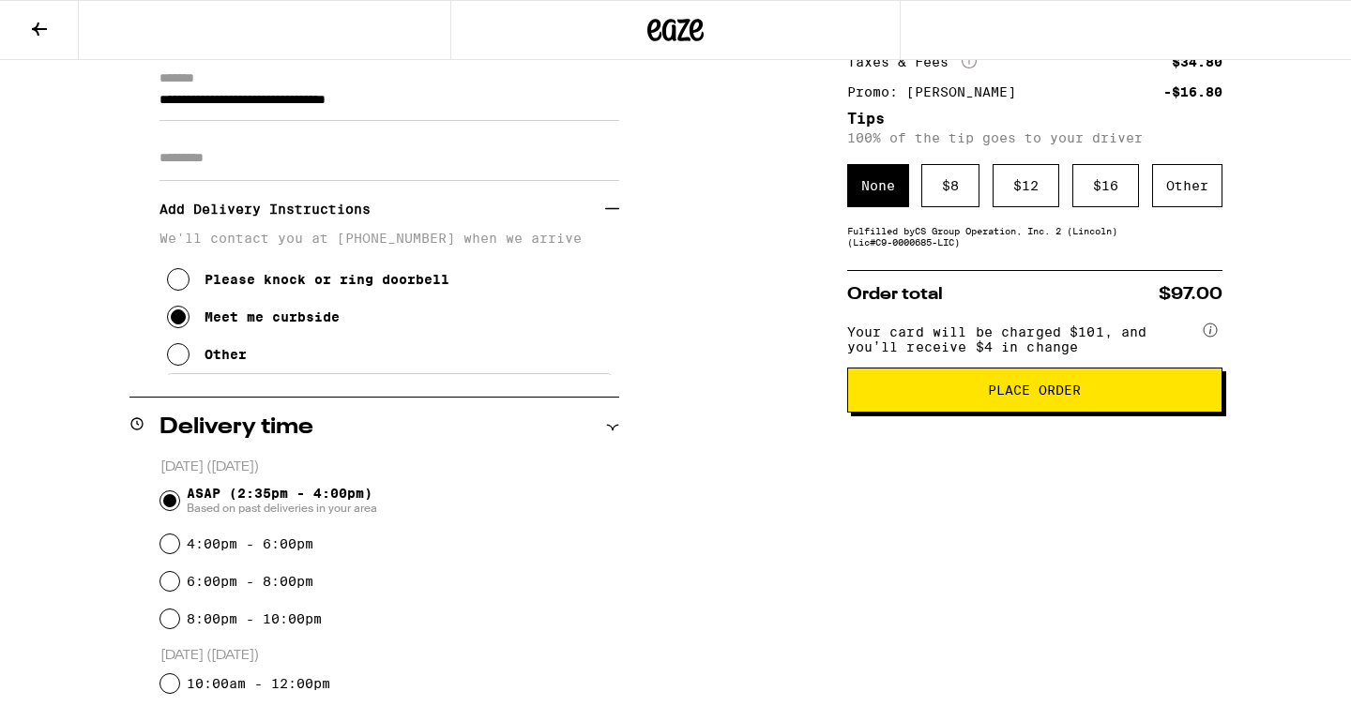
scroll to position [106, 0]
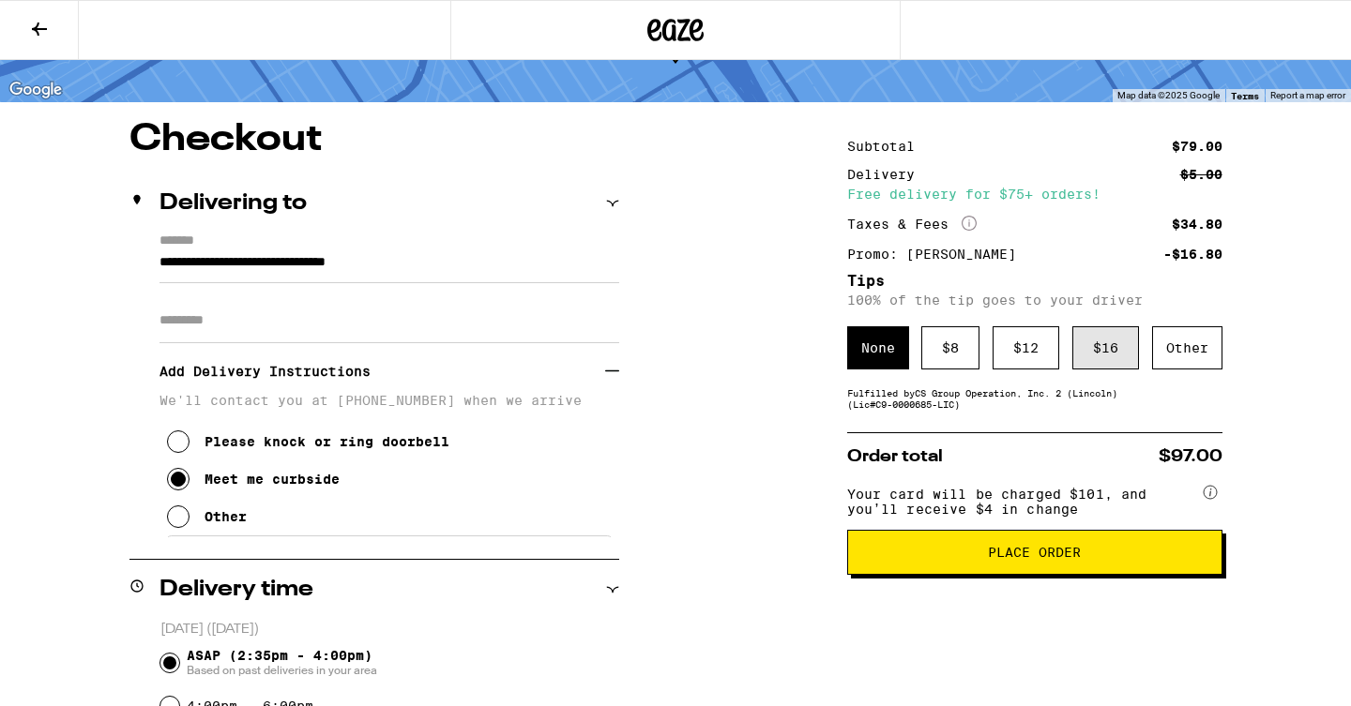
click at [1088, 365] on div "$ 16" at bounding box center [1105, 347] width 67 height 43
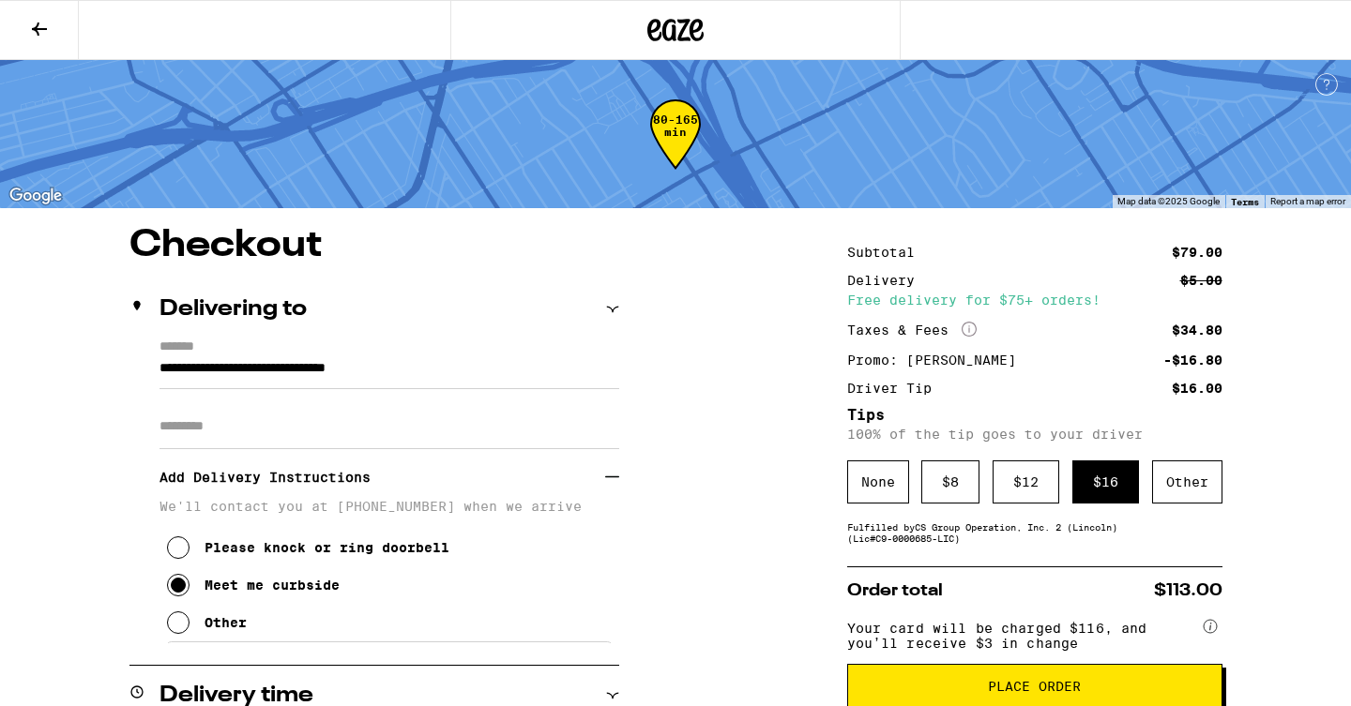
scroll to position [128, 0]
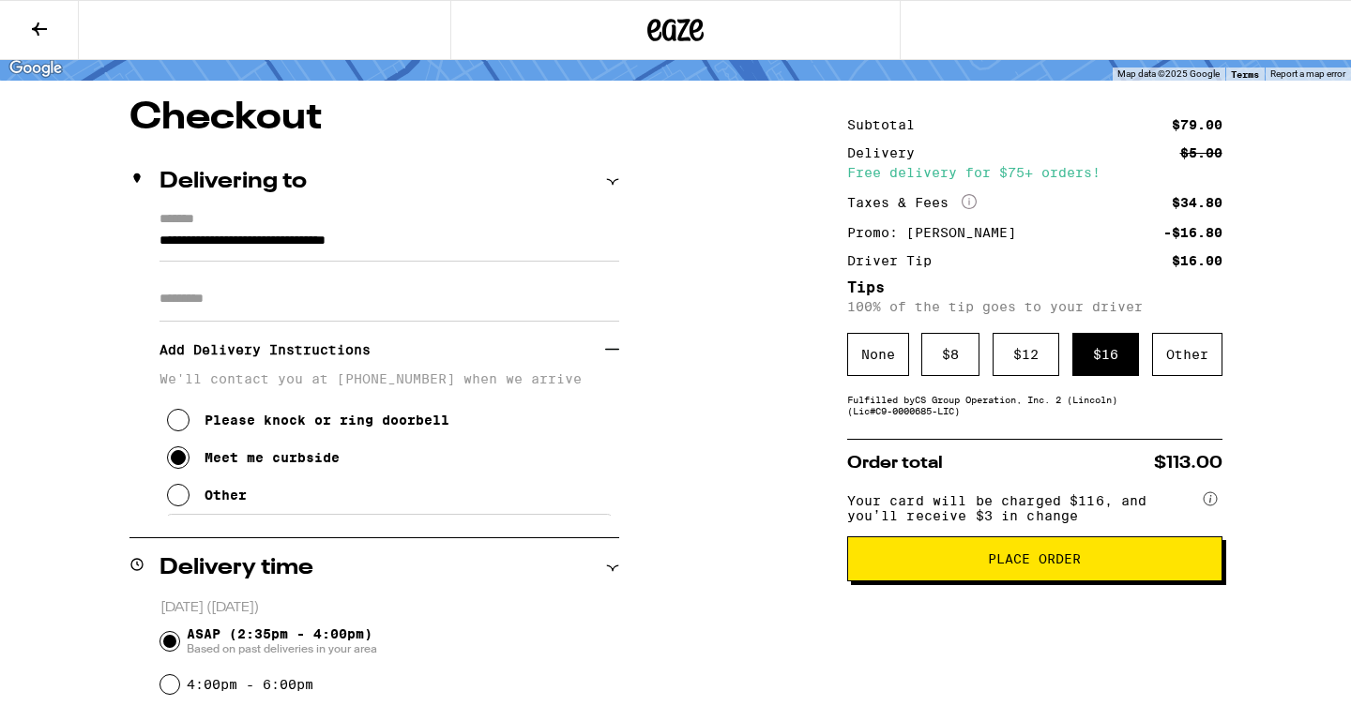
click at [1034, 582] on button "Place Order" at bounding box center [1034, 559] width 375 height 45
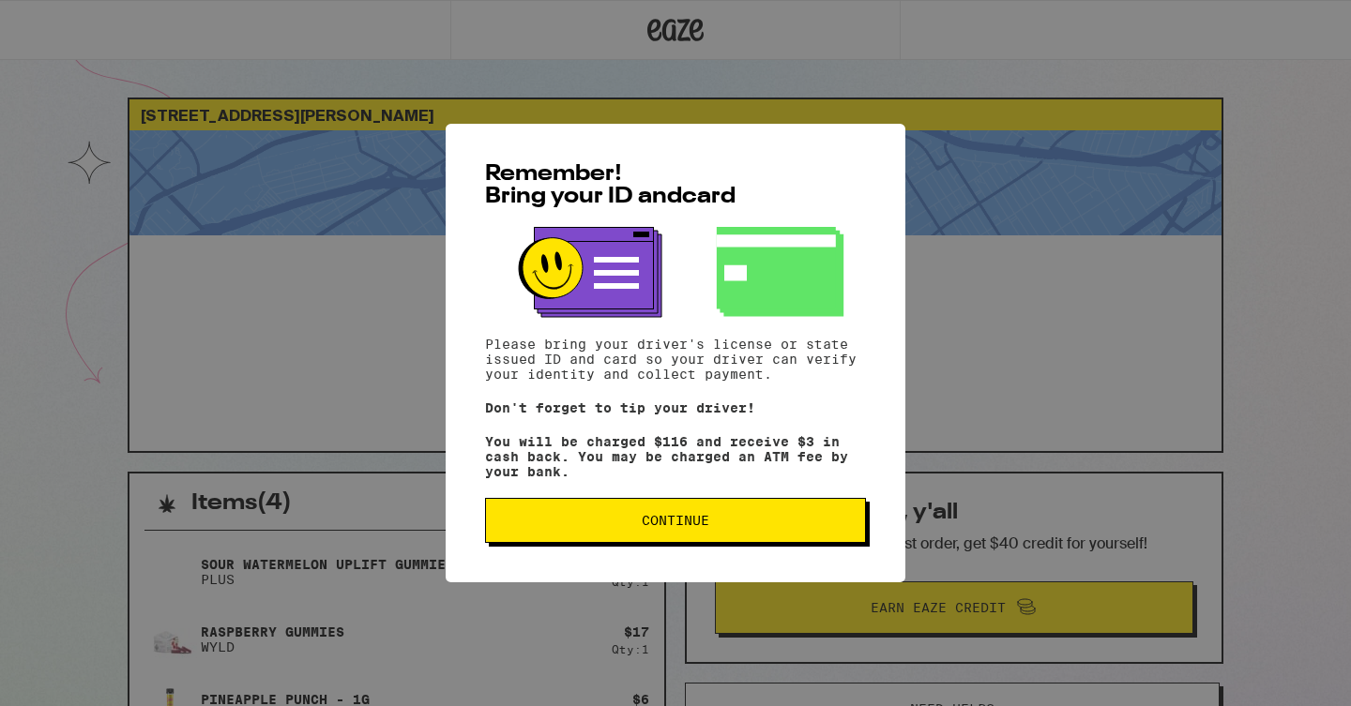
click at [702, 524] on span "Continue" at bounding box center [676, 520] width 68 height 13
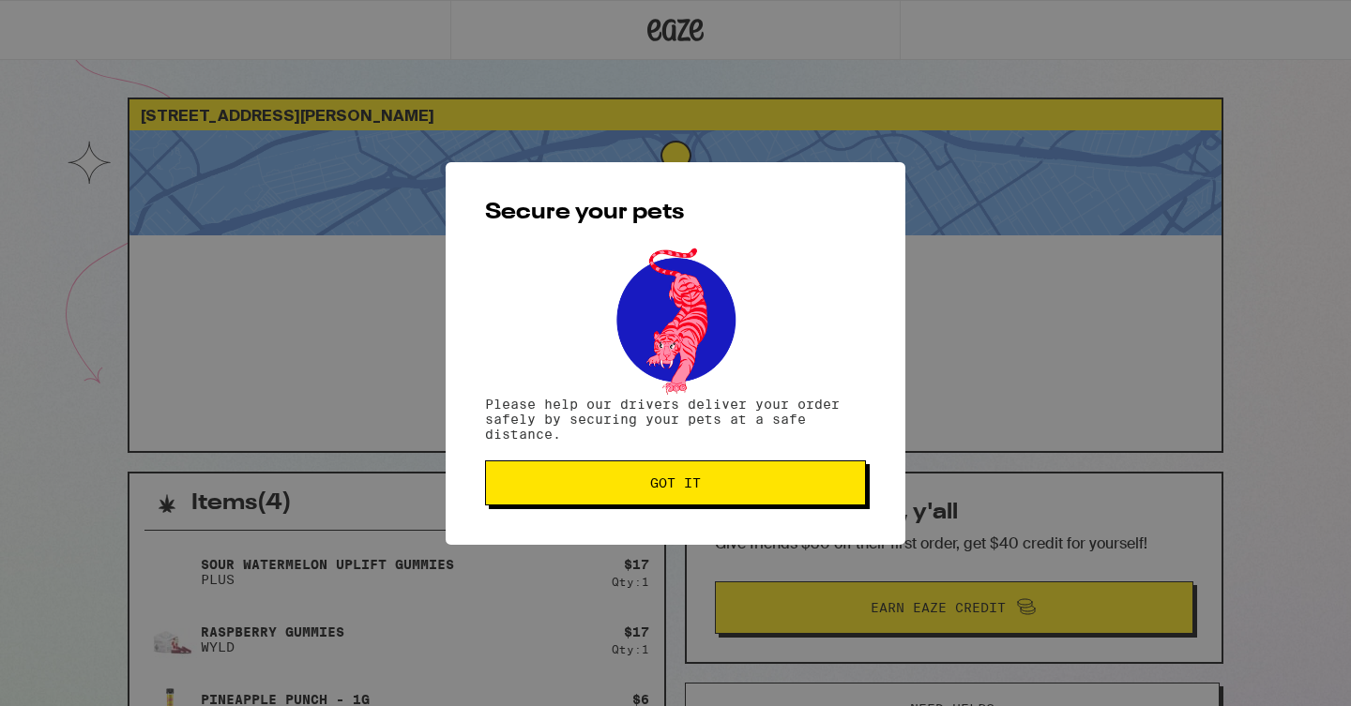
click at [694, 487] on span "Got it" at bounding box center [675, 483] width 51 height 13
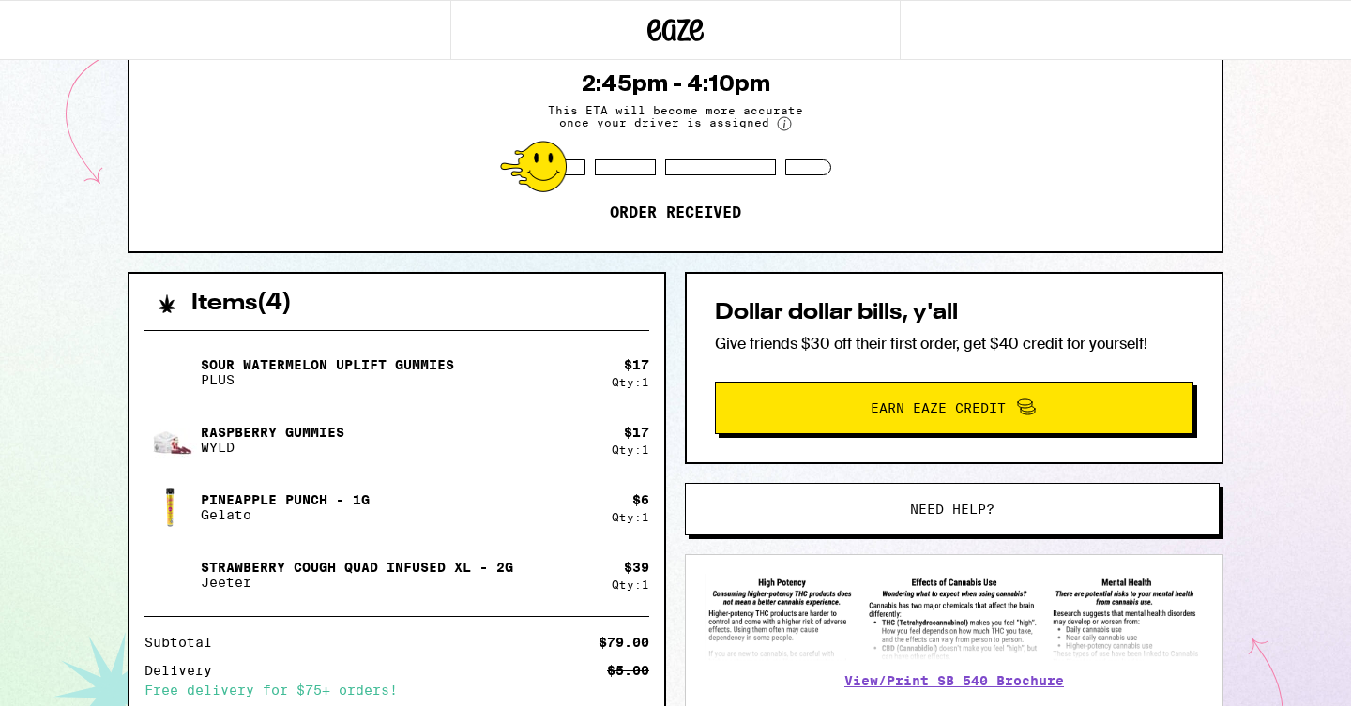
scroll to position [201, 0]
